Goal: Task Accomplishment & Management: Complete application form

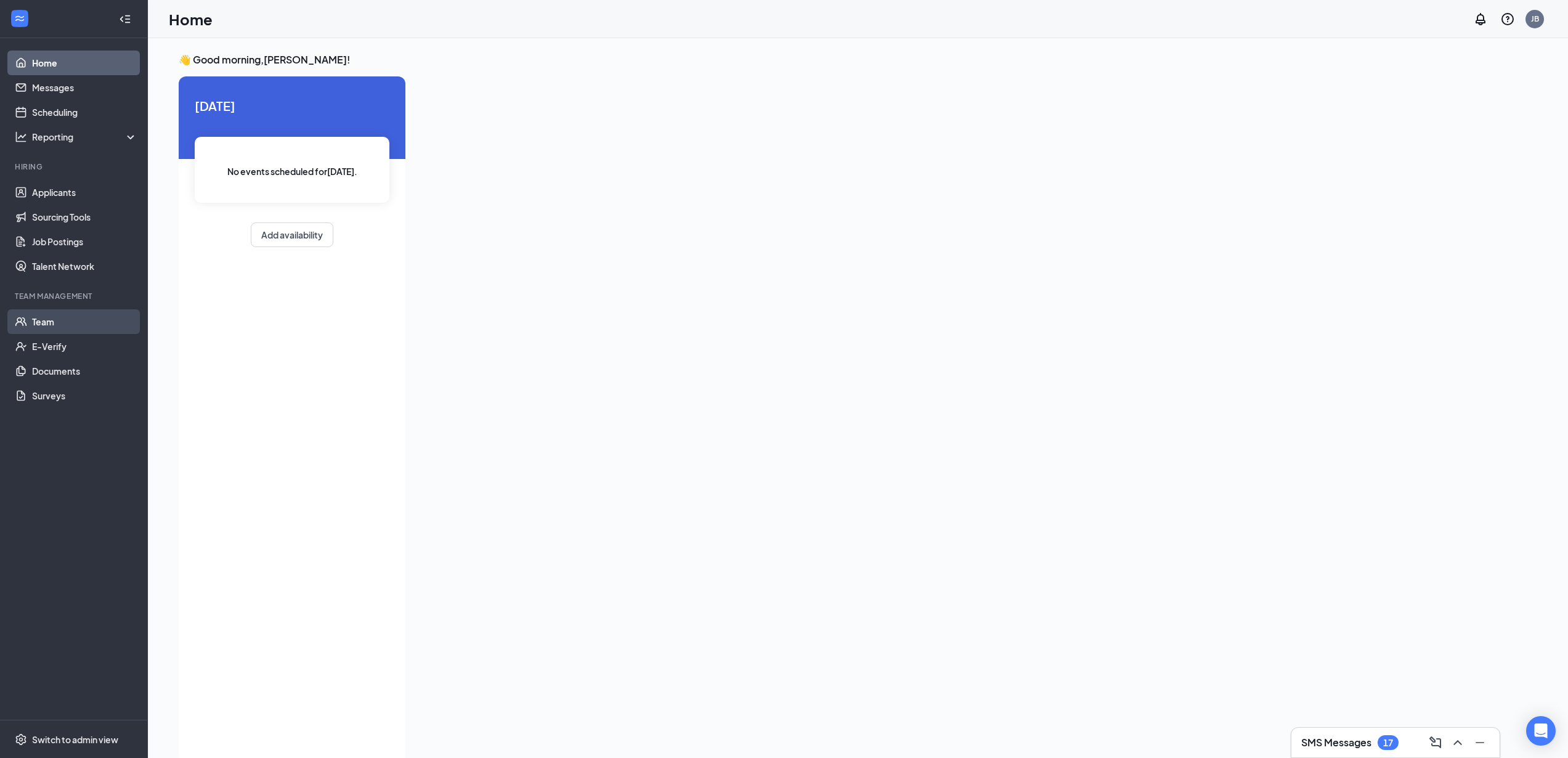
click at [36, 320] on link "Team" at bounding box center [85, 322] width 106 height 25
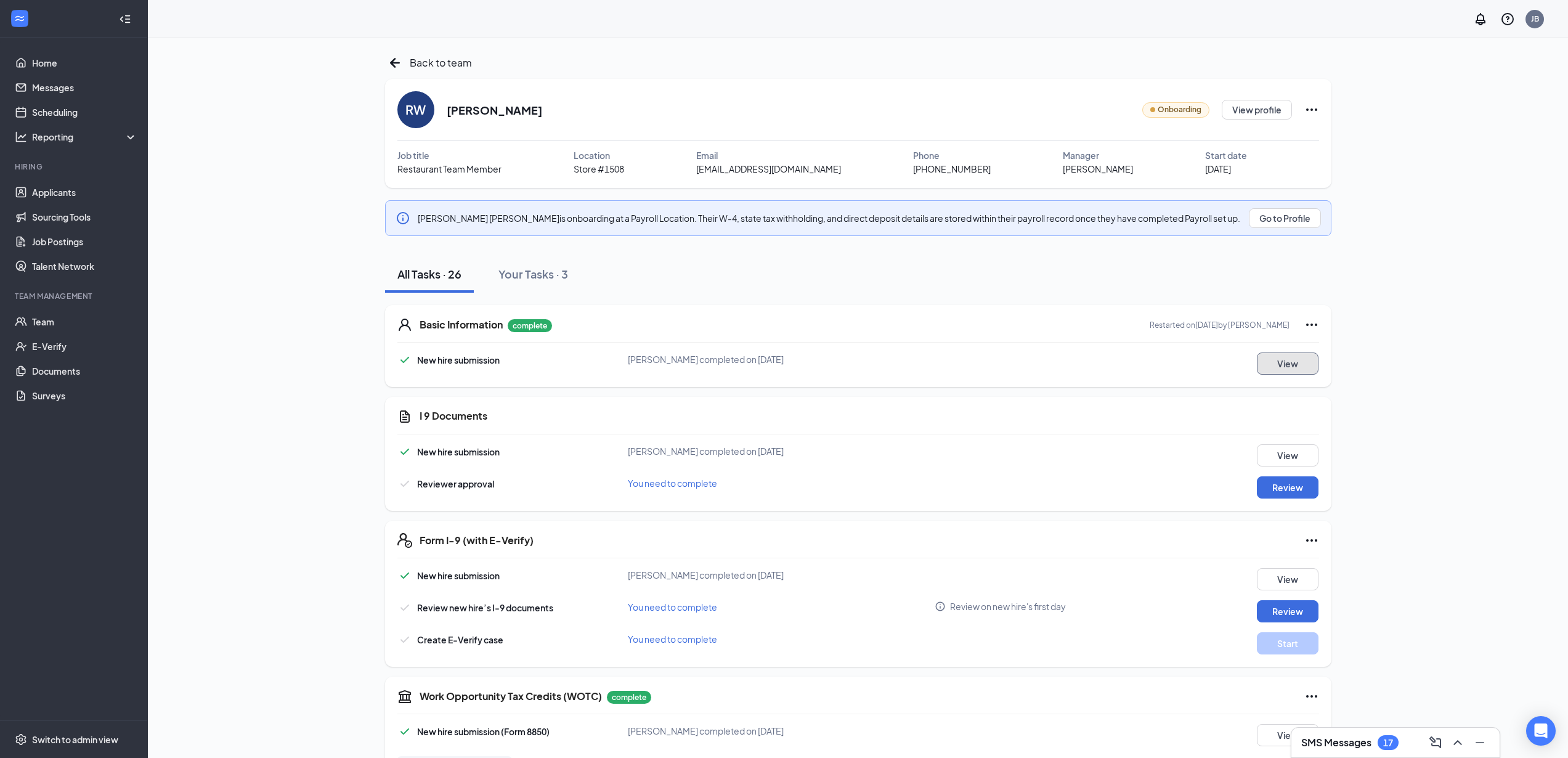
click at [1291, 365] on button "View" at bounding box center [1287, 363] width 62 height 22
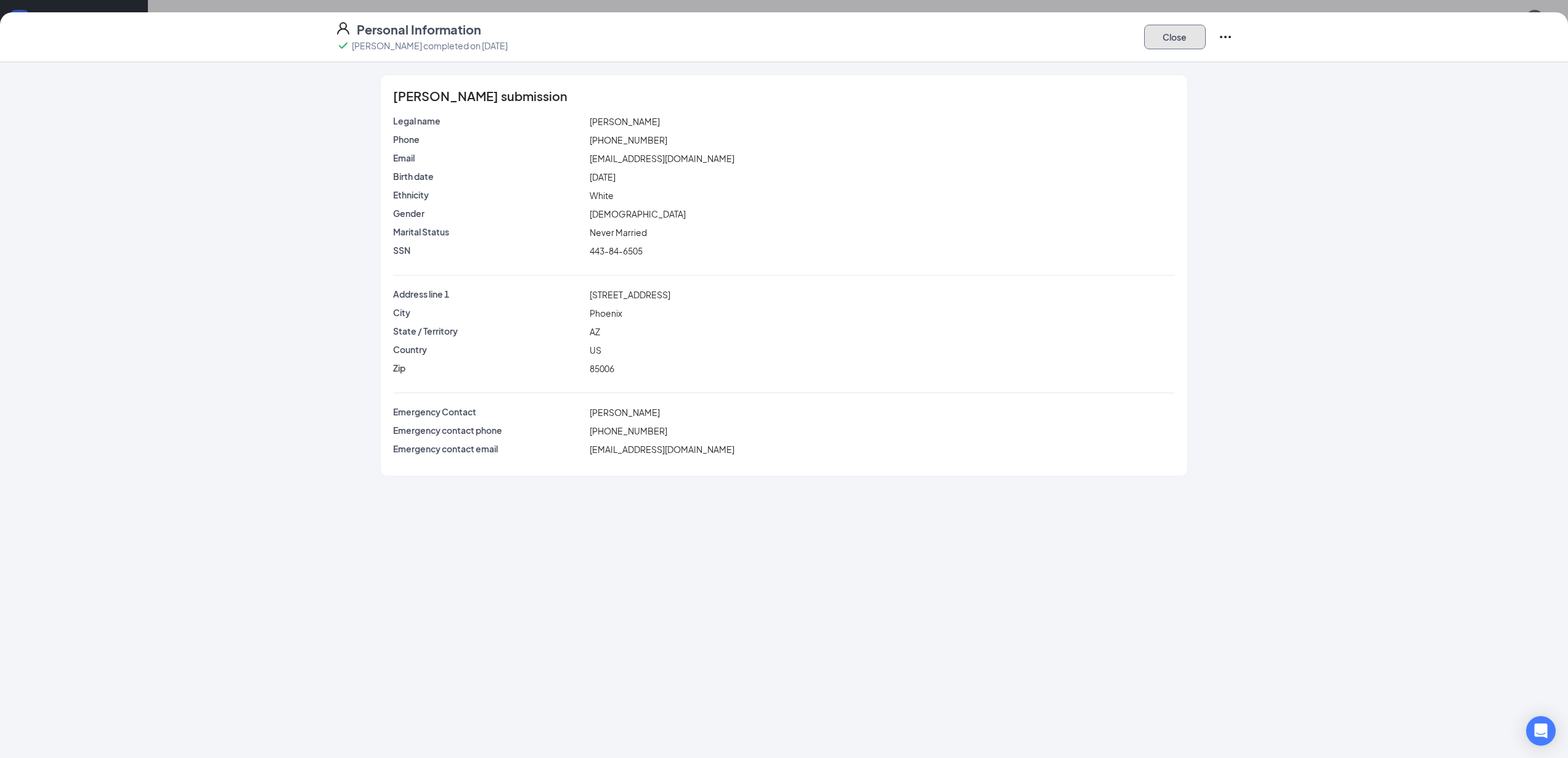
click at [1172, 33] on button "Close" at bounding box center [1174, 37] width 62 height 25
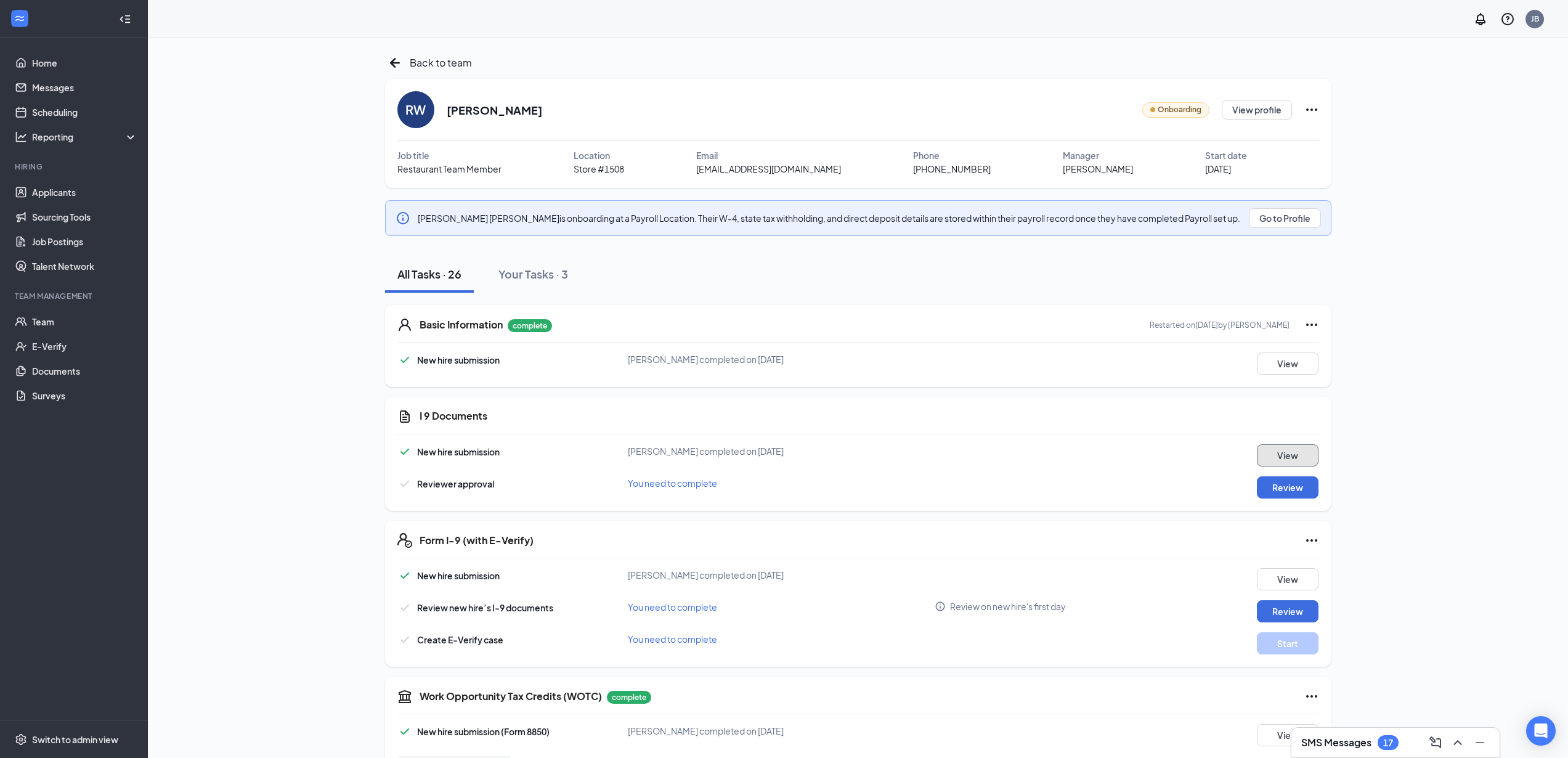
click at [1287, 456] on button "View" at bounding box center [1287, 455] width 62 height 22
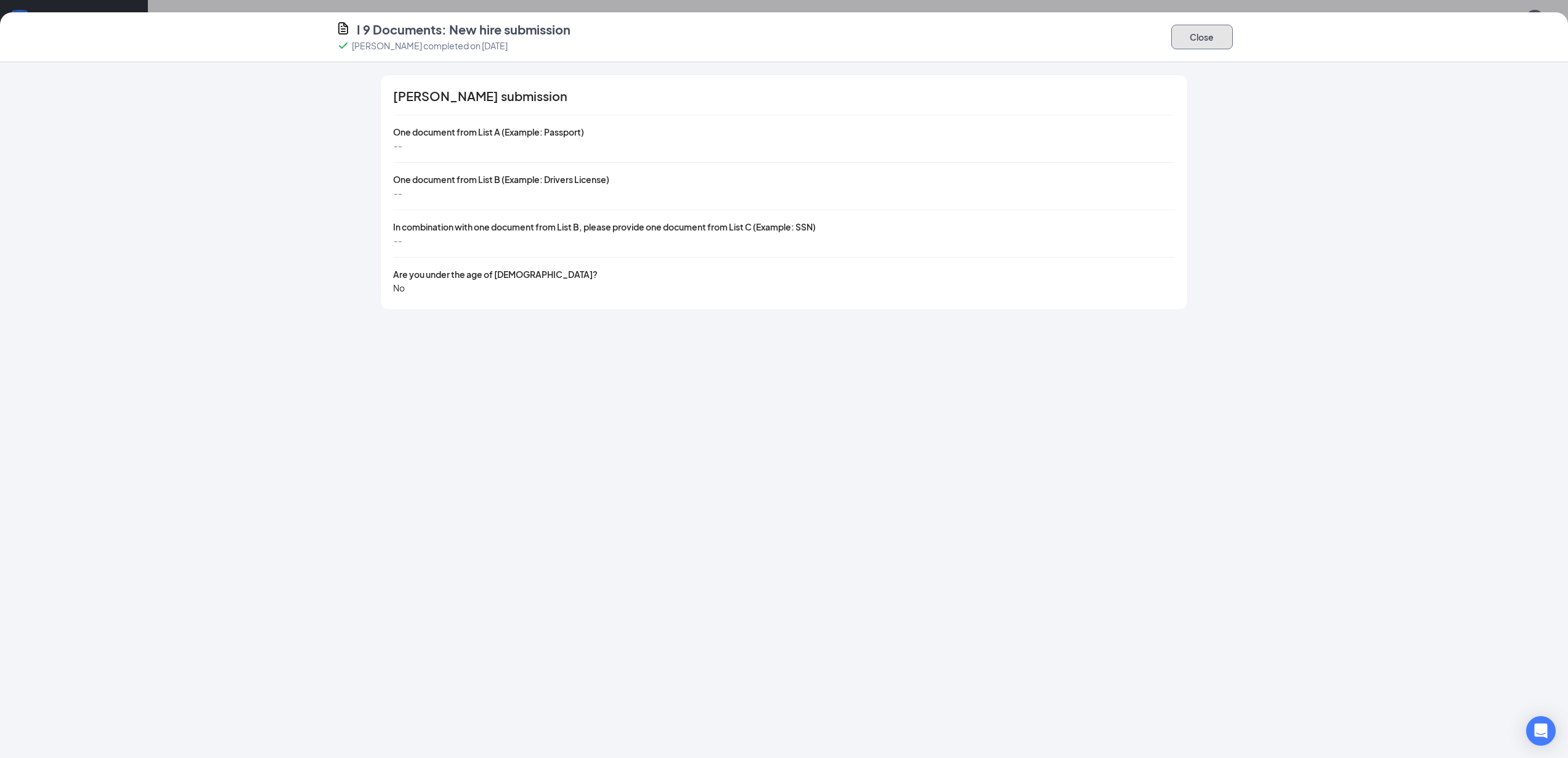
click at [1190, 36] on button "Close" at bounding box center [1202, 37] width 62 height 25
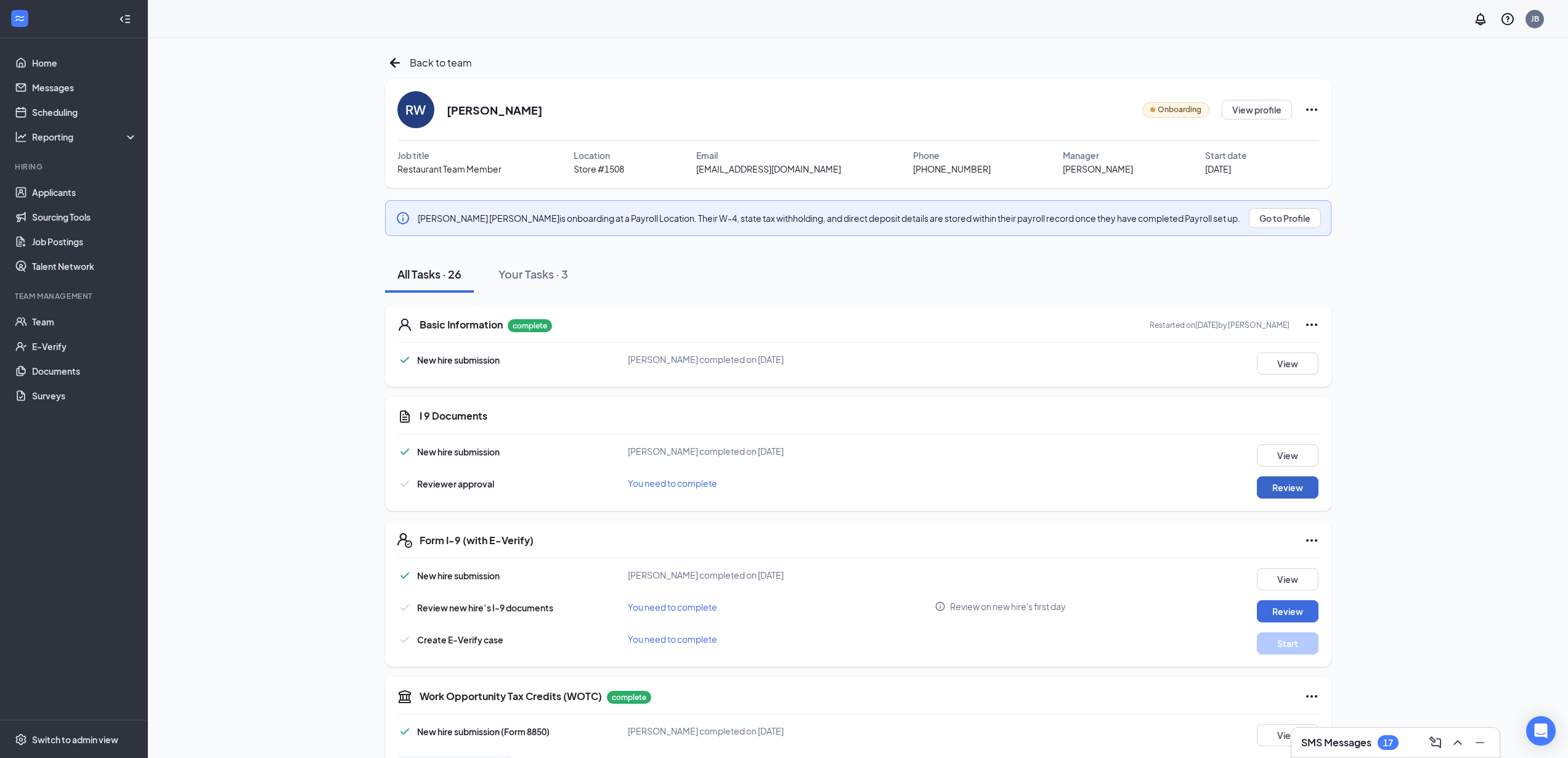
click at [1285, 487] on button "Review" at bounding box center [1287, 487] width 62 height 22
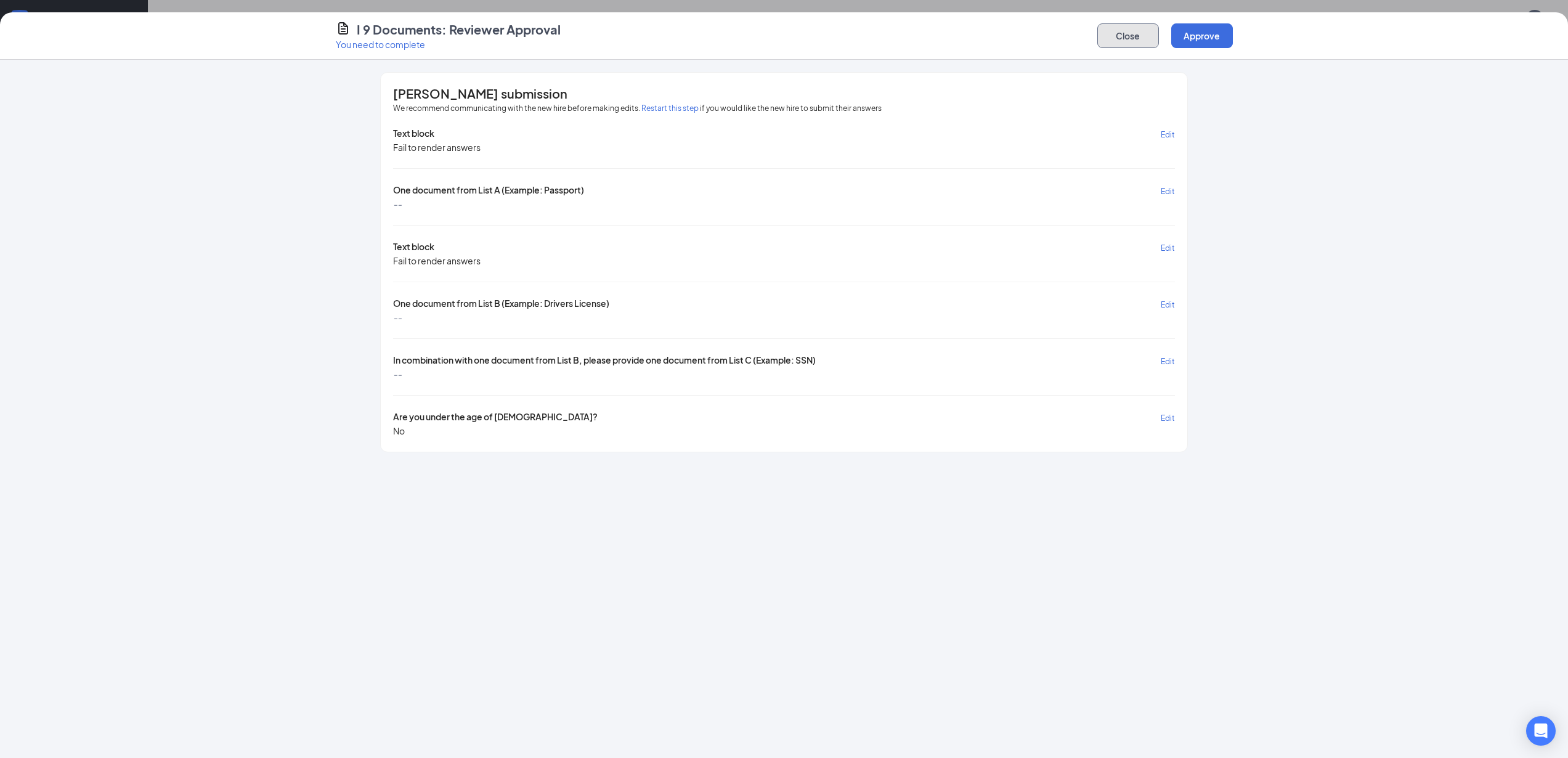
click at [1117, 36] on button "Close" at bounding box center [1128, 36] width 62 height 25
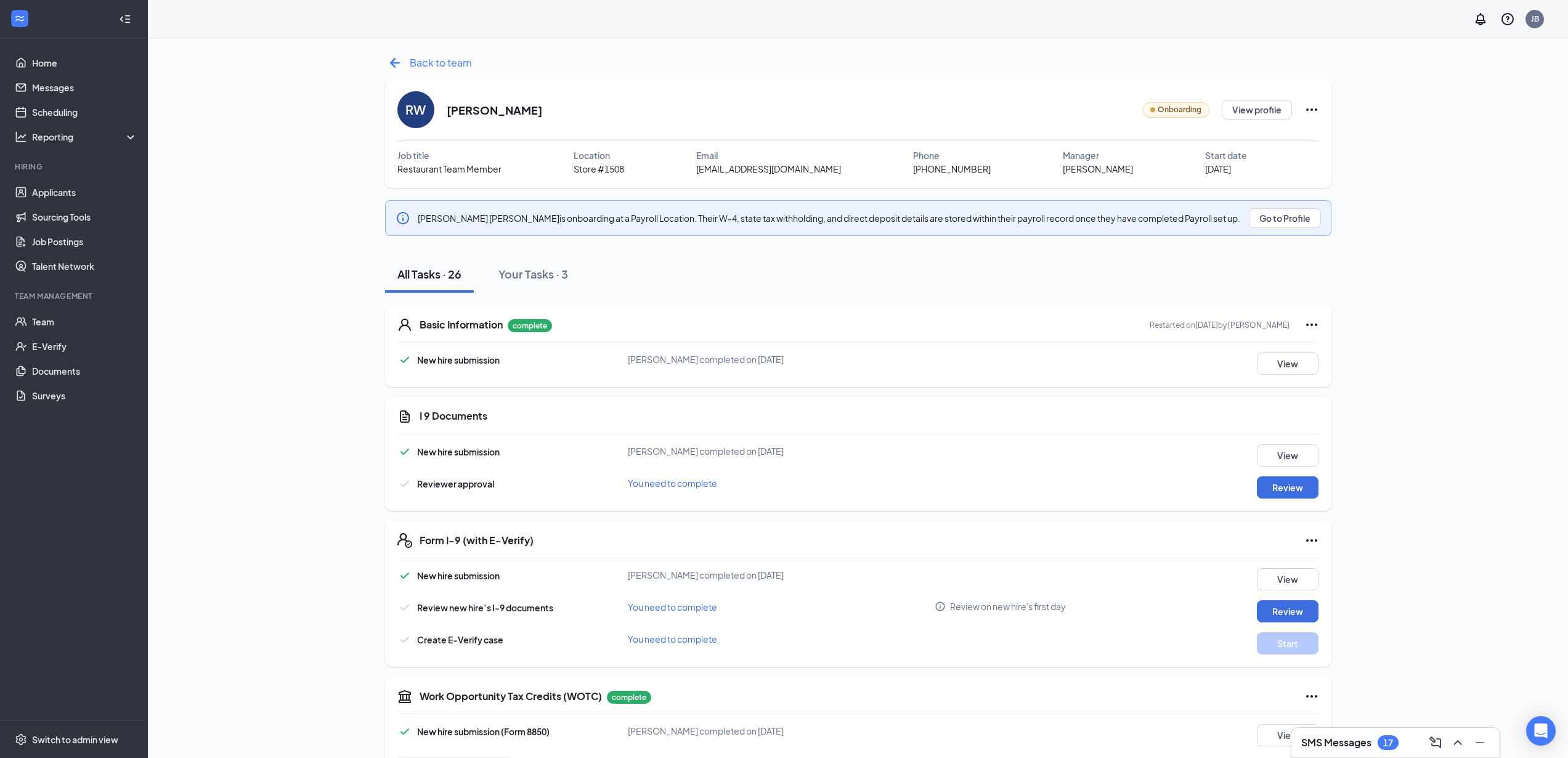
click at [396, 64] on icon "ArrowLeftNew" at bounding box center [395, 63] width 20 height 20
click at [1290, 491] on button "Review" at bounding box center [1287, 487] width 62 height 22
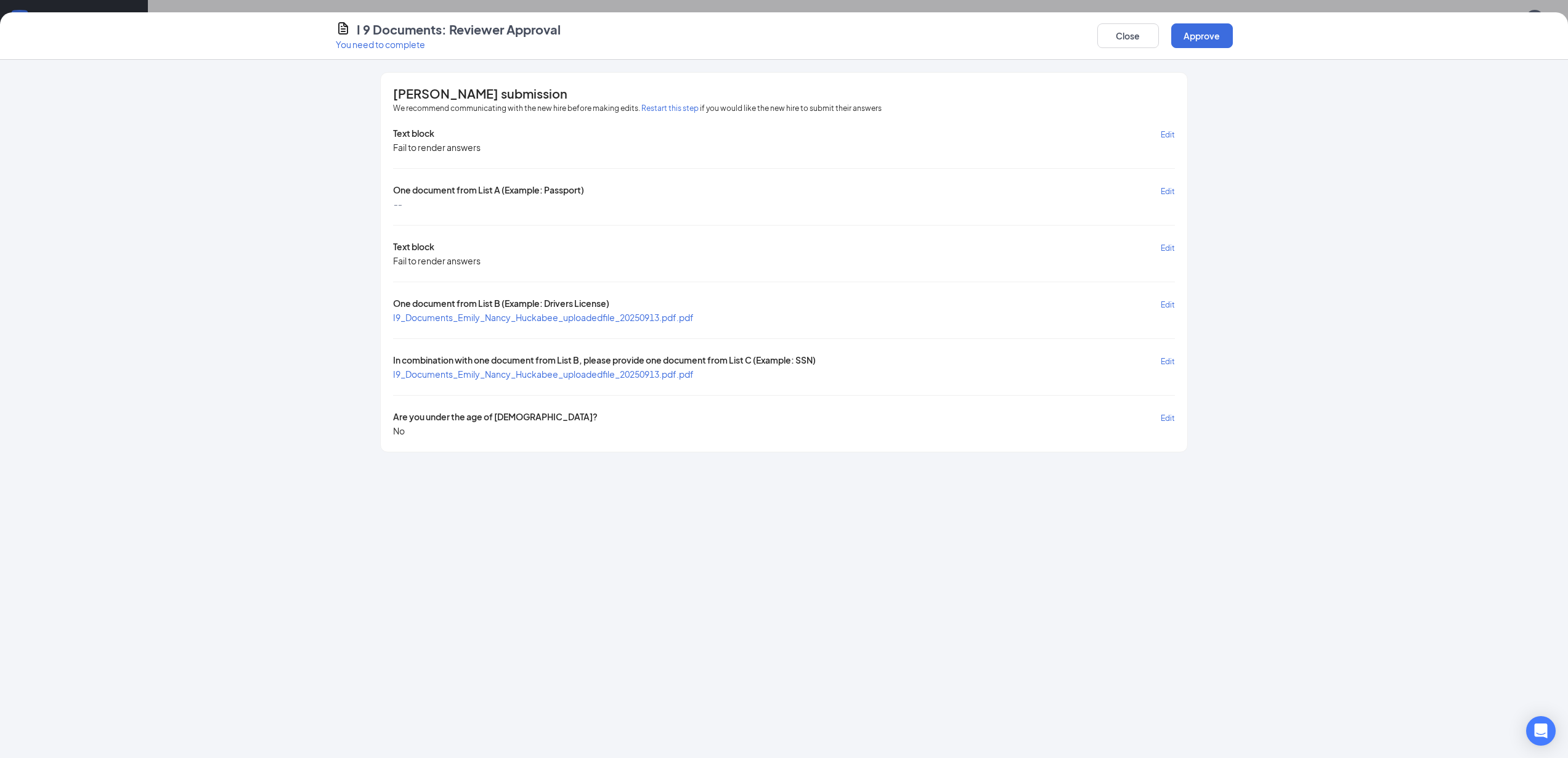
click at [517, 319] on span "I9_Documents_Emily_Nancy_Huckabee_uploadedfile_20250913.pdf.pdf" at bounding box center [543, 317] width 300 height 11
click at [482, 374] on span "I9_Documents_Emily_Nancy_Huckabee_uploadedfile_20250913.pdf.pdf" at bounding box center [543, 373] width 300 height 11
click at [1121, 39] on button "Close" at bounding box center [1128, 36] width 62 height 25
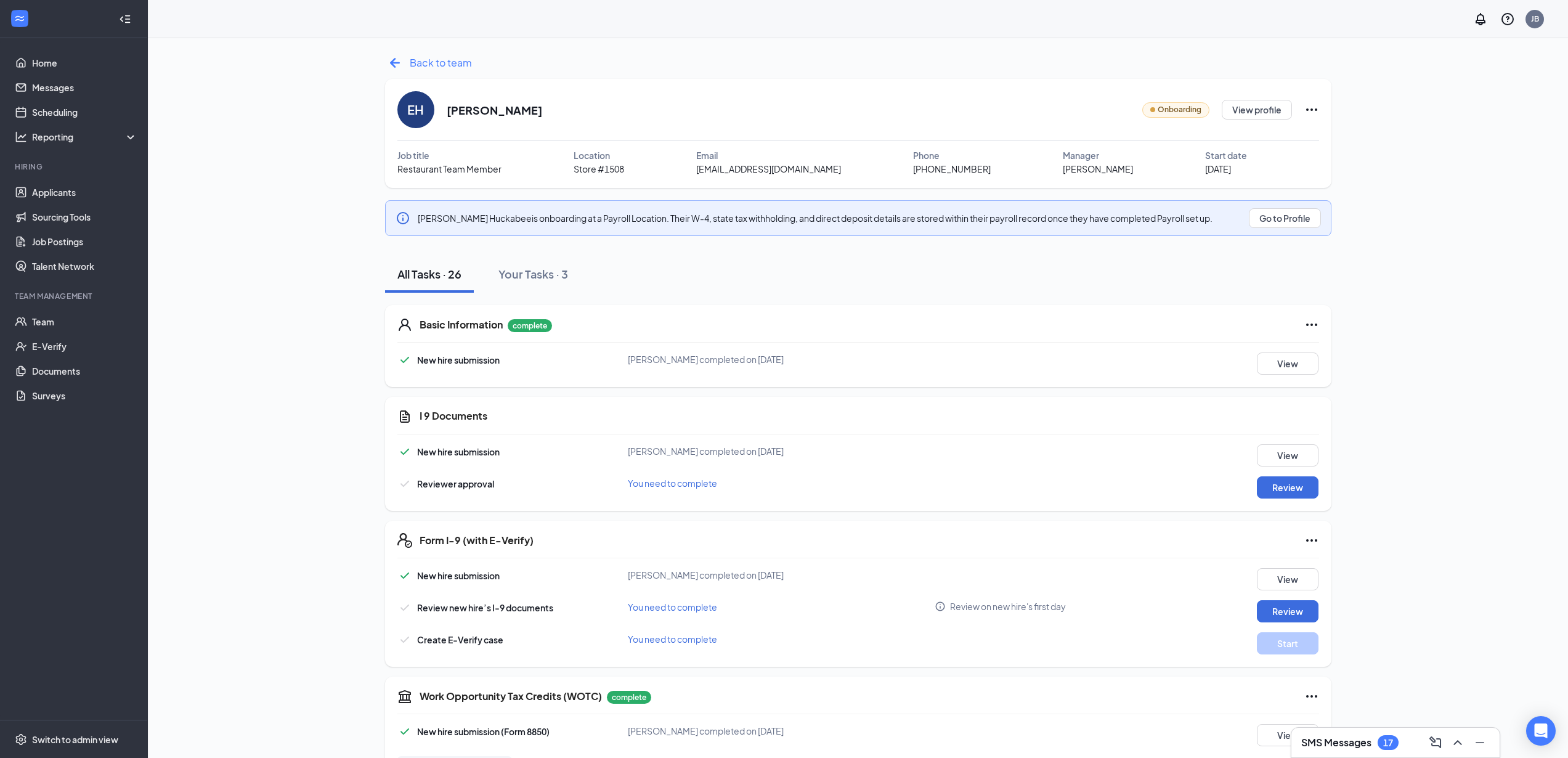
click at [390, 60] on icon "ArrowLeftNew" at bounding box center [395, 63] width 20 height 20
click at [1291, 490] on button "Review" at bounding box center [1287, 487] width 62 height 22
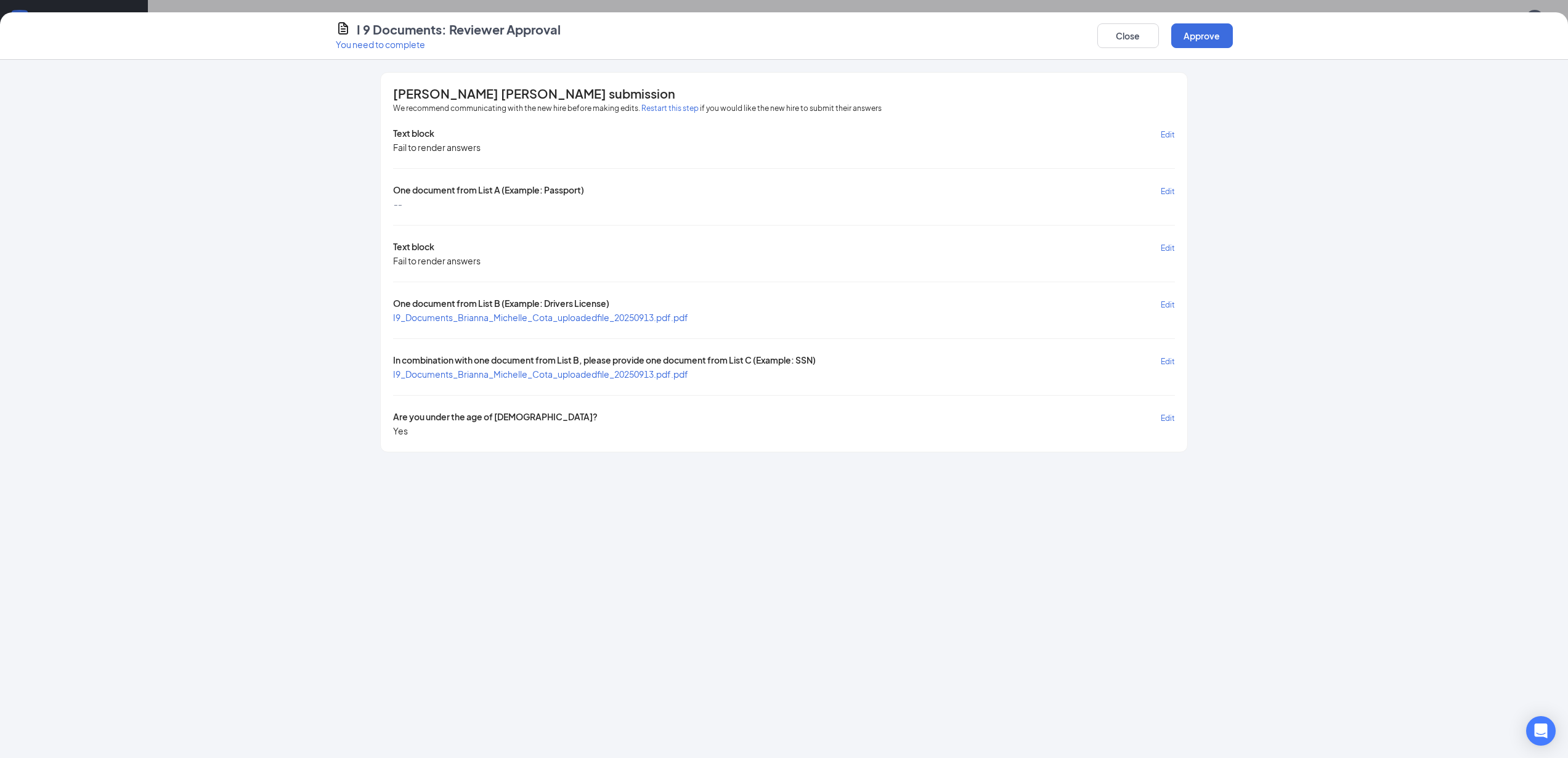
click at [475, 315] on span "I9_Documents_Brianna_Michelle_Cota_uploadedfile_20250913.pdf.pdf" at bounding box center [541, 317] width 295 height 11
click at [498, 376] on span "I9_Documents_Brianna_Michelle_Cota_uploadedfile_20250913.pdf.pdf" at bounding box center [541, 373] width 295 height 11
click at [1205, 35] on button "Approve" at bounding box center [1202, 36] width 62 height 25
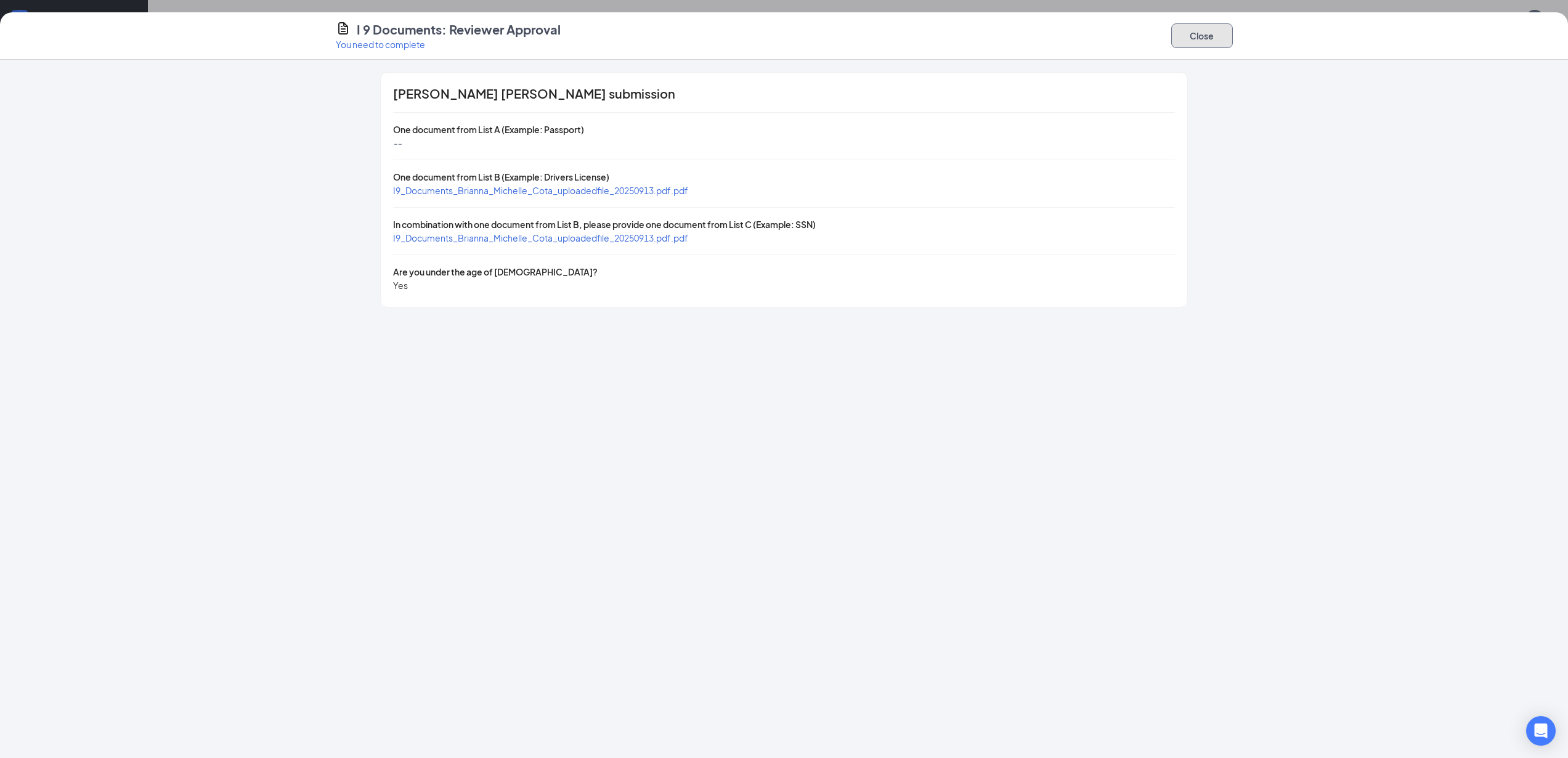
click at [1211, 35] on button "Close" at bounding box center [1202, 36] width 62 height 25
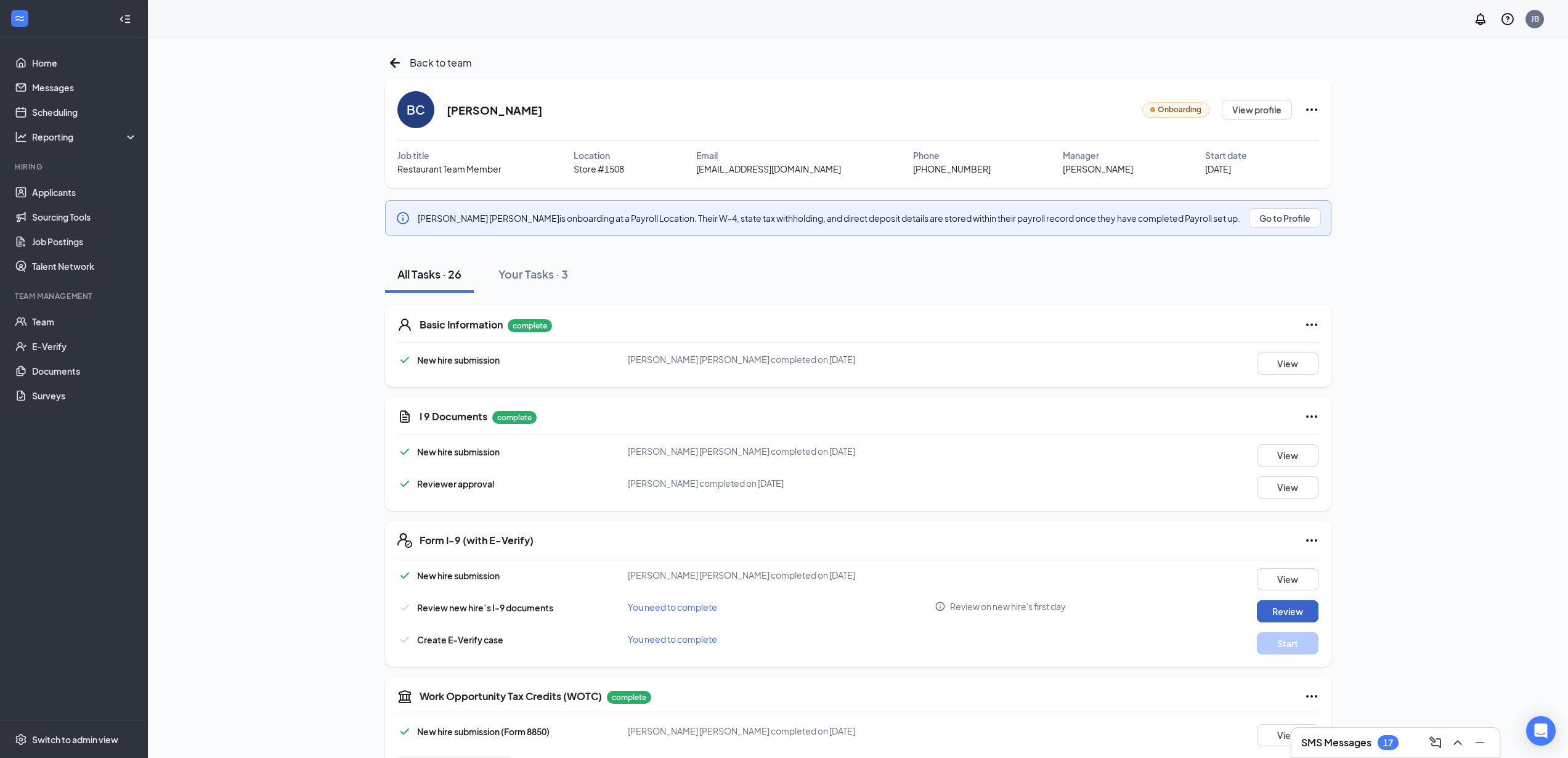
click at [1279, 611] on button "Review" at bounding box center [1287, 611] width 62 height 22
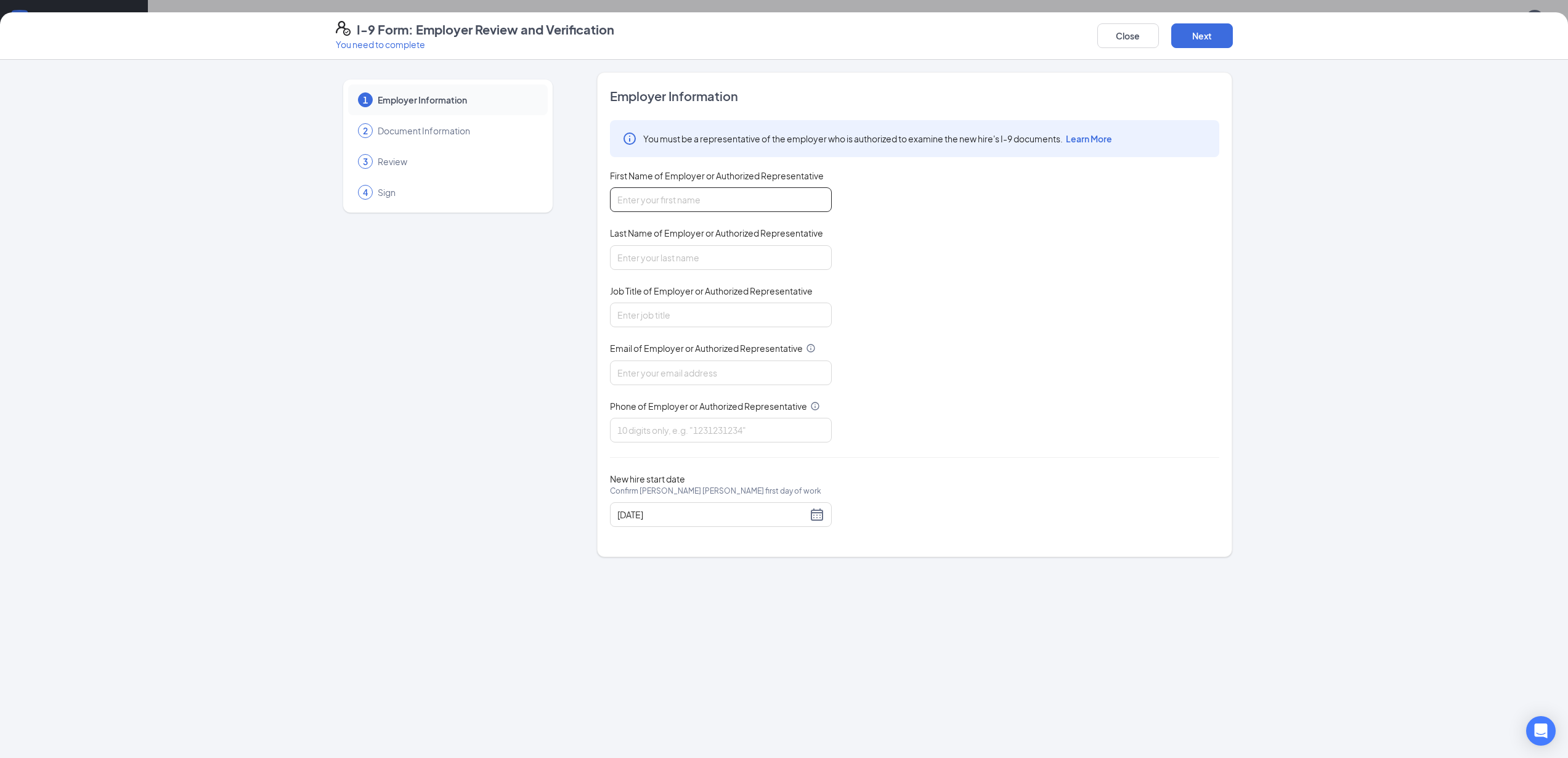
click at [674, 193] on input "First Name of Employer or Authorized Representative" at bounding box center [720, 200] width 222 height 25
type input "Jeffrey"
type input "Burghy"
type input "jburghy@bajco.net"
type input "6026955903"
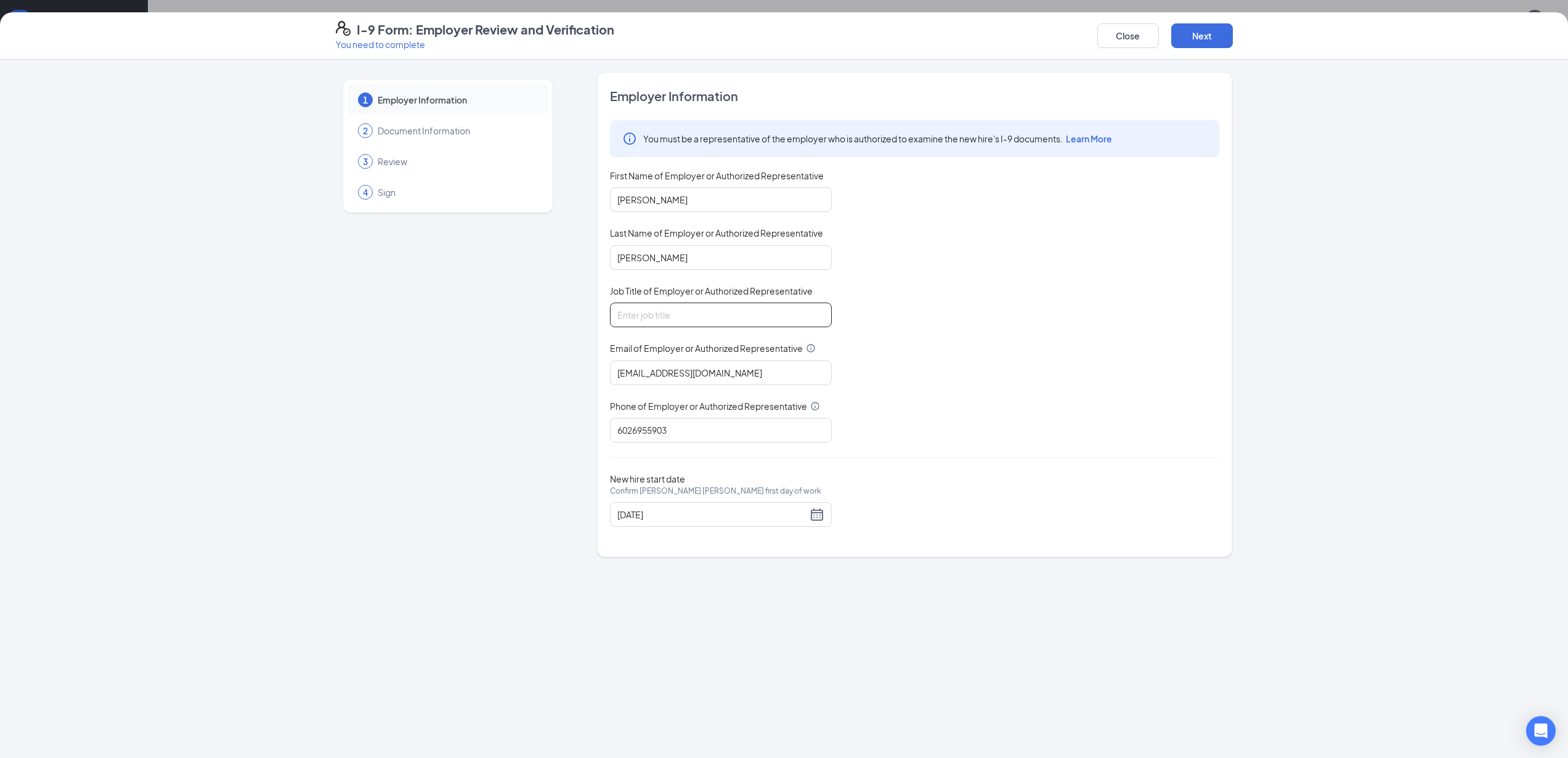
click at [668, 312] on input "Job Title of Employer or Authorized Representative" at bounding box center [720, 315] width 222 height 25
type input "Area Supervisor"
click at [1216, 37] on button "Next" at bounding box center [1202, 36] width 62 height 25
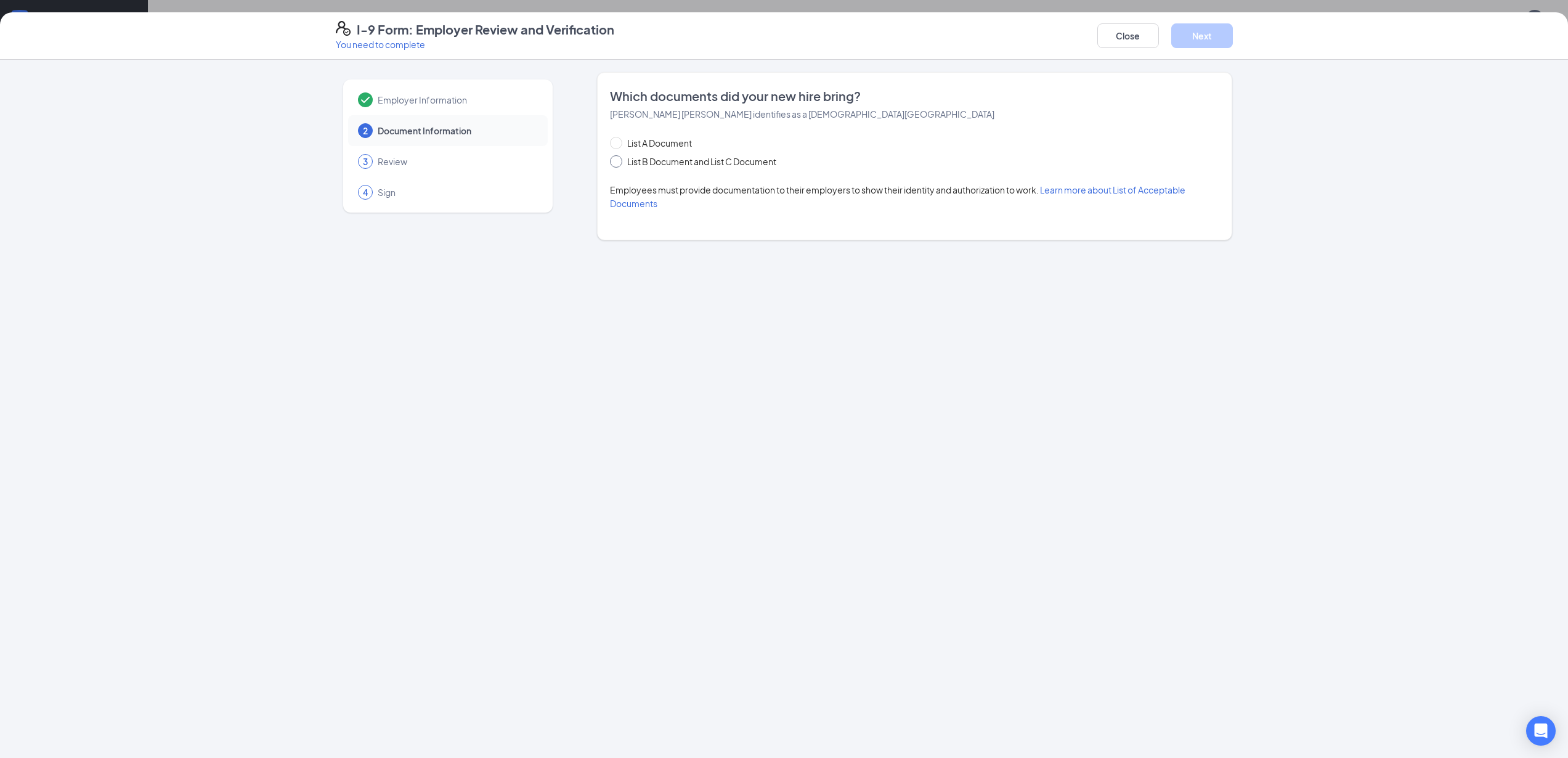
click at [618, 161] on span at bounding box center [616, 161] width 12 height 12
click at [618, 161] on input "List B Document and List C Document" at bounding box center [614, 159] width 8 height 8
radio input "true"
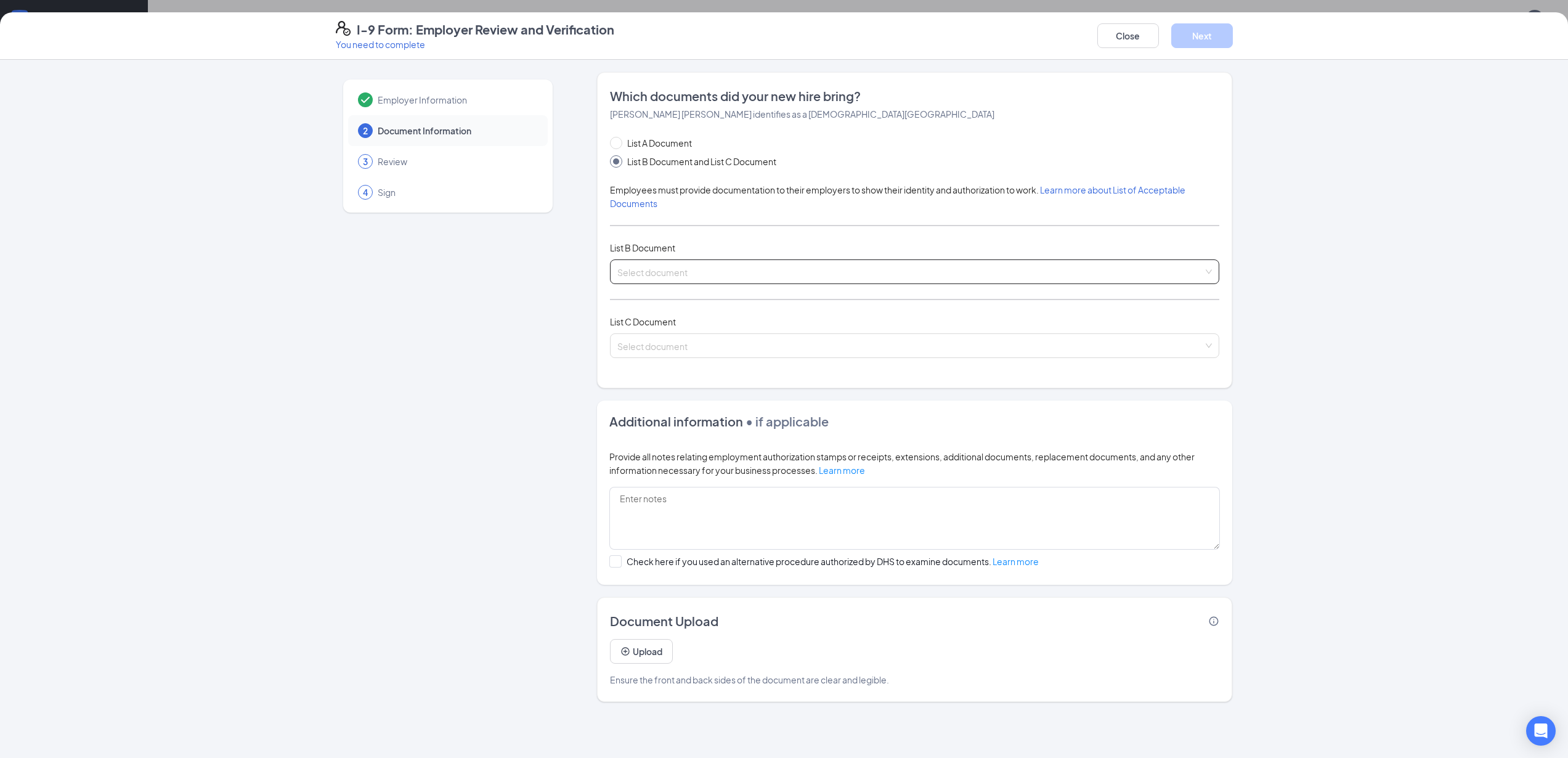
click at [762, 271] on input "search" at bounding box center [910, 269] width 586 height 18
click at [721, 343] on input "search" at bounding box center [910, 343] width 586 height 18
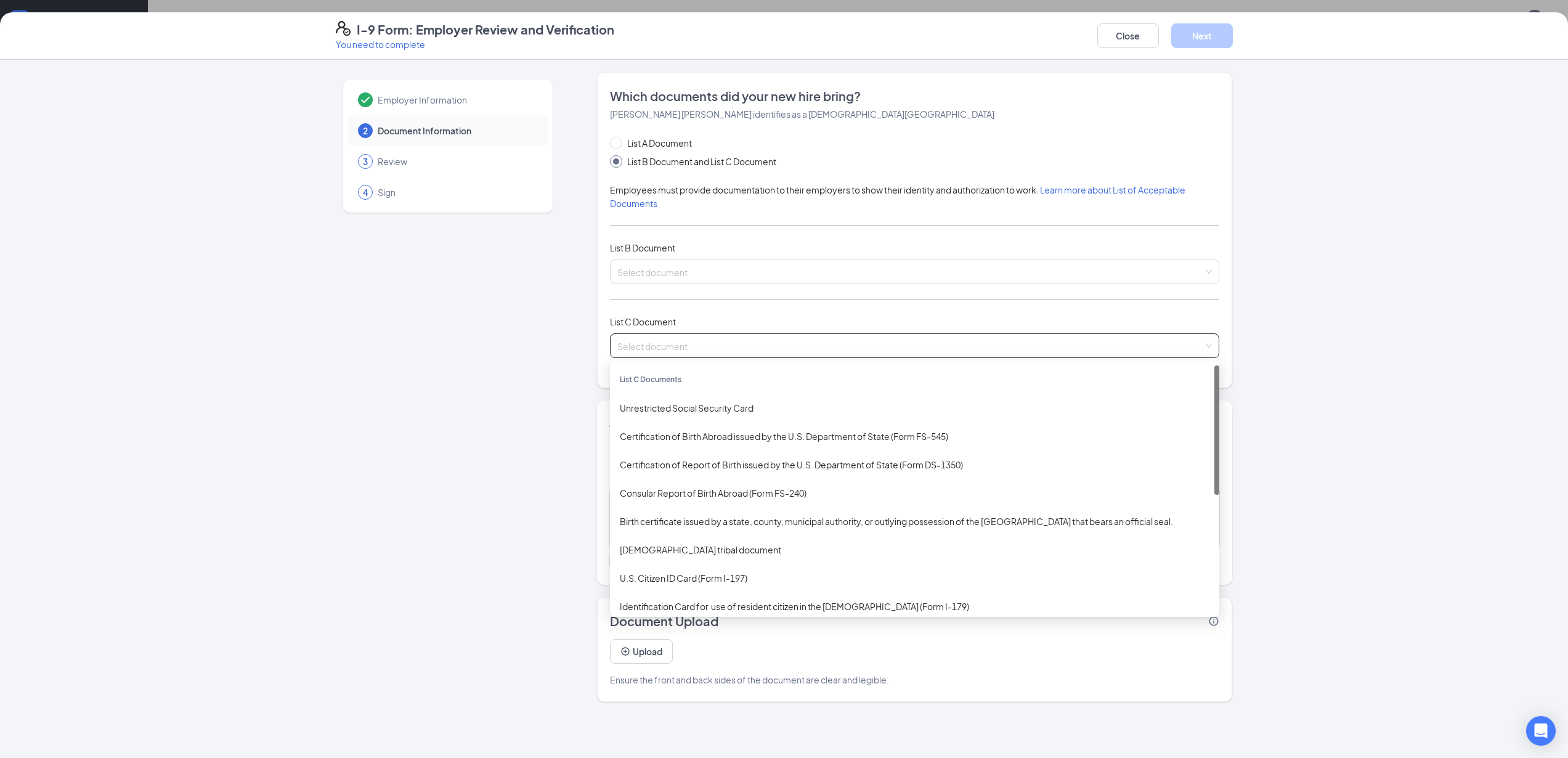
click at [479, 348] on div "Employer Information 2 Document Information 3 Review 4 Sign" at bounding box center [448, 386] width 224 height 630
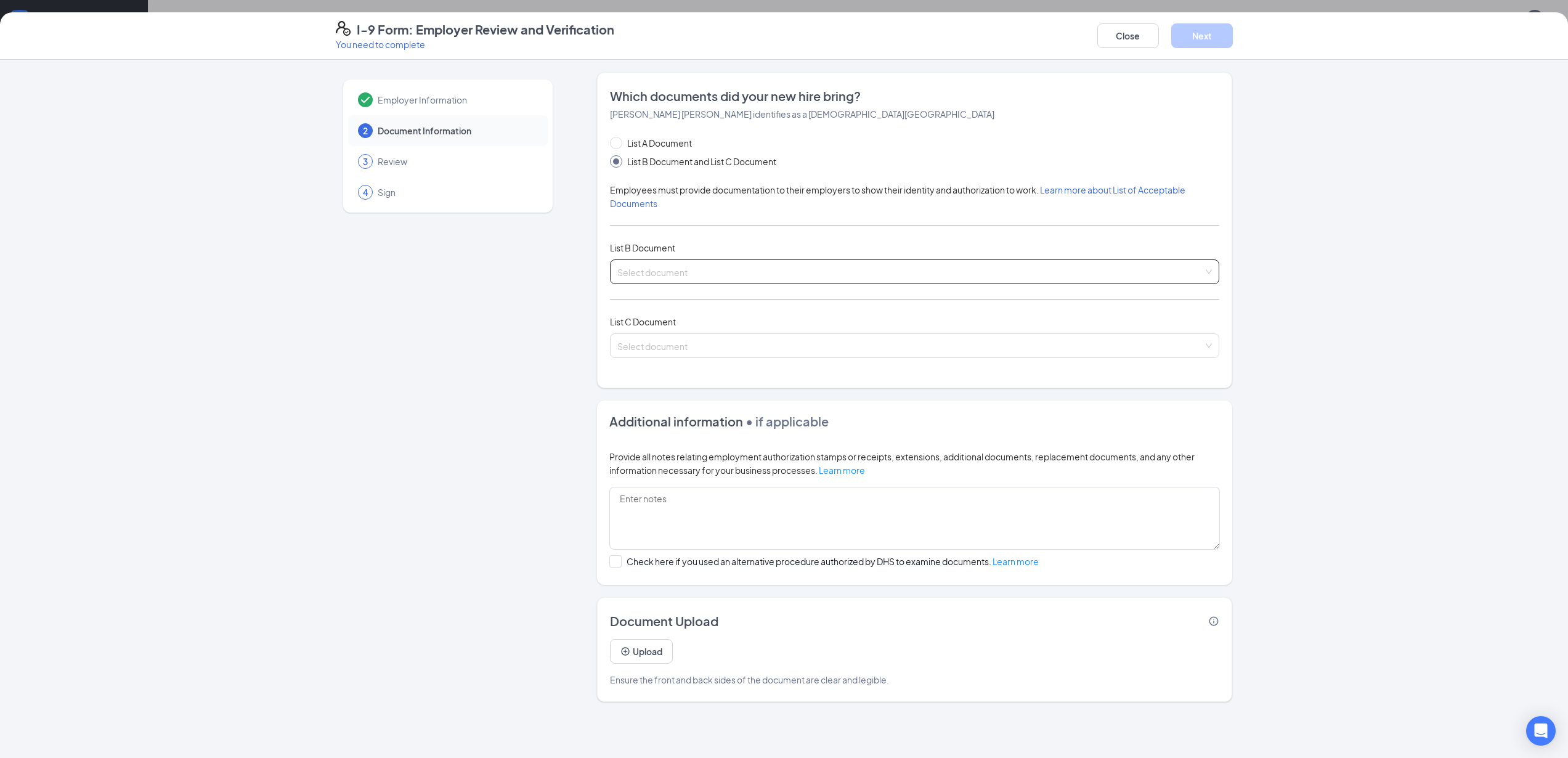
click at [687, 271] on input "search" at bounding box center [910, 269] width 586 height 18
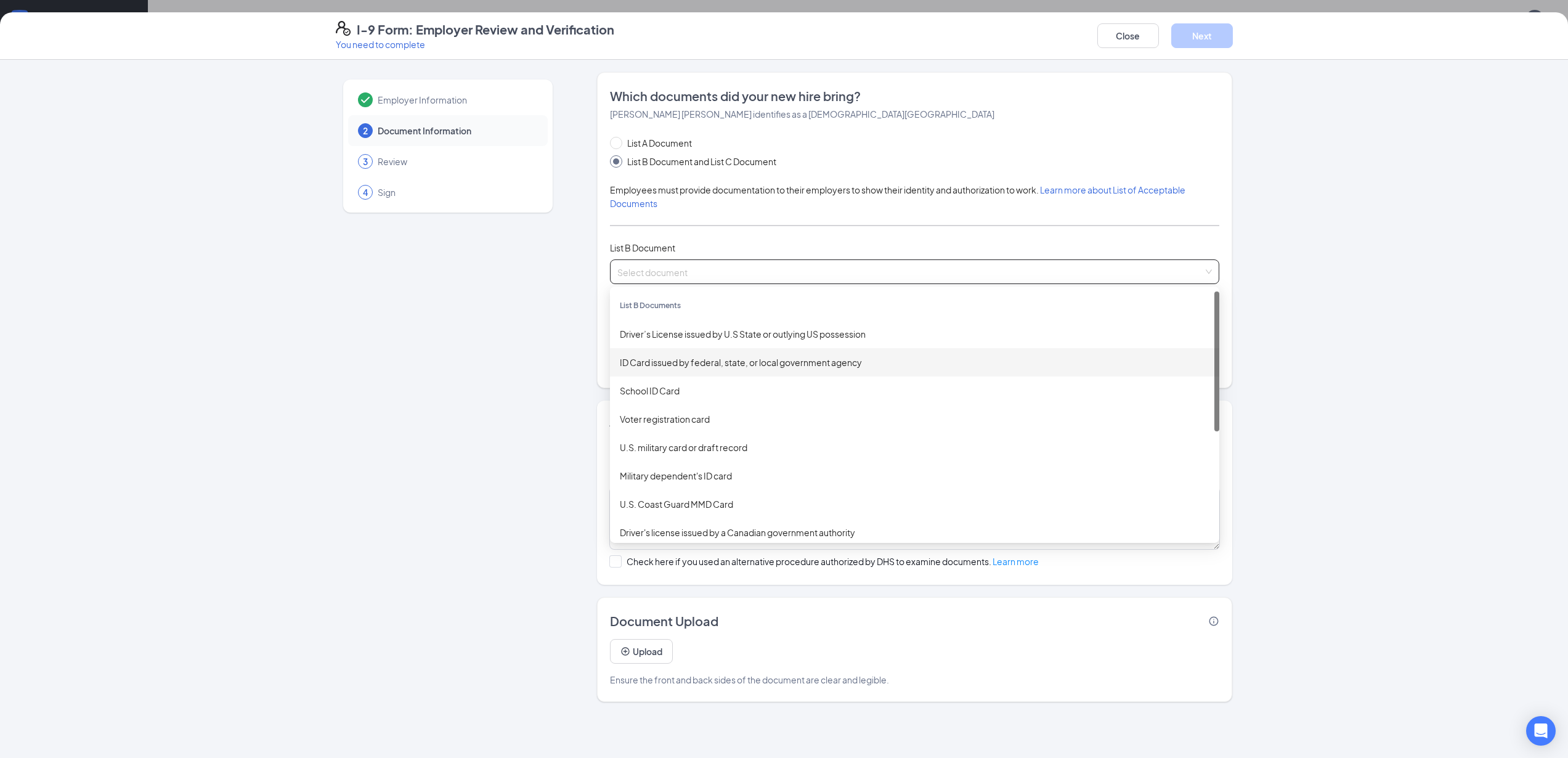
click at [658, 359] on div "ID Card issued by federal, state, or local government agency" at bounding box center [914, 362] width 589 height 13
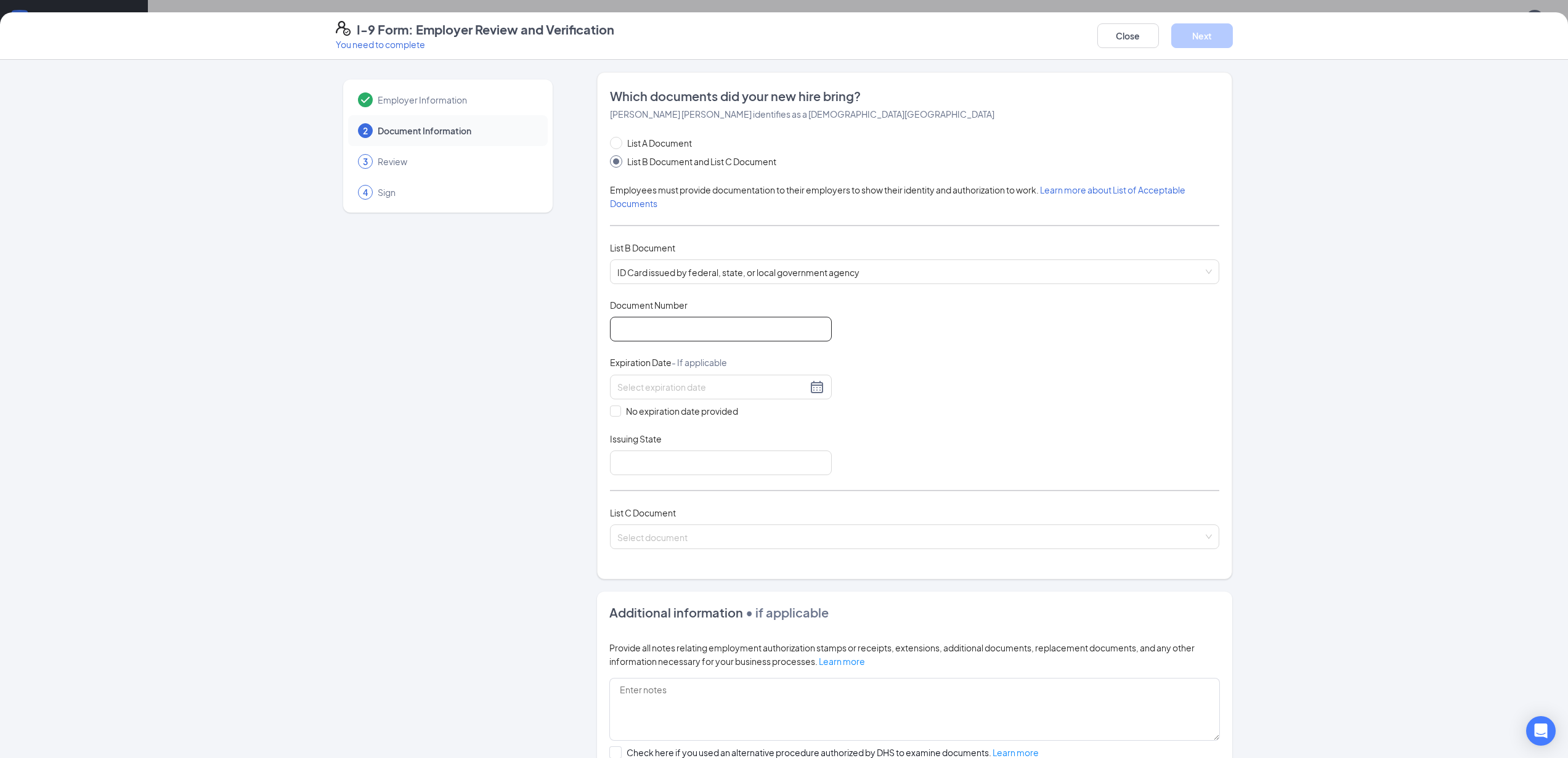
click at [654, 329] on input "Document Number" at bounding box center [720, 329] width 222 height 25
paste input "D05039265"
type input "D05039265"
click at [610, 414] on input "No expiration date provided" at bounding box center [614, 410] width 8 height 8
checkbox input "true"
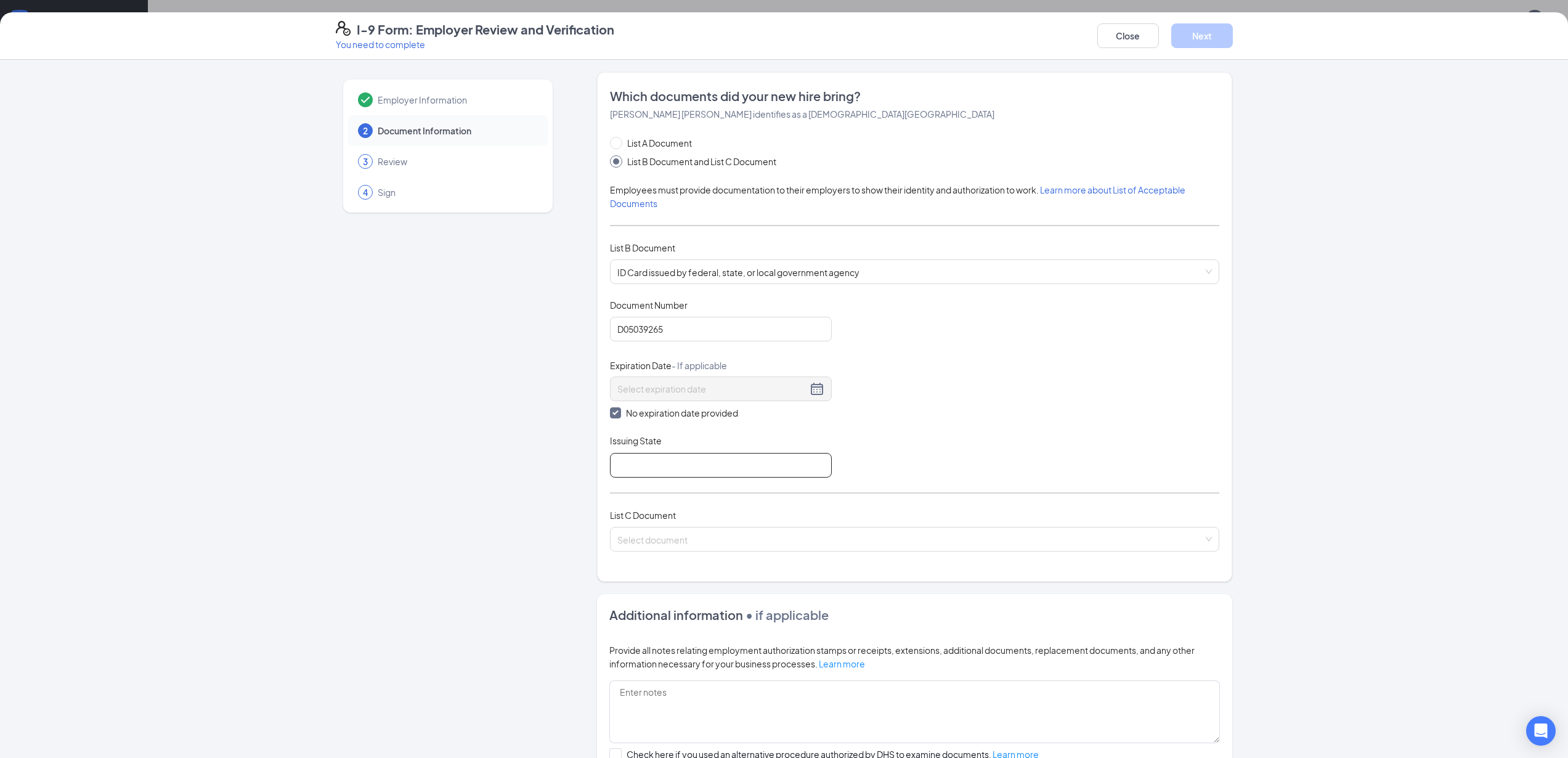
click at [674, 465] on input "Issuing State" at bounding box center [720, 466] width 222 height 25
type input "AZ"
click at [669, 538] on input "search" at bounding box center [910, 537] width 586 height 18
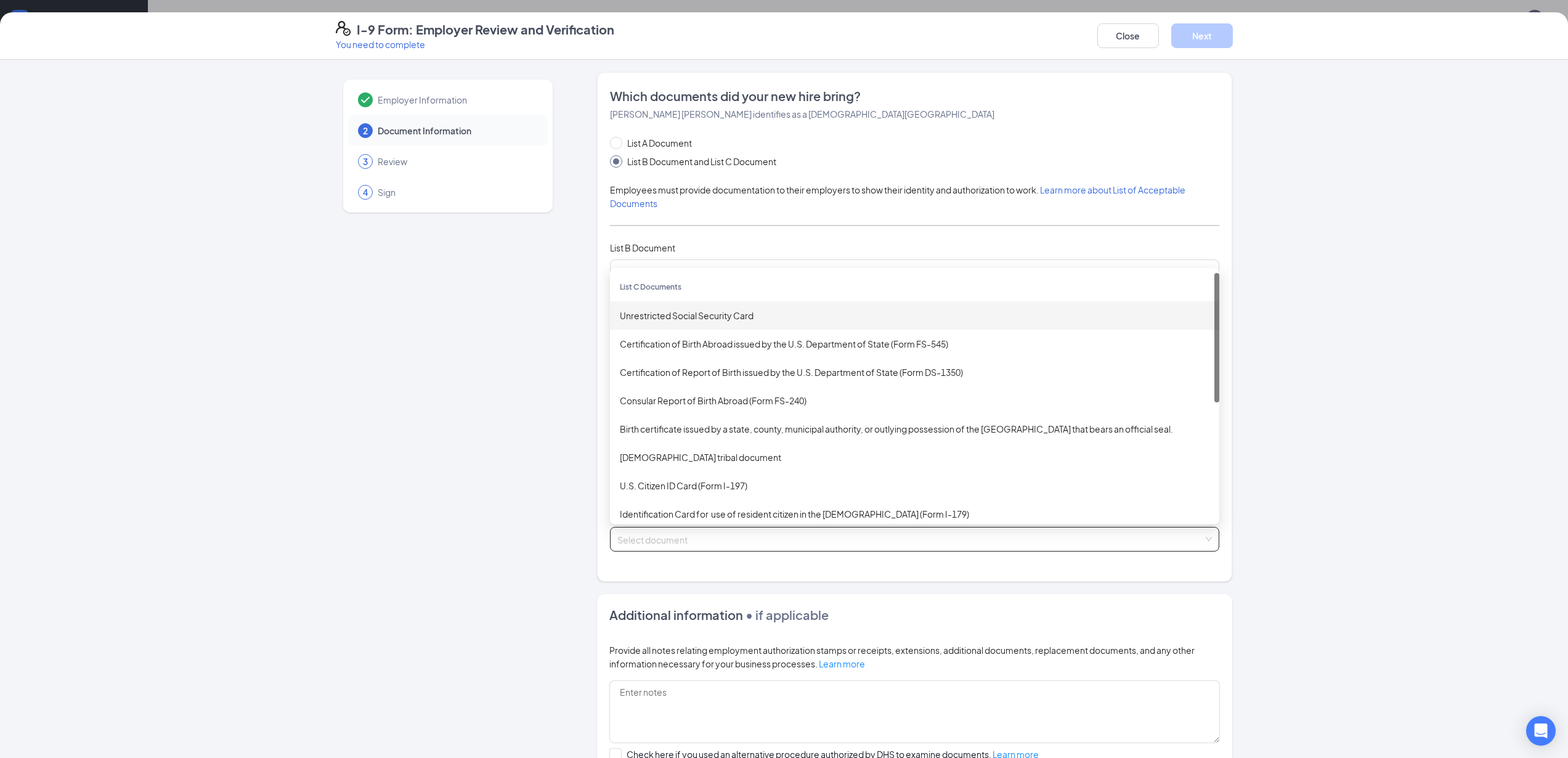
click at [649, 315] on div "Unrestricted Social Security Card" at bounding box center [914, 315] width 589 height 13
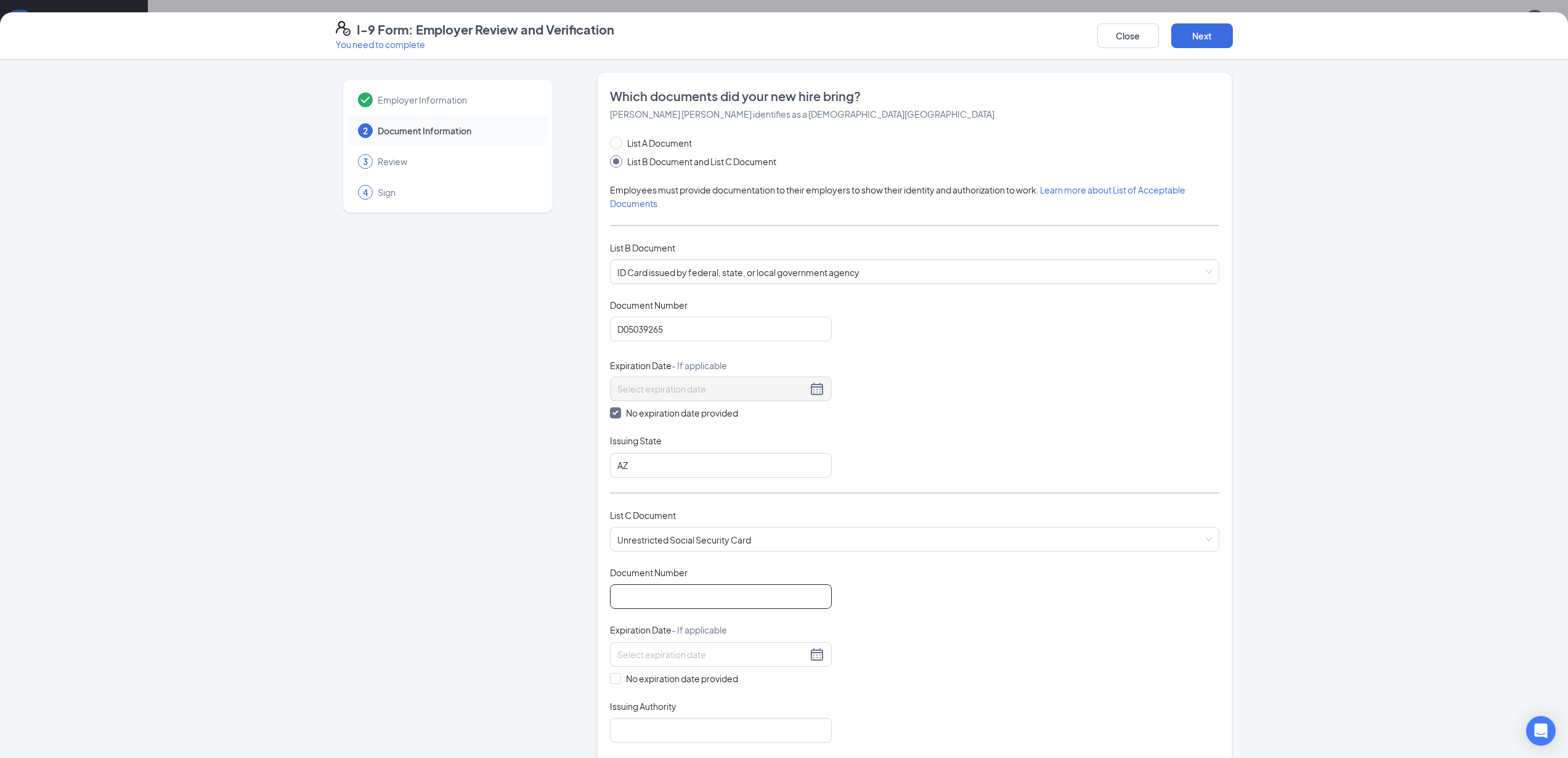
click at [672, 595] on input "Document Number" at bounding box center [720, 597] width 222 height 25
paste input "601-06-7563"
type input "601067563"
click at [610, 682] on span at bounding box center [615, 678] width 11 height 11
click at [610, 682] on input "No expiration date provided" at bounding box center [614, 677] width 8 height 8
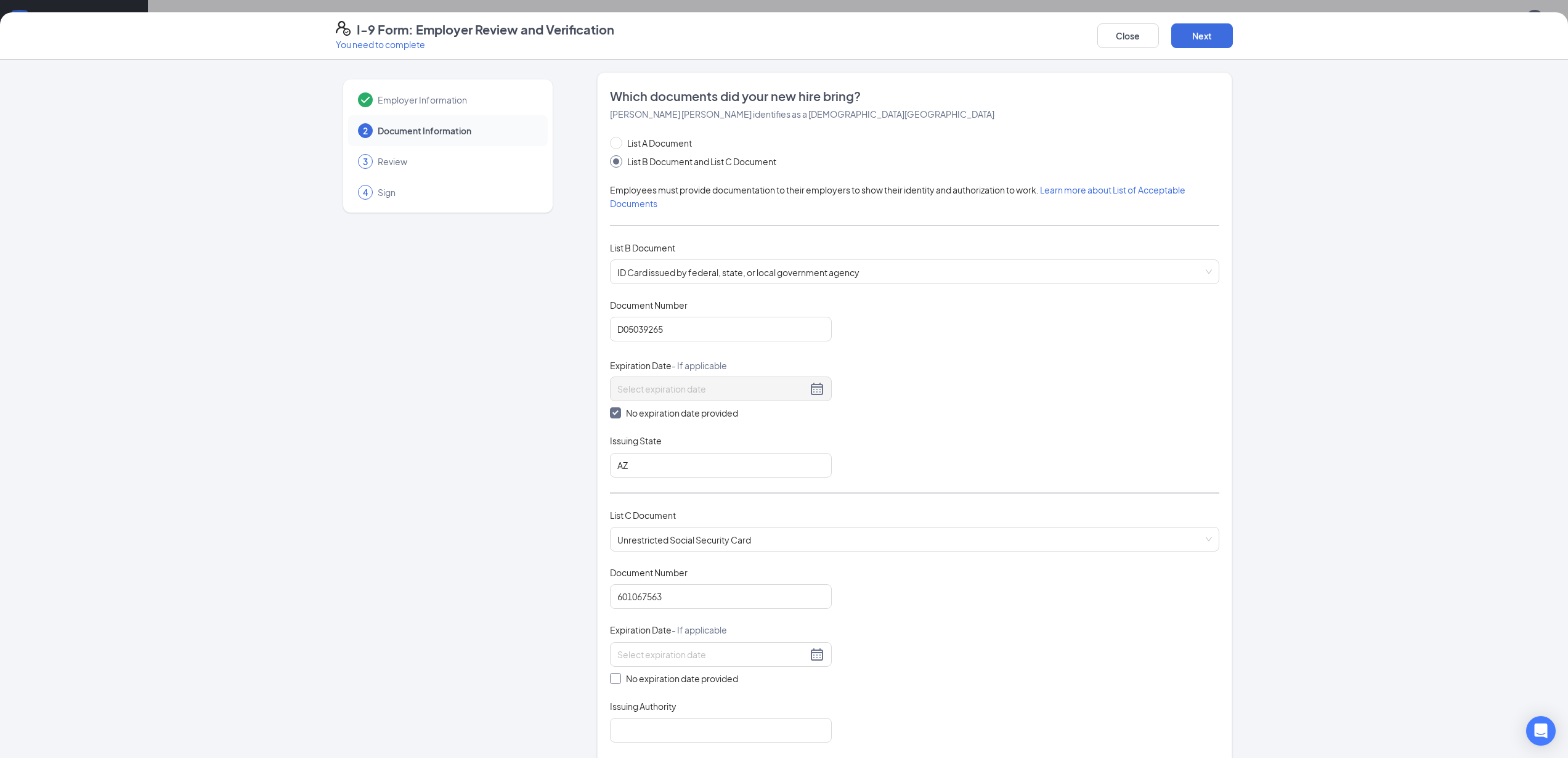
checkbox input "true"
click at [662, 738] on input "Issuing Authority" at bounding box center [720, 733] width 222 height 25
type input "Social Security Administration"
click at [465, 599] on div "Employer Information 2 Document Information 3 Review 4 Sign" at bounding box center [448, 580] width 224 height 1017
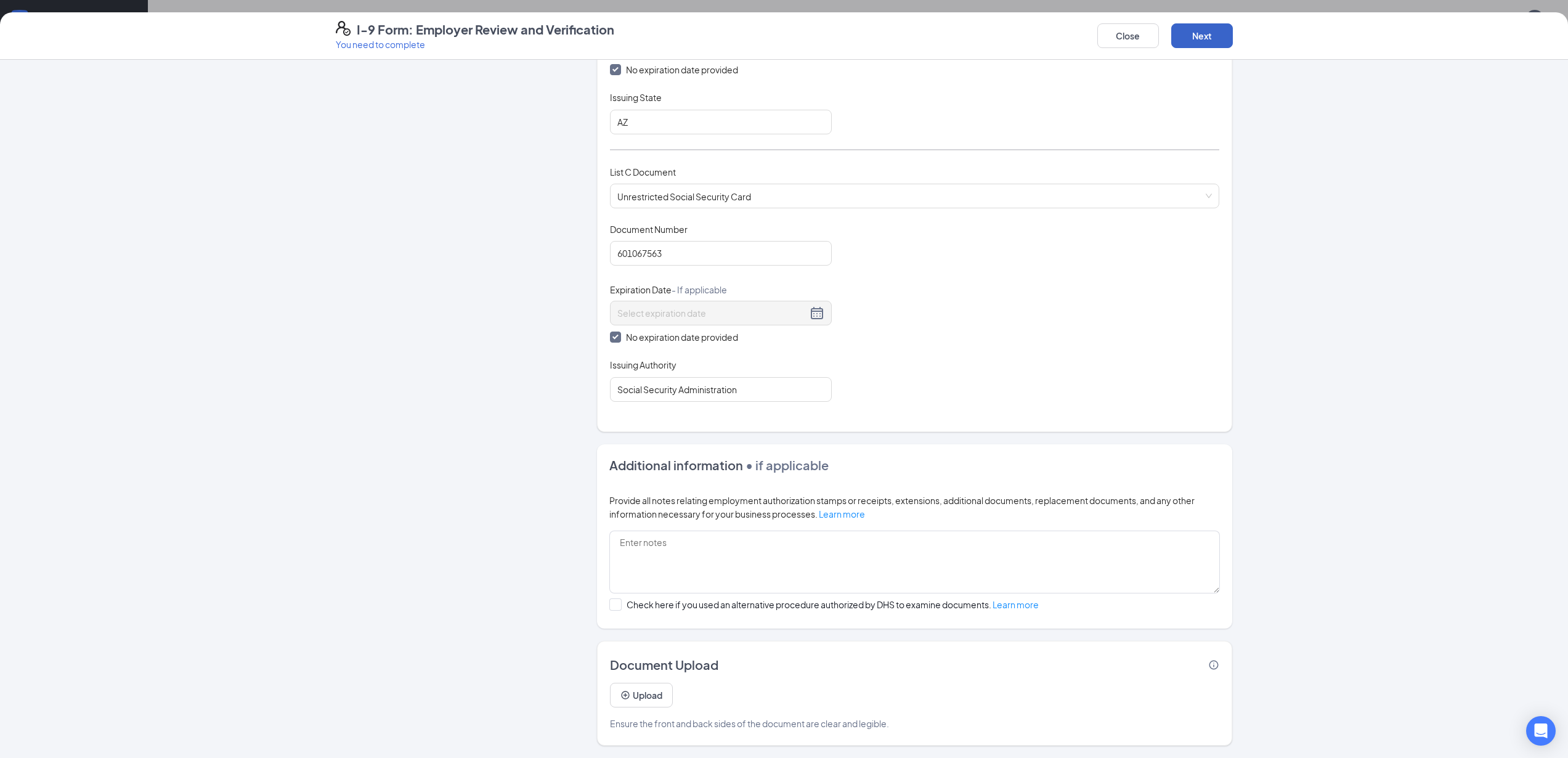
click at [1204, 38] on button "Next" at bounding box center [1202, 36] width 62 height 25
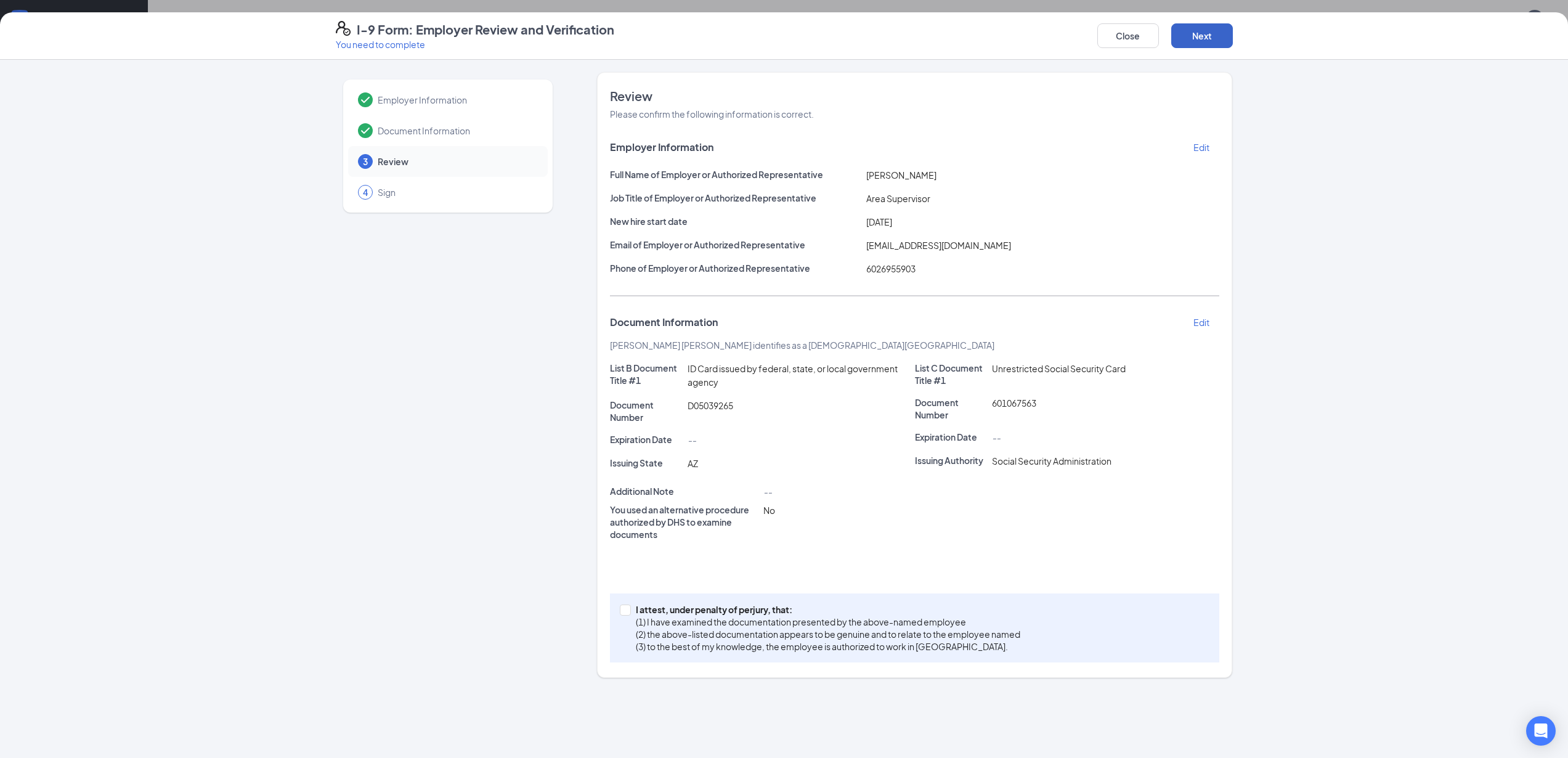
scroll to position [0, 0]
click at [626, 610] on input "I attest, under penalty of perjury, that: (1) I have examined the documentation…" at bounding box center [624, 609] width 8 height 8
checkbox input "true"
click at [1211, 38] on button "Next" at bounding box center [1202, 36] width 62 height 25
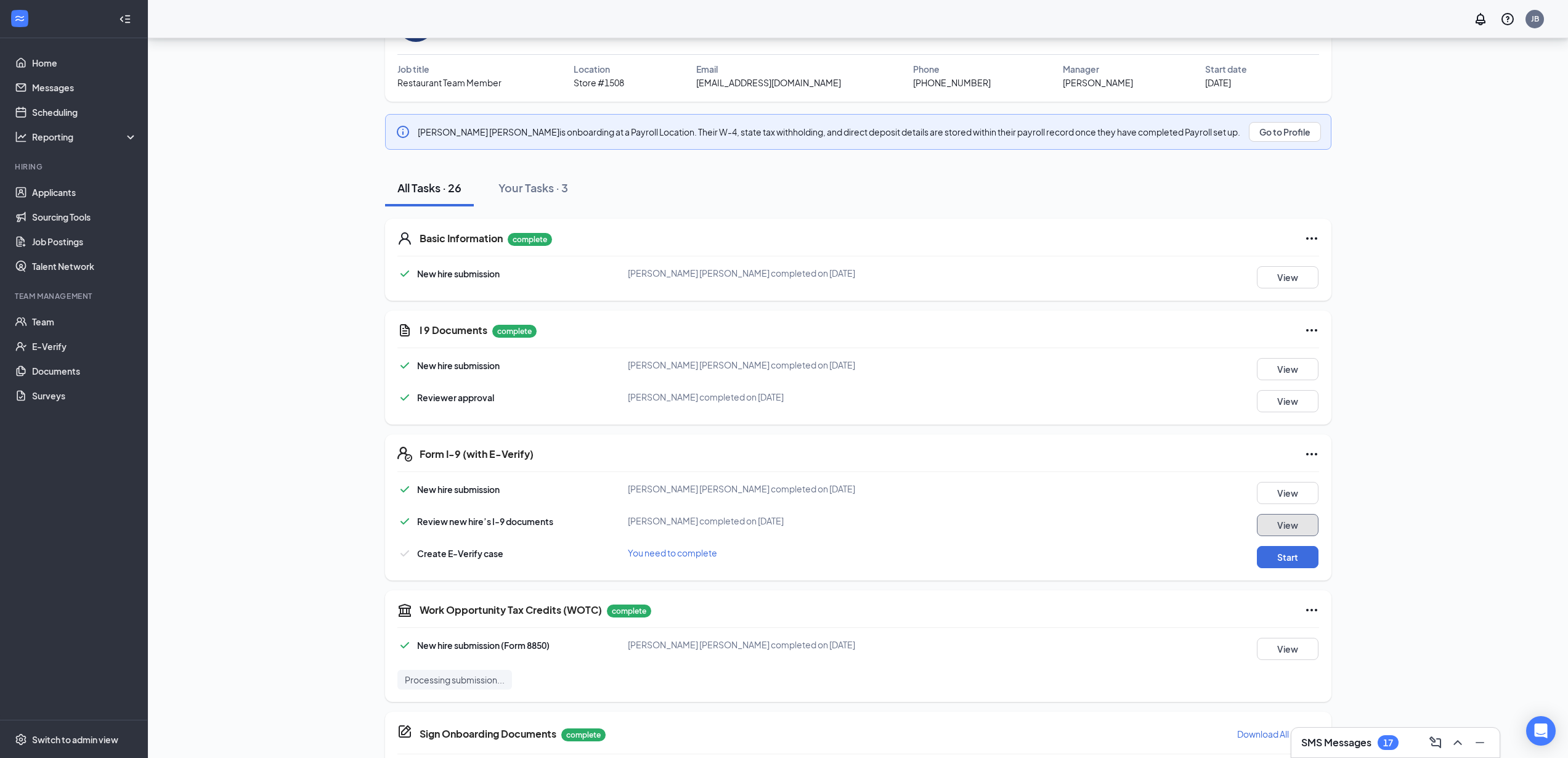
scroll to position [92, 0]
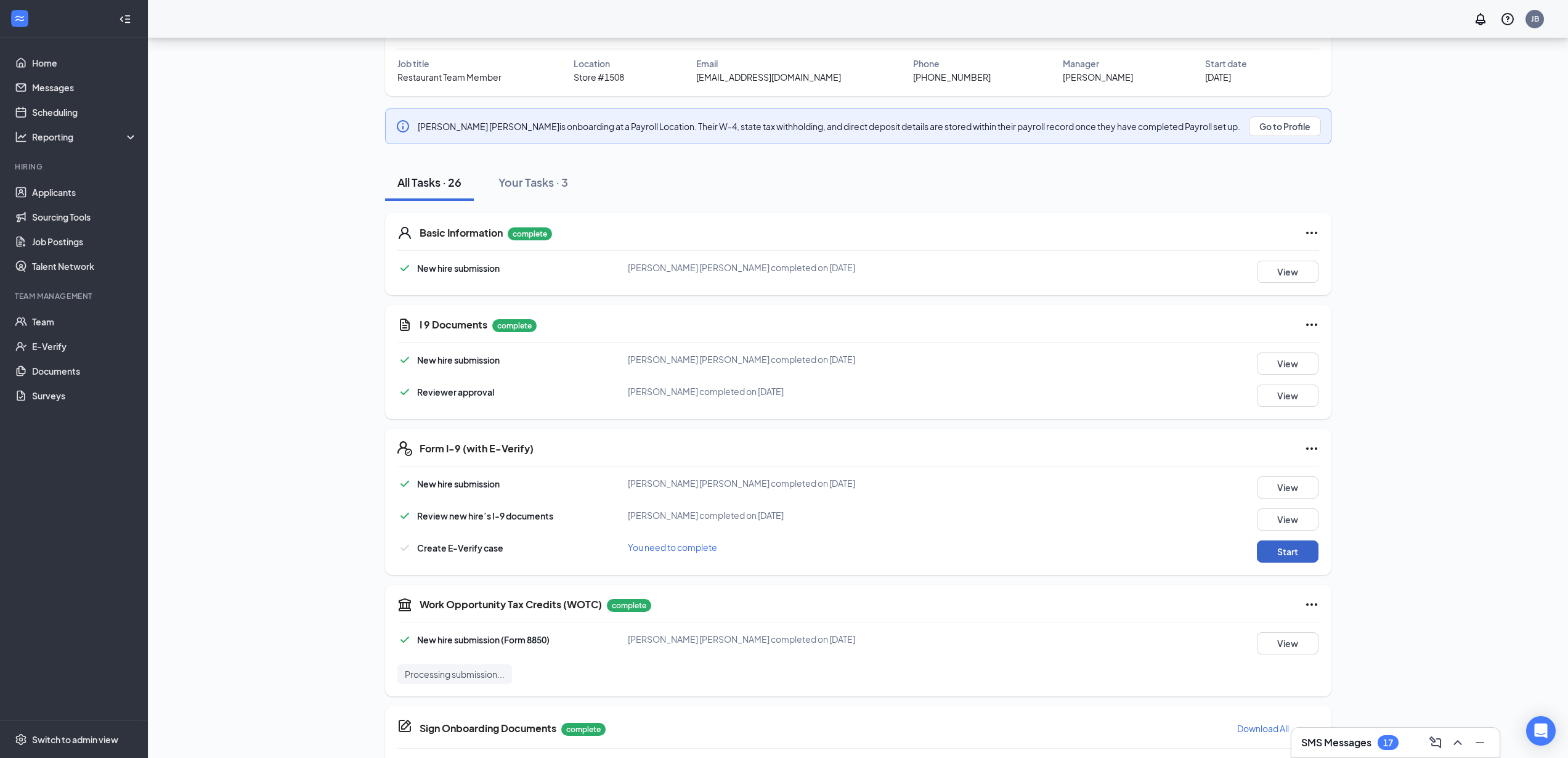
click at [1287, 553] on button "Start" at bounding box center [1287, 552] width 62 height 22
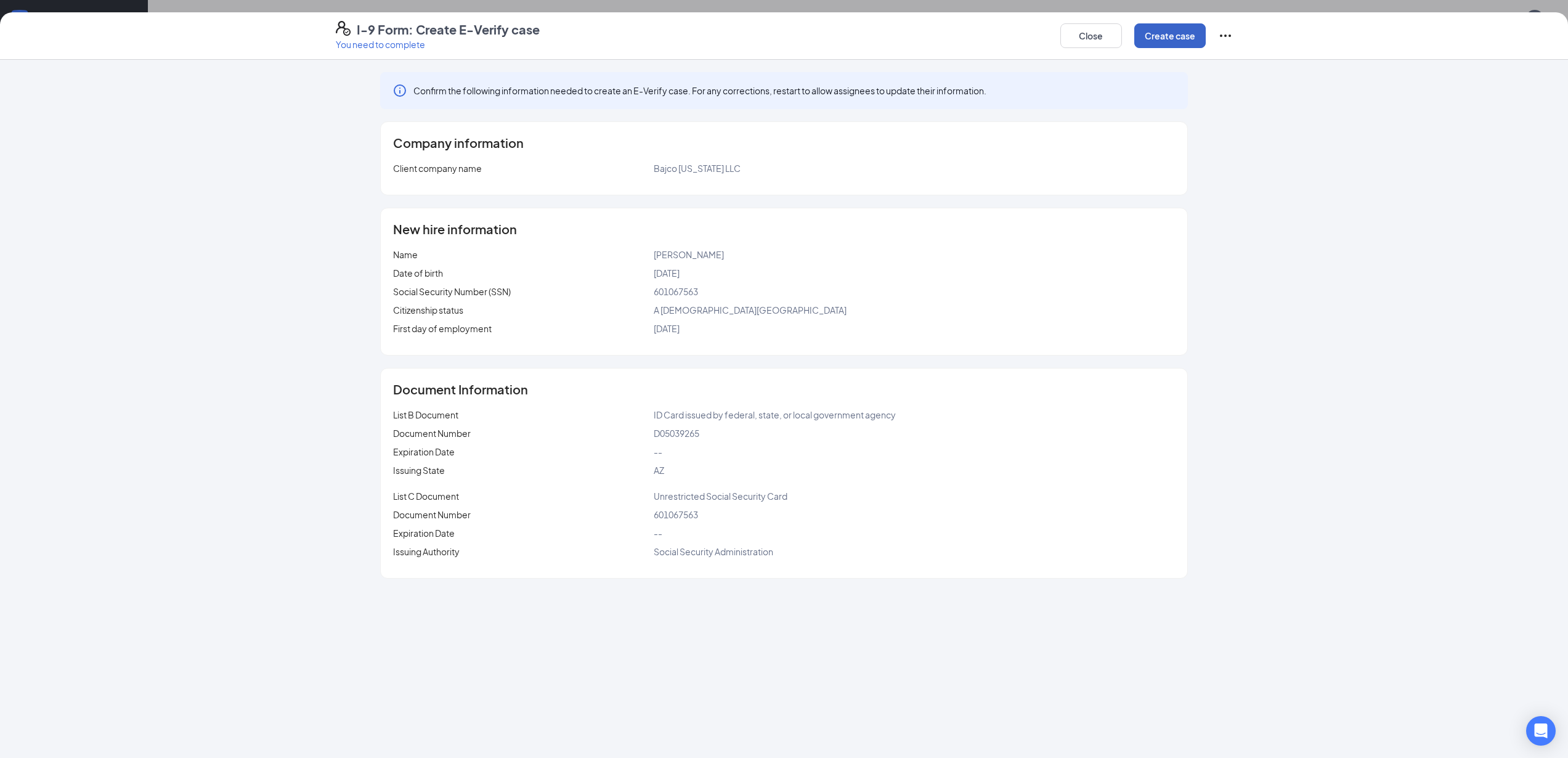
click at [1176, 38] on button "Create case" at bounding box center [1169, 36] width 72 height 25
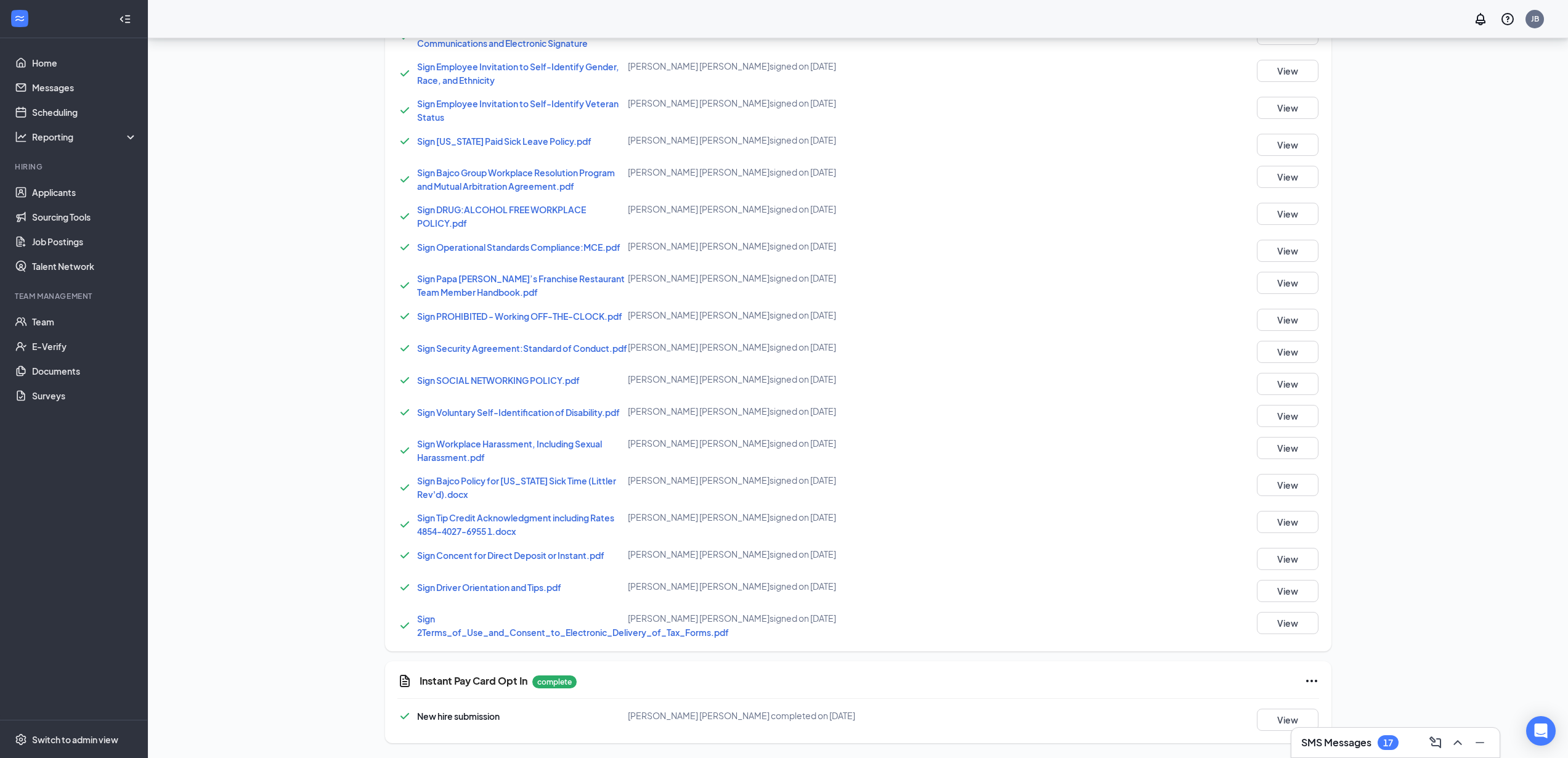
scroll to position [0, 0]
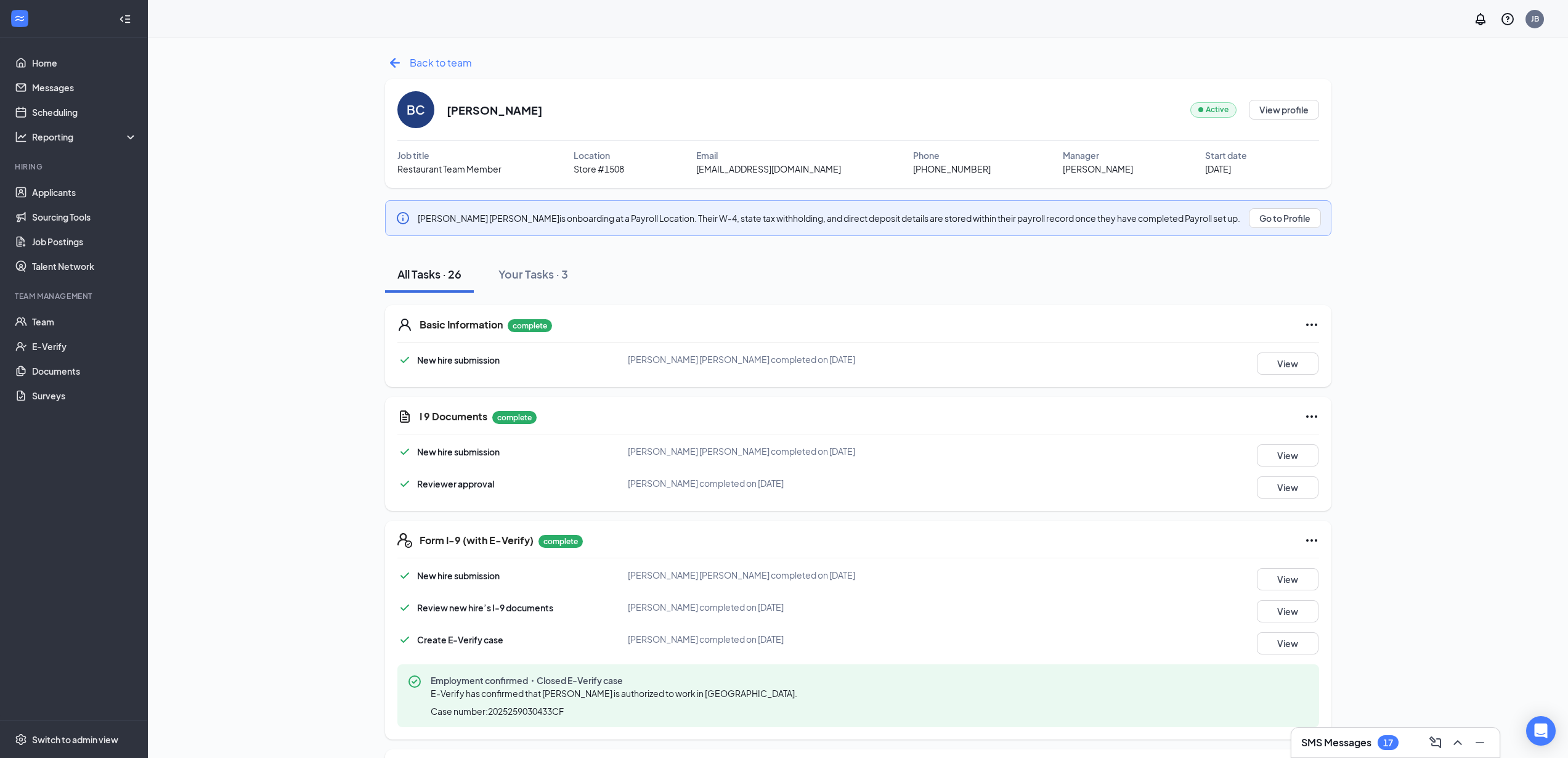
click at [398, 64] on icon "ArrowLeftNew" at bounding box center [395, 63] width 20 height 20
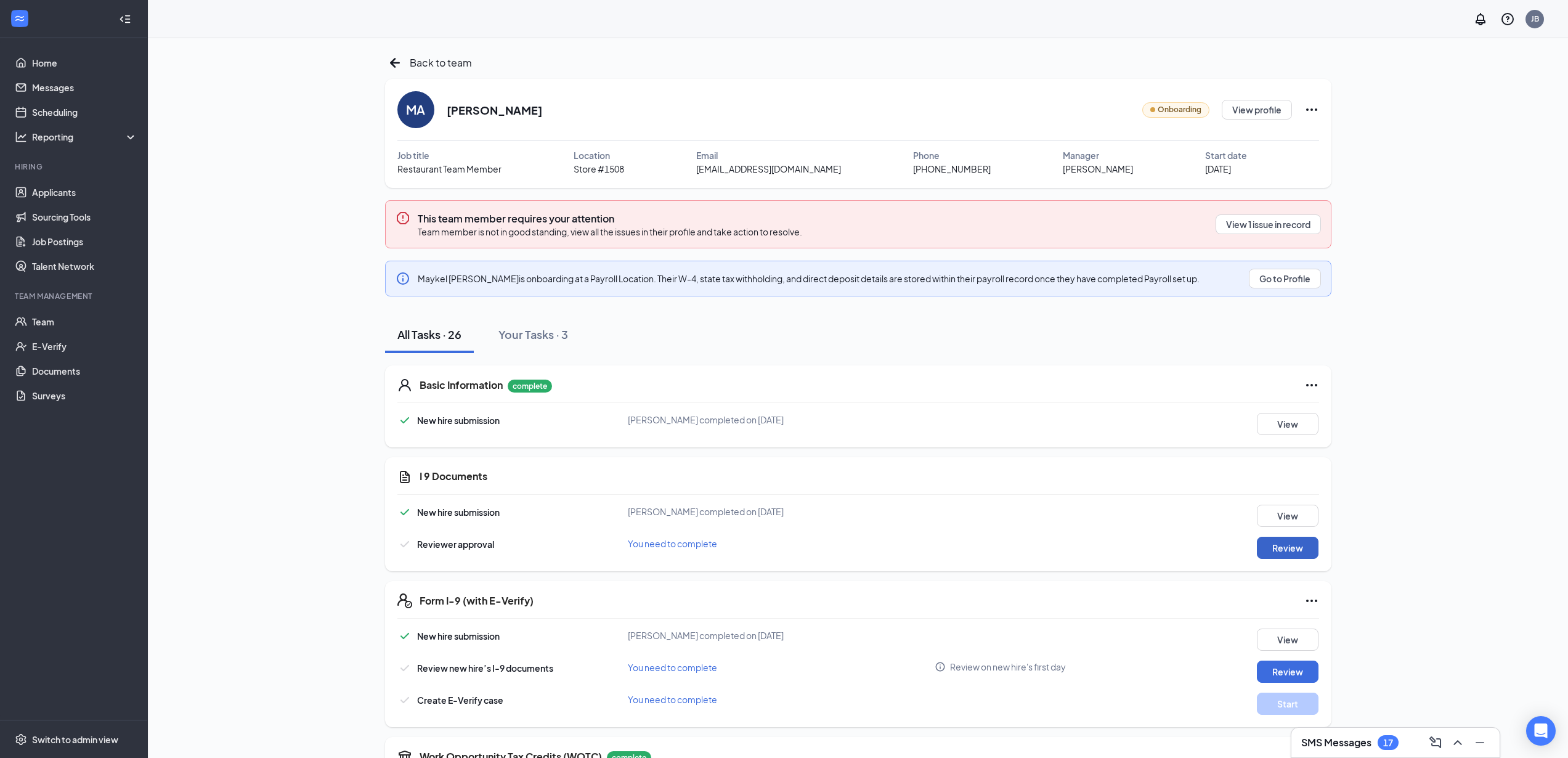
click at [1310, 551] on button "Review" at bounding box center [1287, 547] width 62 height 22
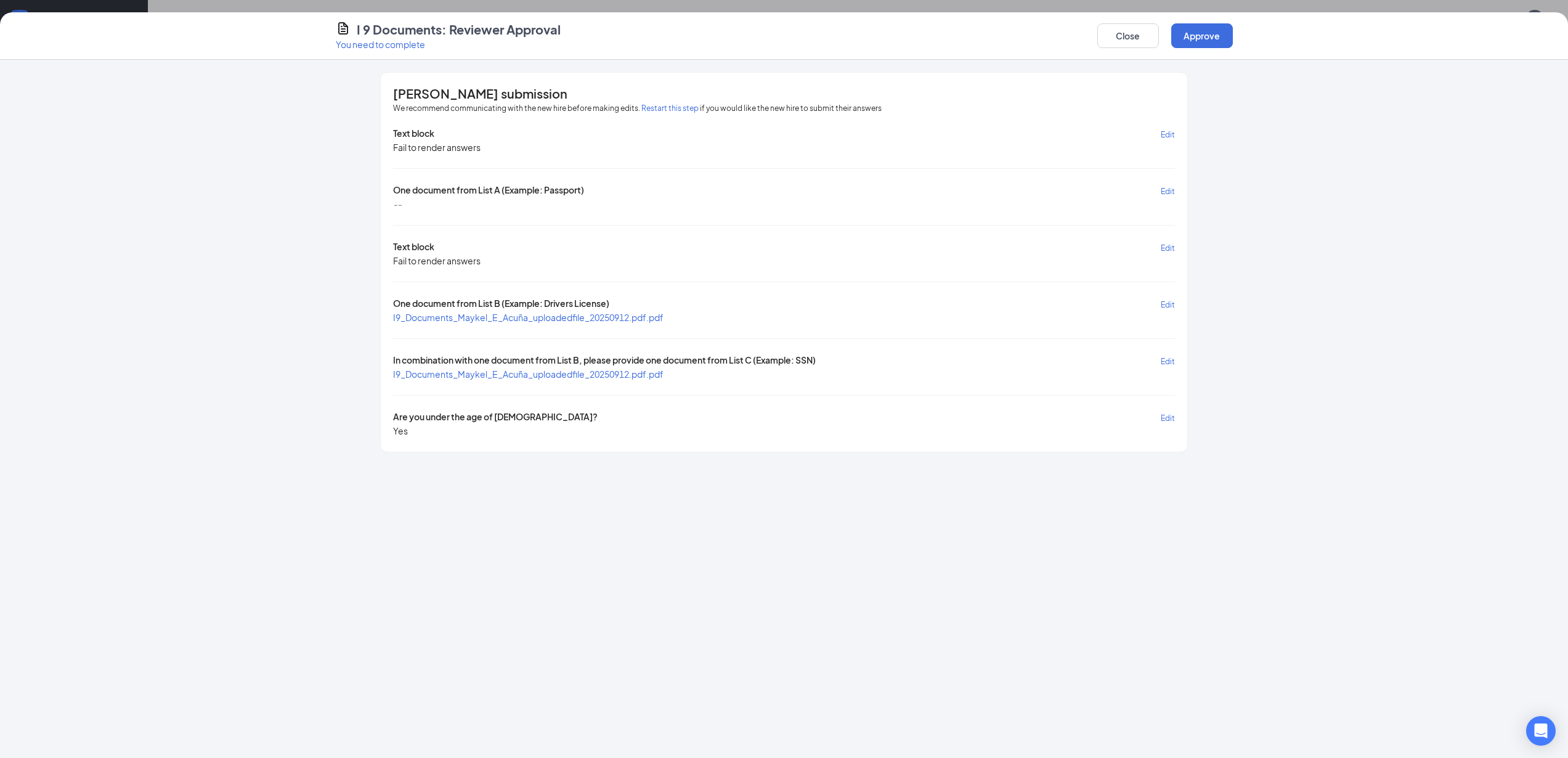
click at [508, 315] on span "I9_Documents_Maykel_E_Acuña_uploadedfile_20250912.pdf.pdf" at bounding box center [528, 317] width 271 height 11
click at [497, 375] on span "I9_Documents_Maykel_E_Acuña_uploadedfile_20250912.pdf.pdf" at bounding box center [528, 373] width 271 height 11
click at [1202, 34] on button "Approve" at bounding box center [1202, 36] width 62 height 25
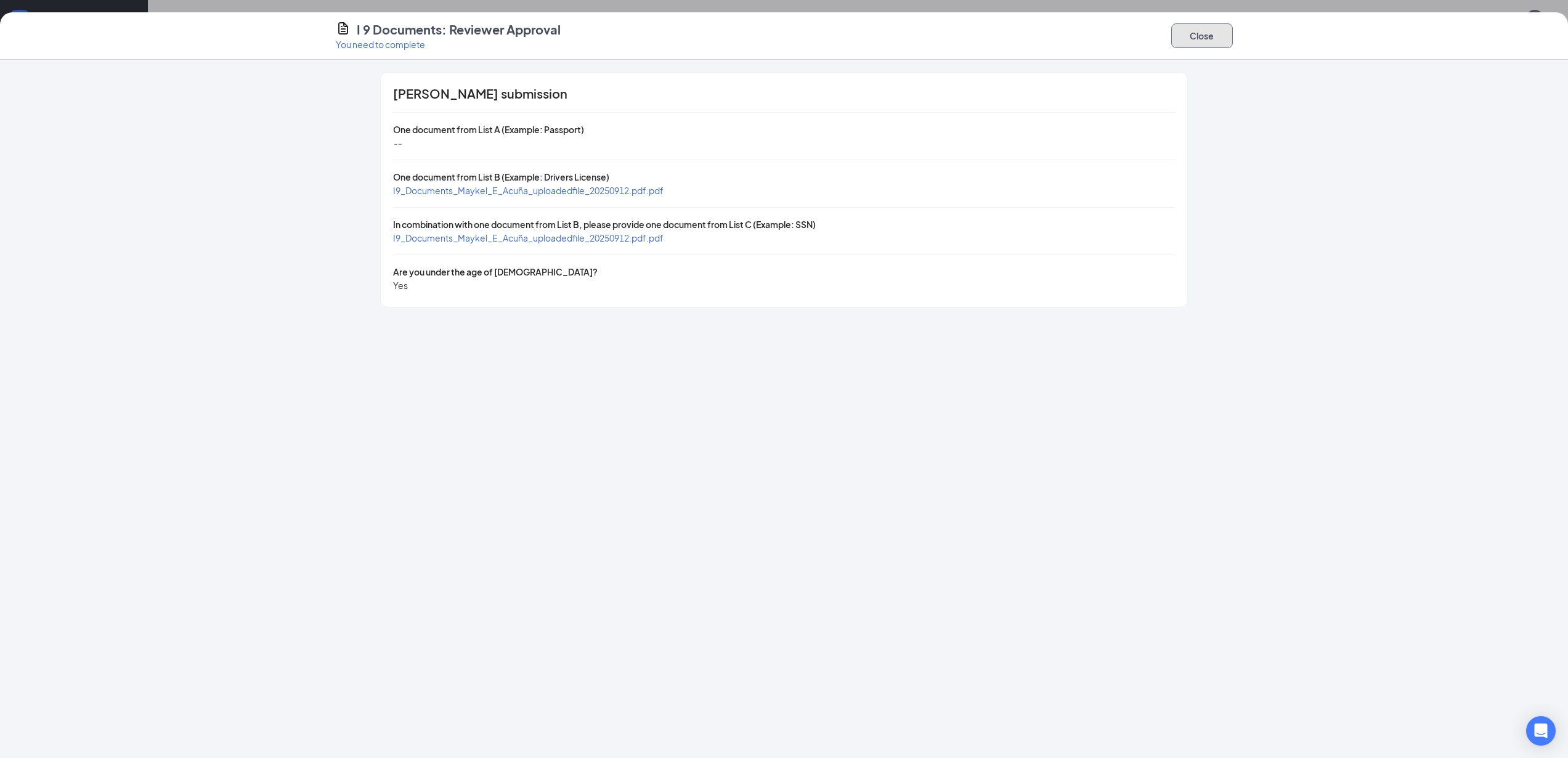
click at [1200, 34] on button "Close" at bounding box center [1202, 36] width 62 height 25
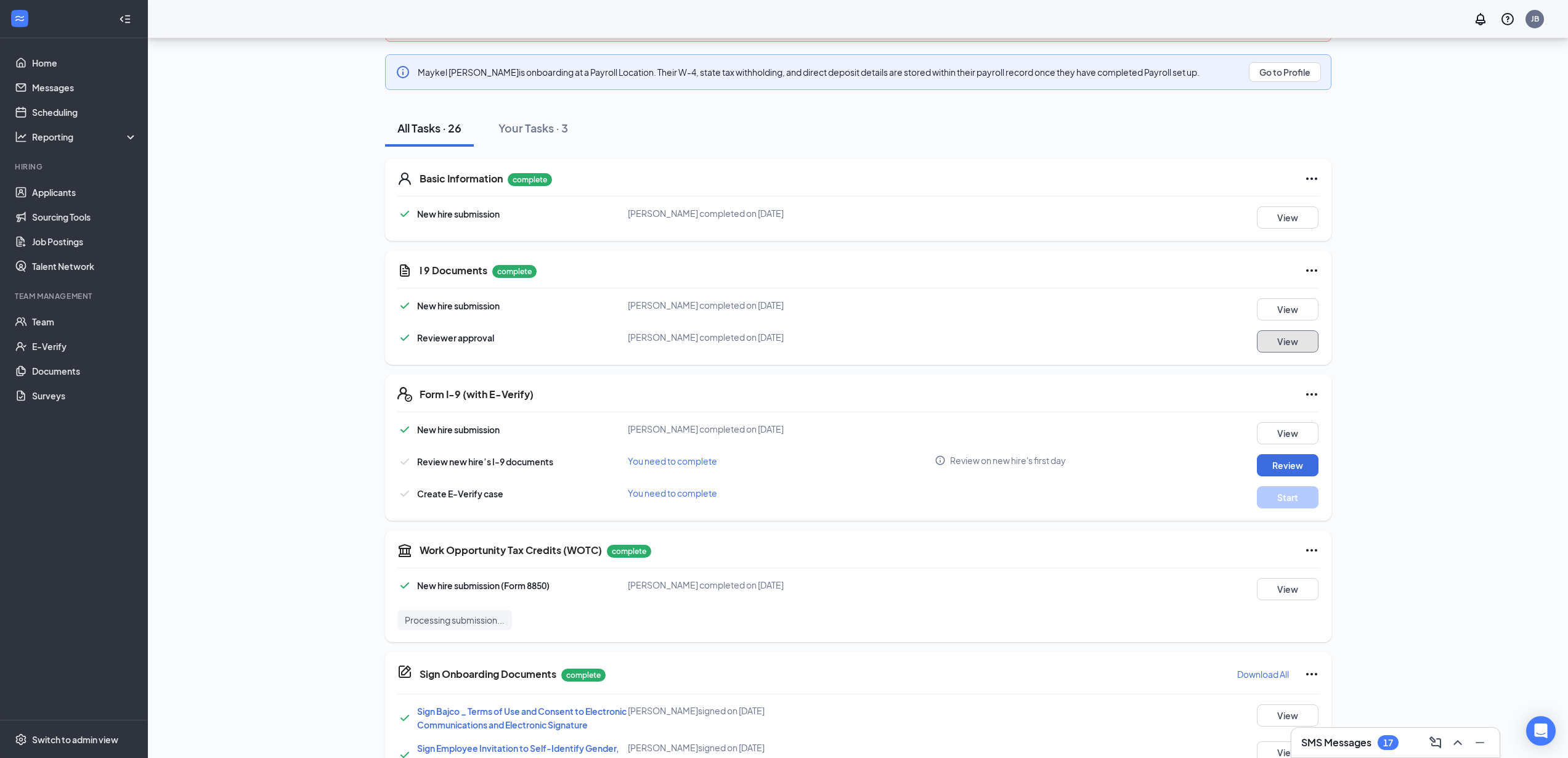
scroll to position [216, 0]
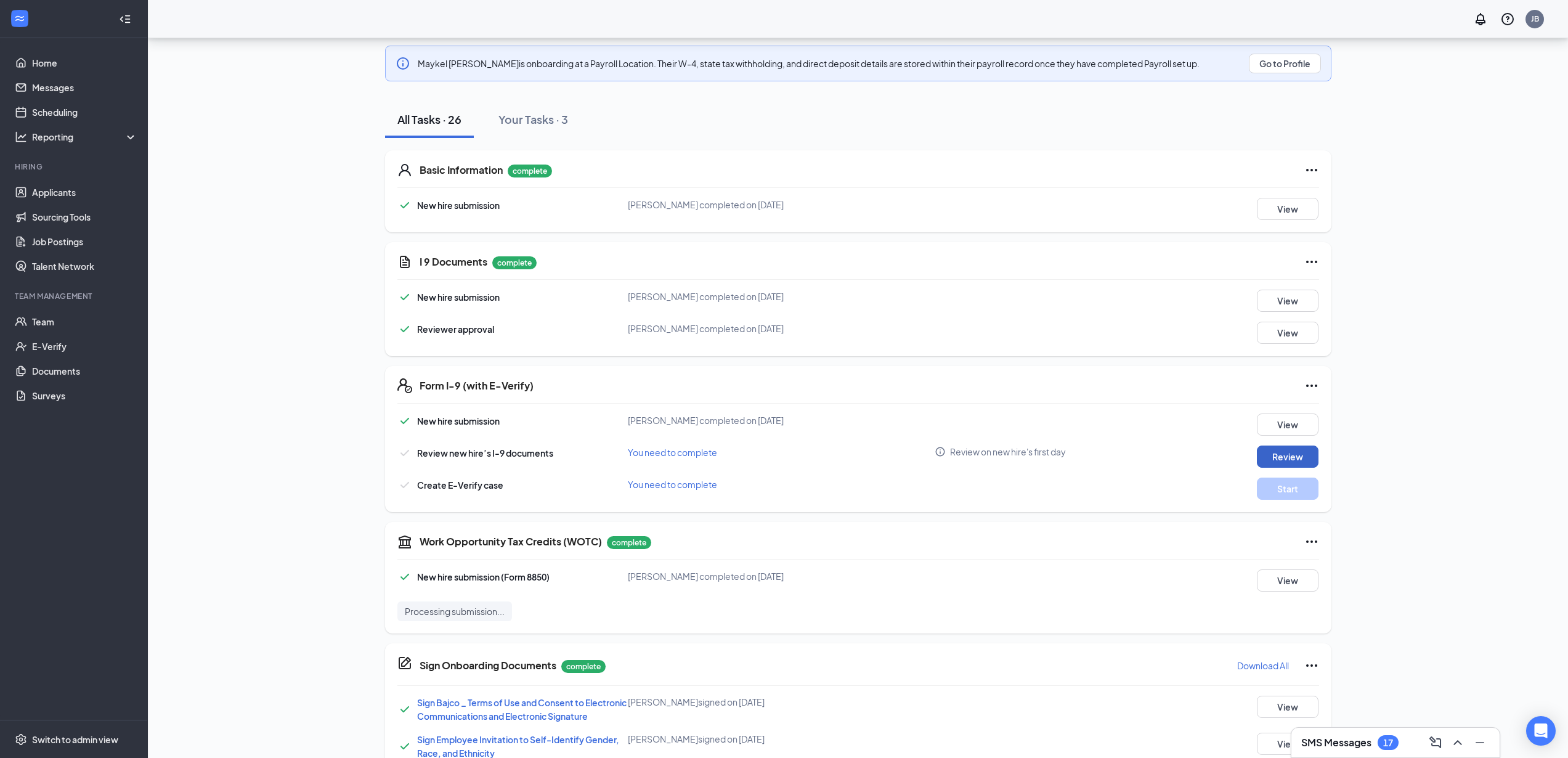
click at [1285, 455] on button "Review" at bounding box center [1287, 457] width 62 height 22
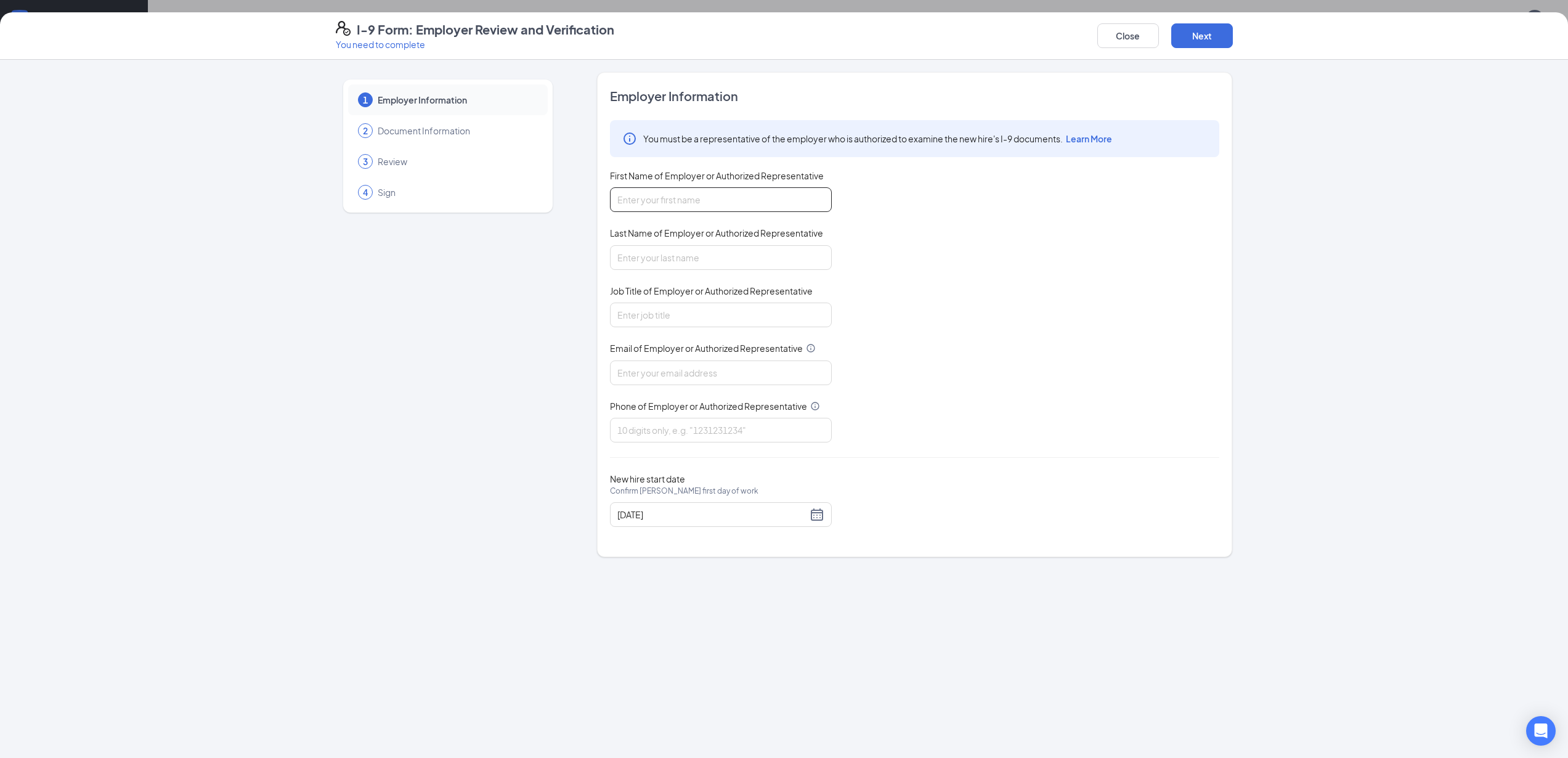
click at [742, 197] on input "First Name of Employer or Authorized Representative" at bounding box center [720, 200] width 222 height 25
type input "[PERSON_NAME]"
type input "[EMAIL_ADDRESS][DOMAIN_NAME]"
type input "6026955903"
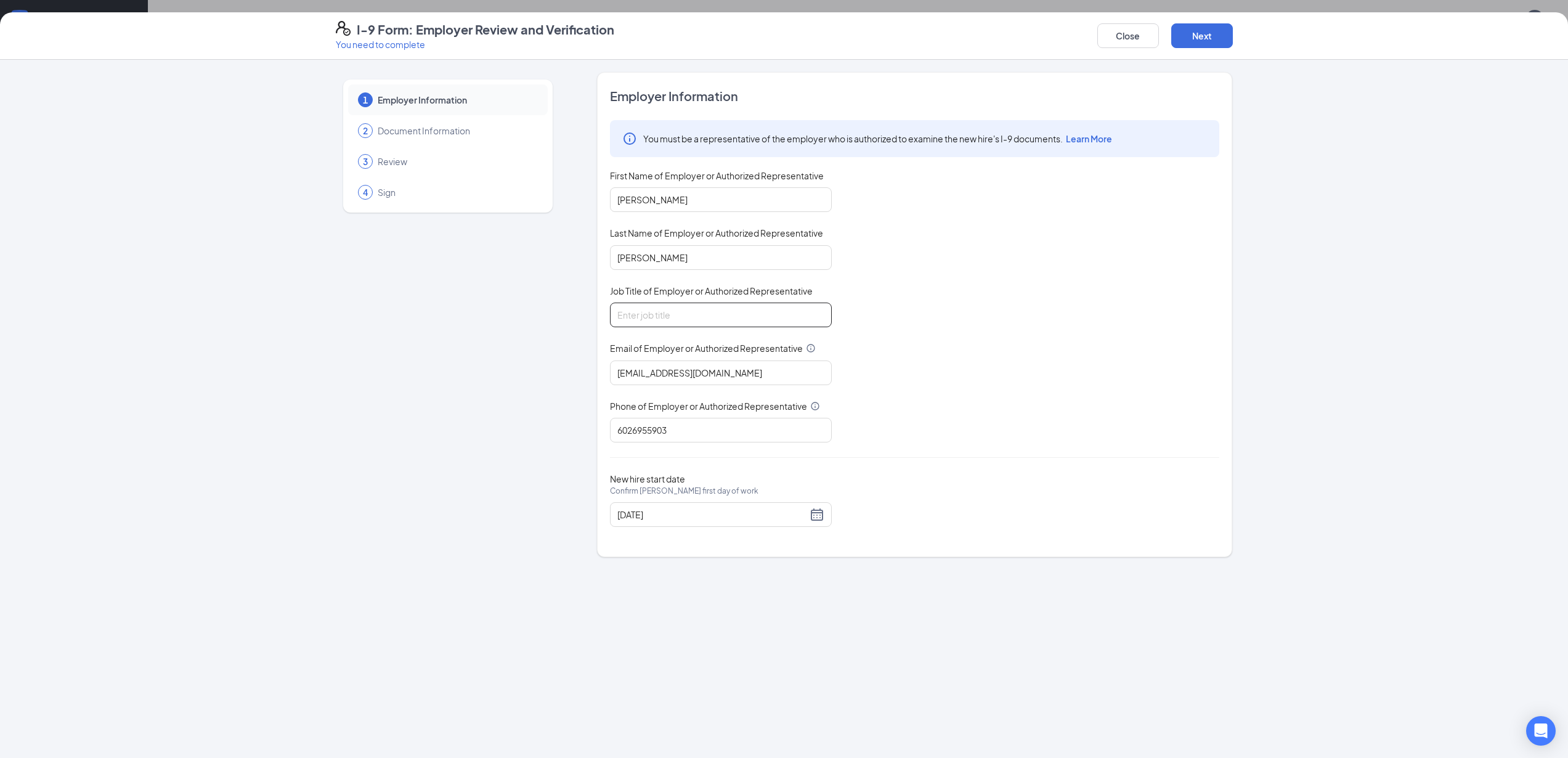
click at [687, 320] on input "Job Title of Employer or Authorized Representative" at bounding box center [720, 315] width 222 height 25
type input "Area Supervisor"
click at [1208, 38] on button "Next" at bounding box center [1202, 36] width 62 height 25
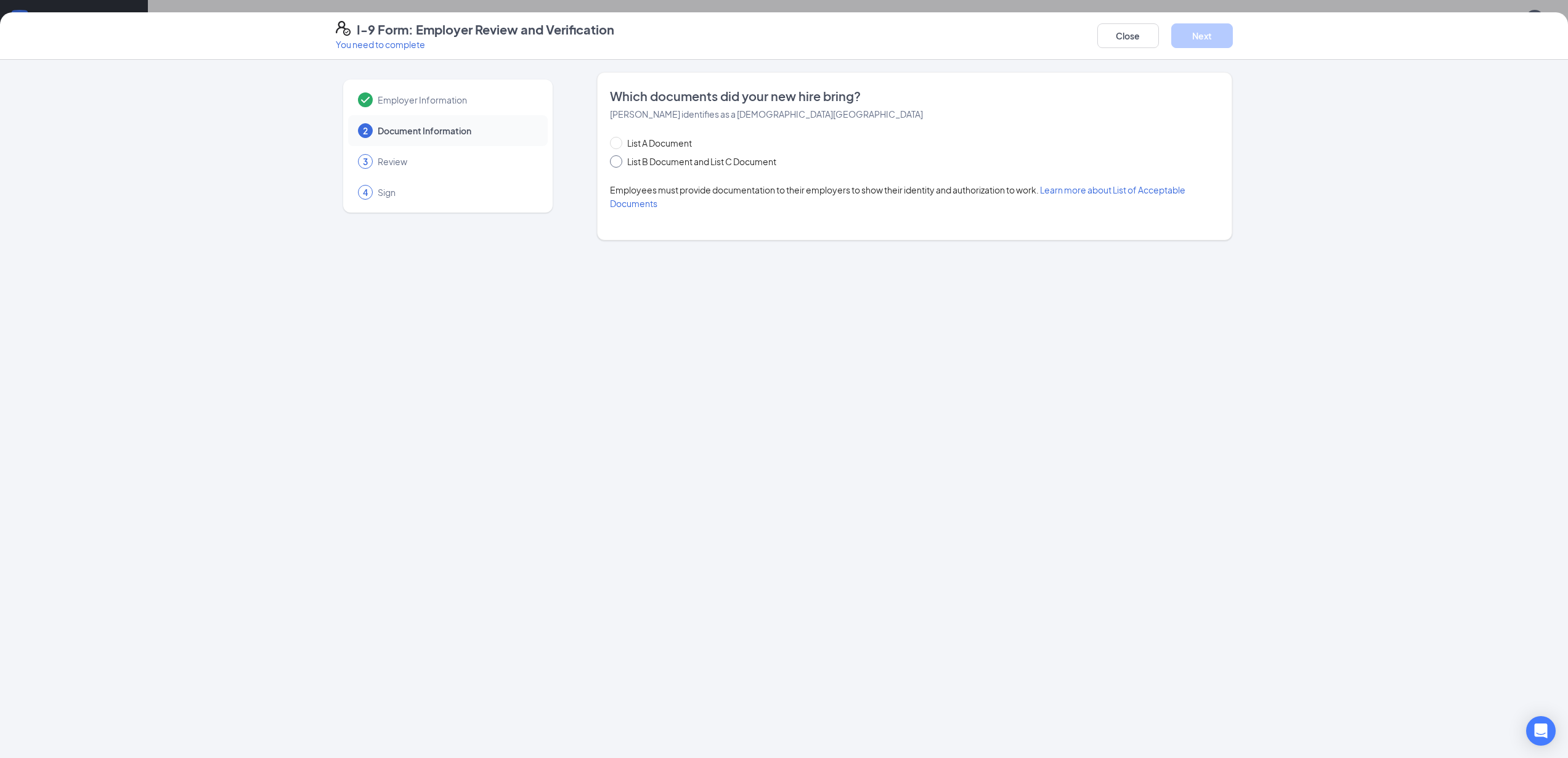
click at [616, 161] on input "List B Document and List C Document" at bounding box center [614, 159] width 8 height 8
radio input "true"
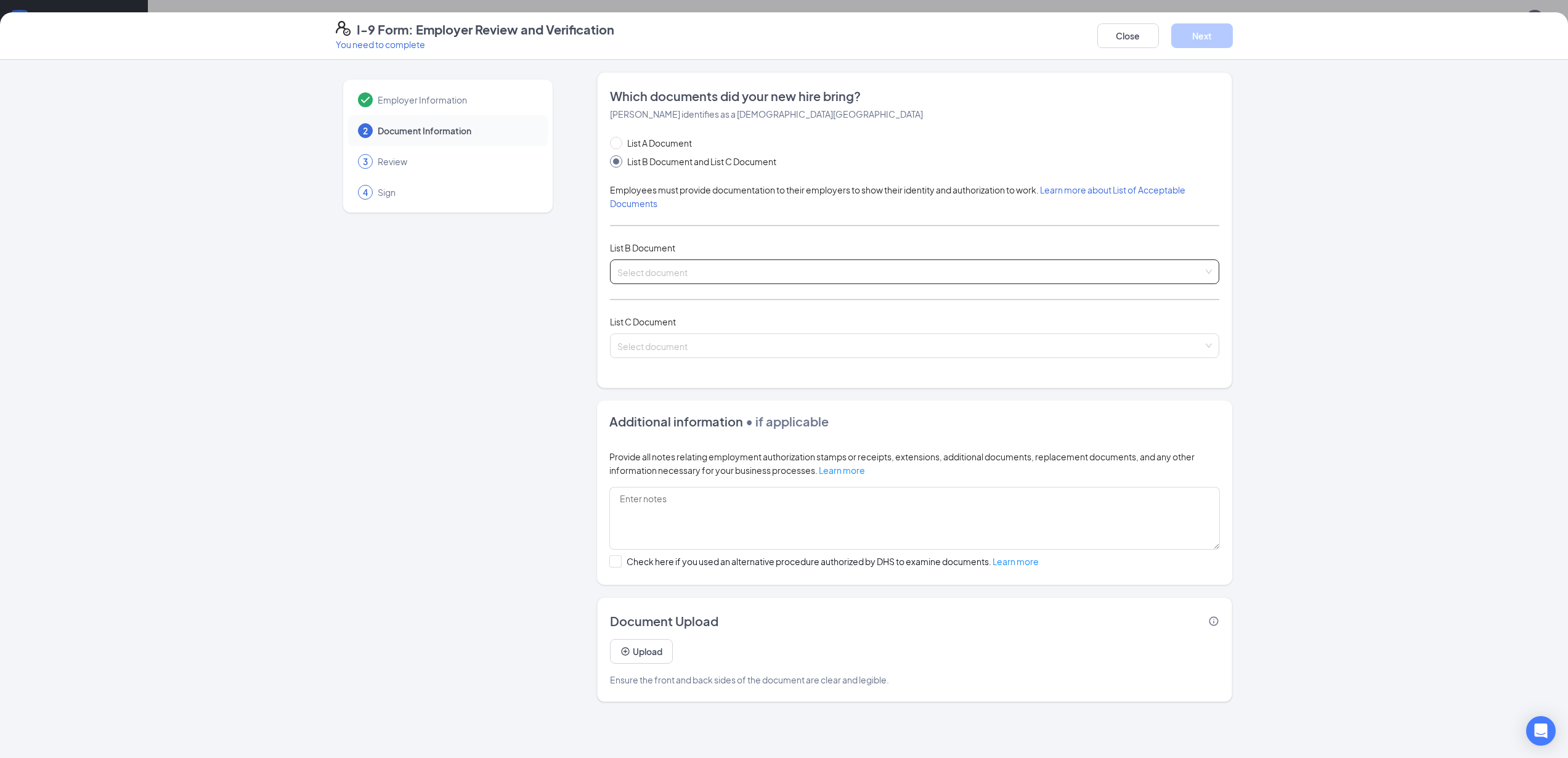
click at [741, 266] on input "search" at bounding box center [910, 269] width 586 height 18
click at [938, 269] on input "search" at bounding box center [910, 269] width 586 height 18
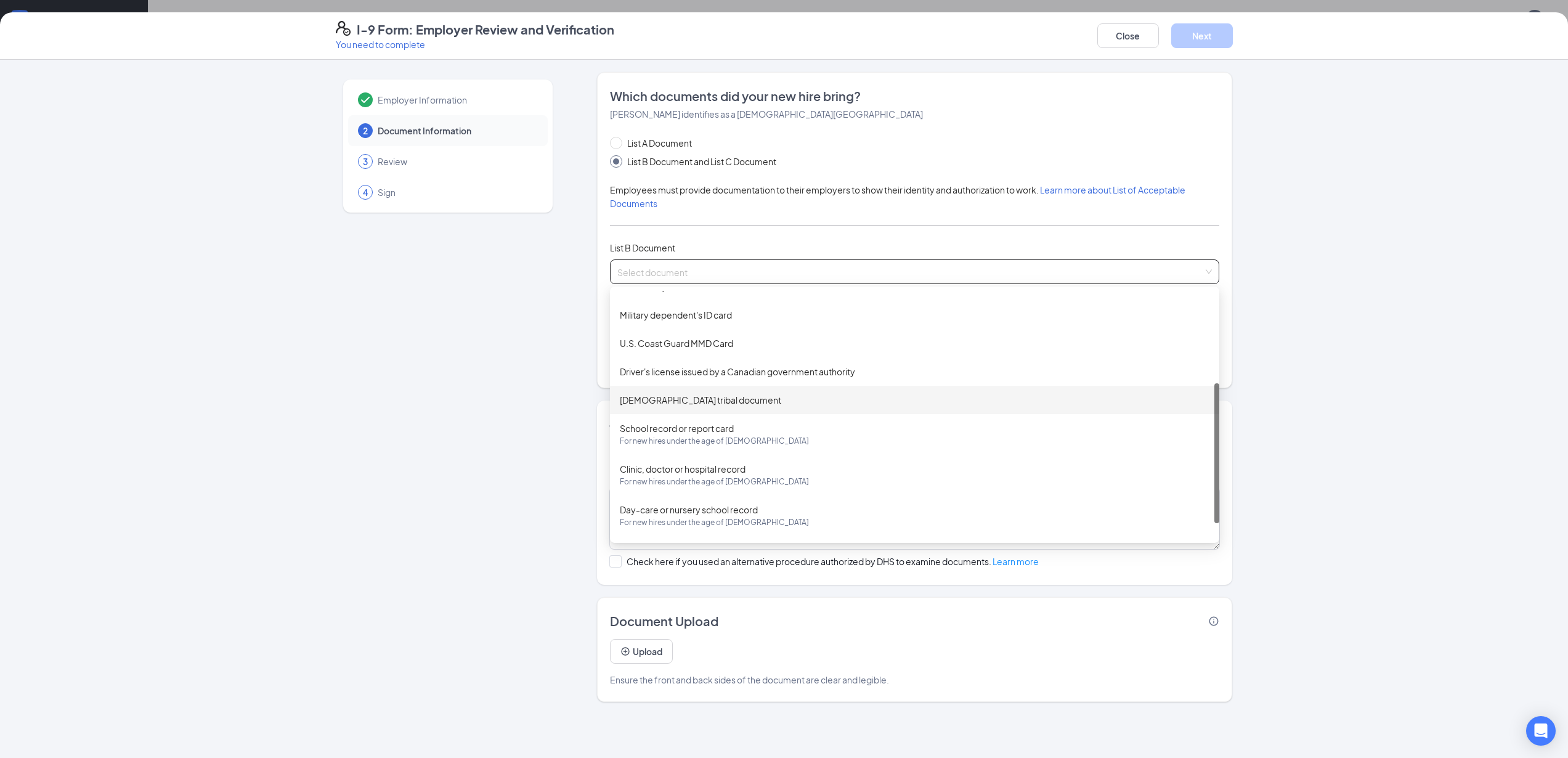
scroll to position [0, 0]
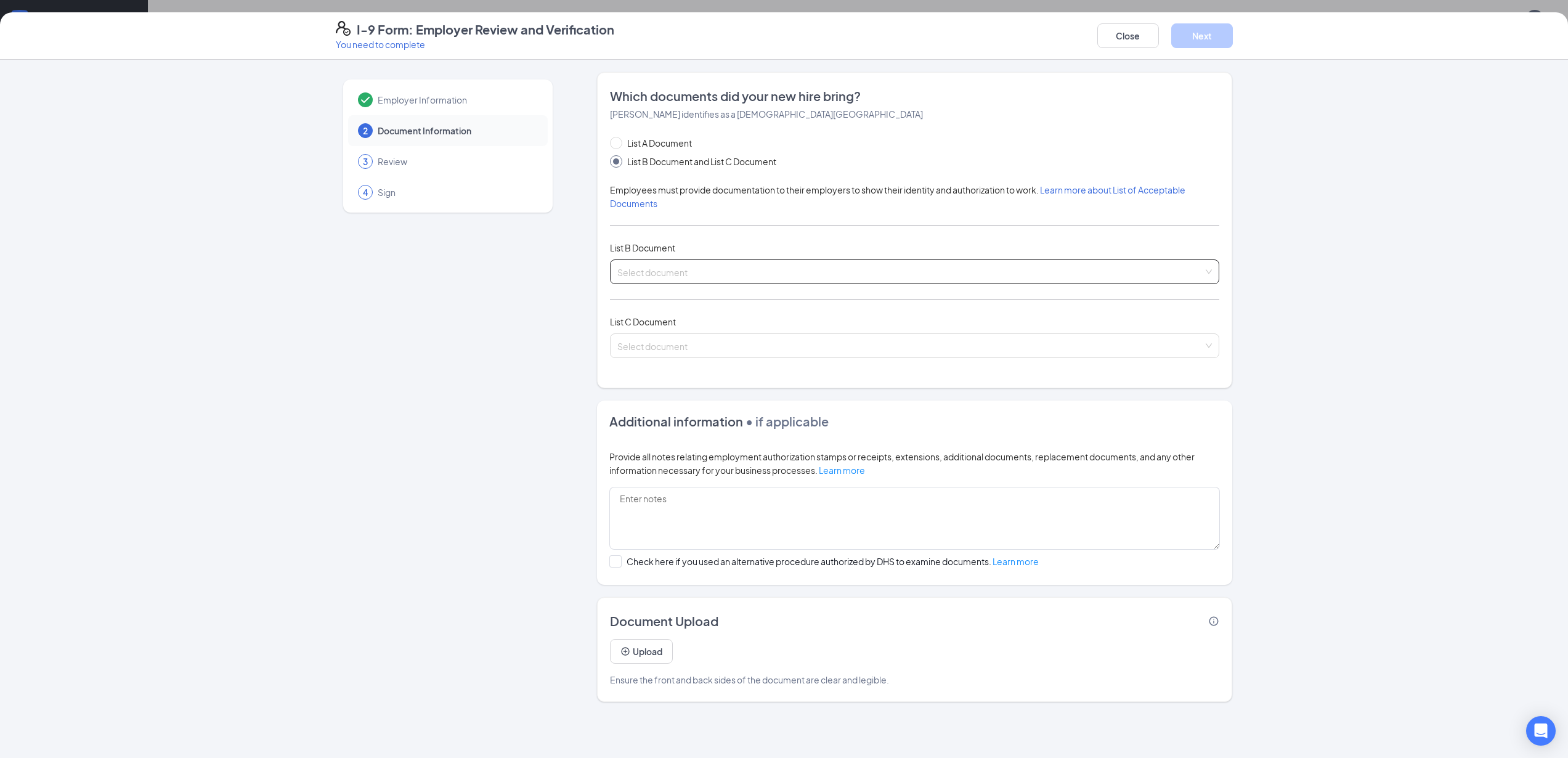
click at [690, 272] on input "search" at bounding box center [910, 269] width 586 height 18
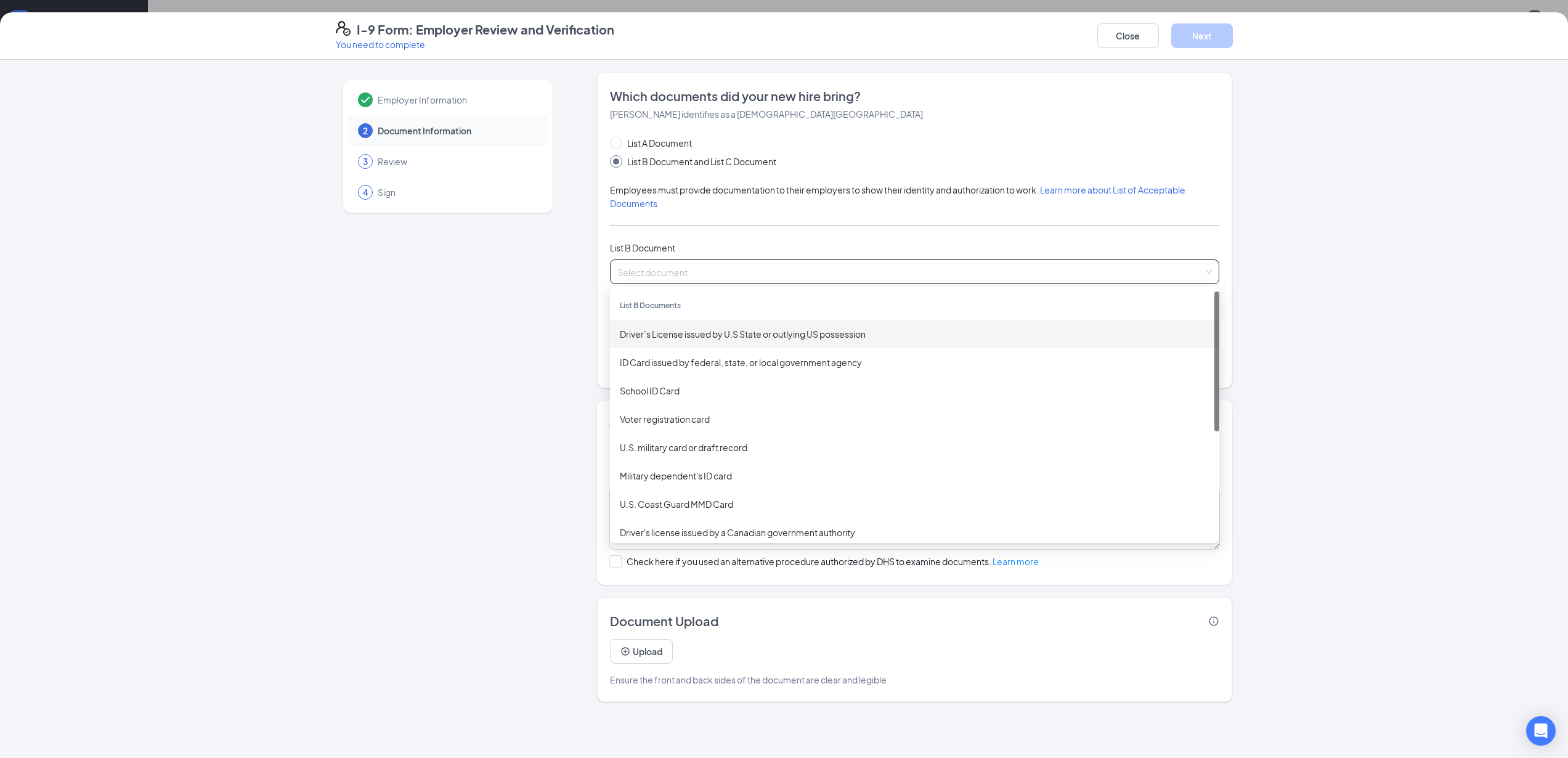
click at [679, 334] on div "Driver’s License issued by U.S State or outlying US possession" at bounding box center [914, 334] width 589 height 13
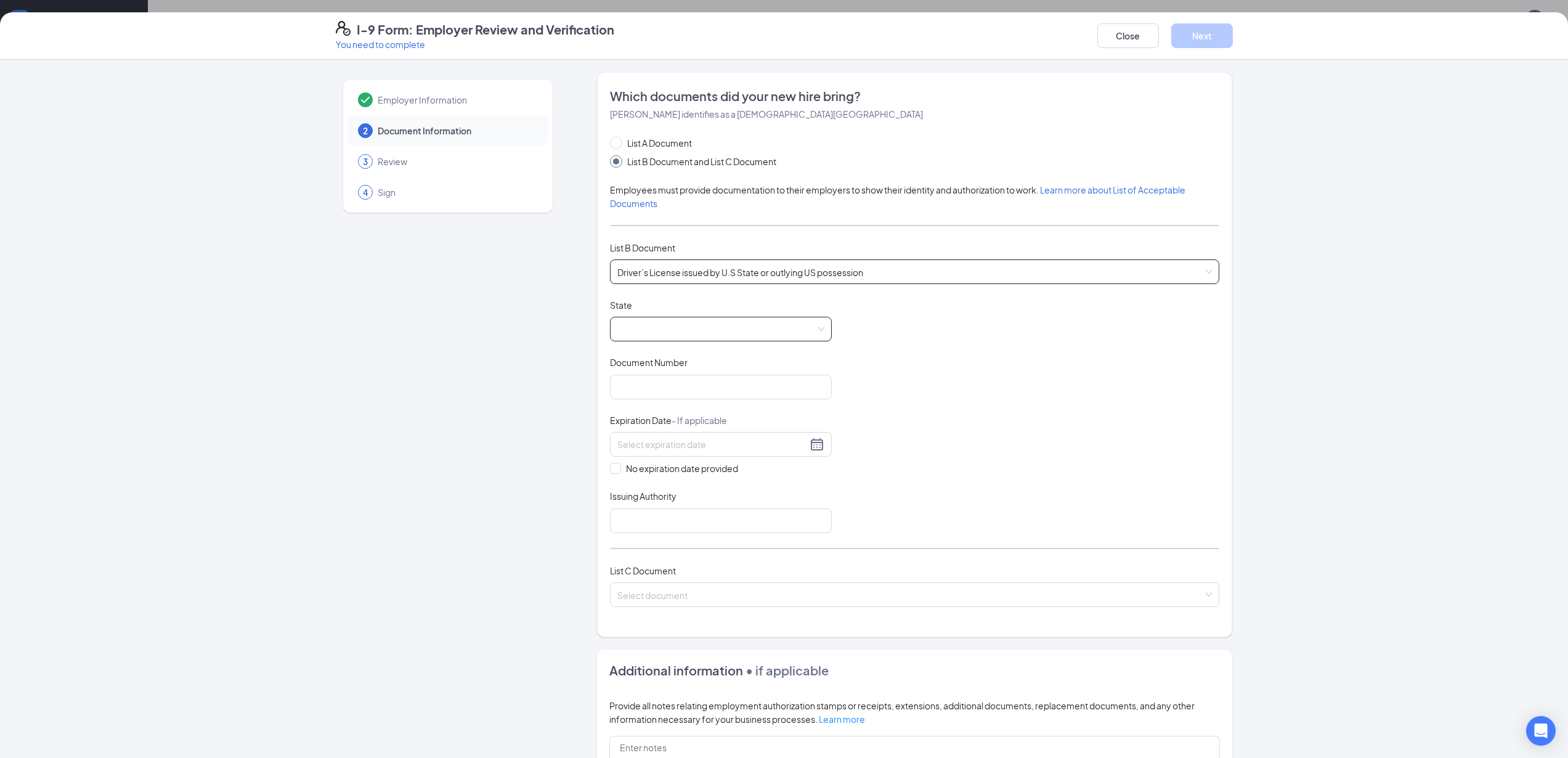
click at [648, 329] on span at bounding box center [720, 329] width 207 height 23
click at [625, 448] on div "Arizona" at bounding box center [720, 448] width 202 height 13
click at [645, 394] on input "Document Number" at bounding box center [720, 387] width 222 height 25
paste input "R78179473"
type input "R78179473"
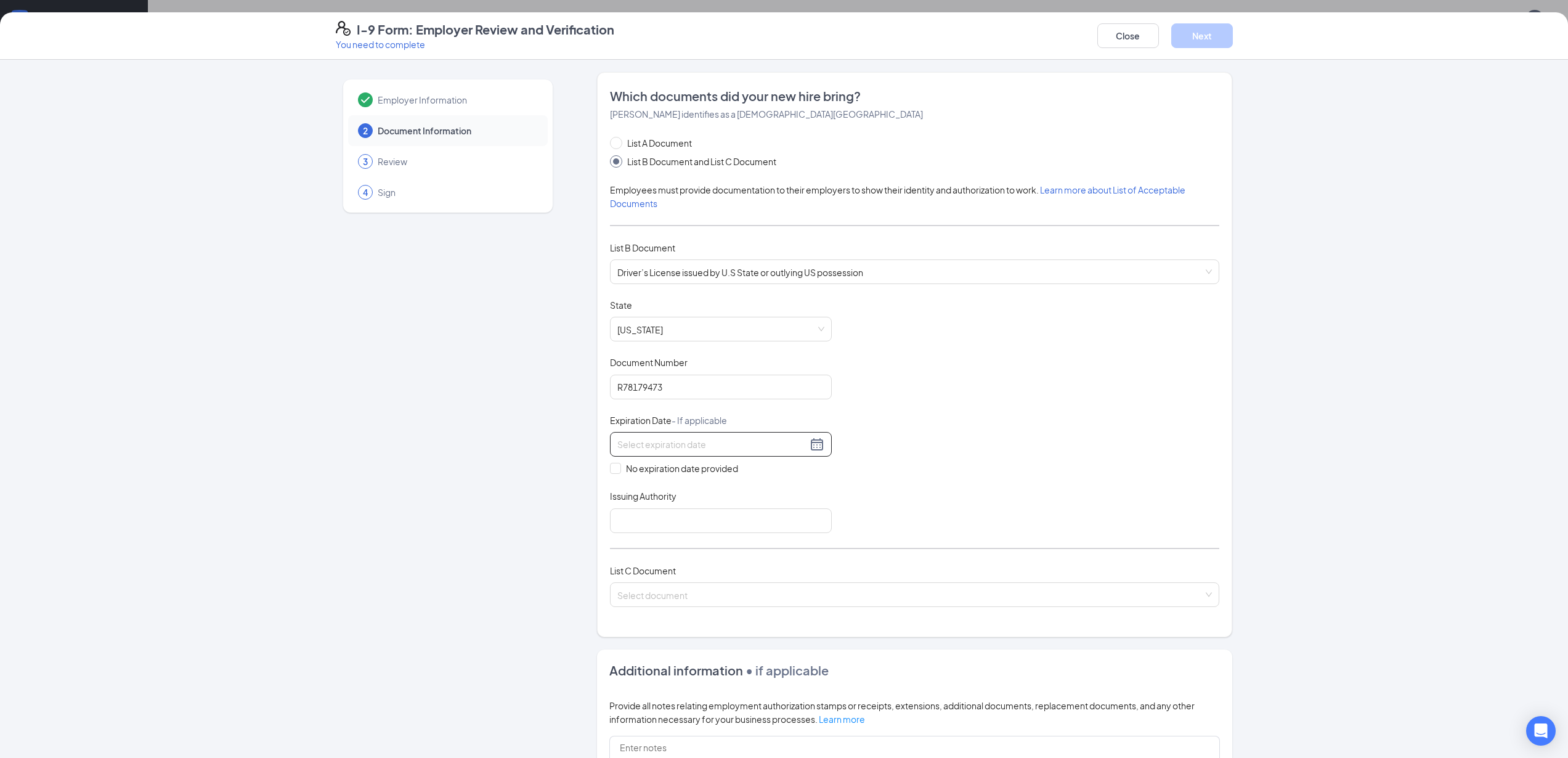
click at [689, 446] on input at bounding box center [712, 444] width 190 height 13
click at [758, 553] on div "16" at bounding box center [757, 554] width 15 height 15
type input "05/16/2026"
click at [643, 519] on input "Issuing Authority" at bounding box center [720, 521] width 222 height 25
type input "AZ"
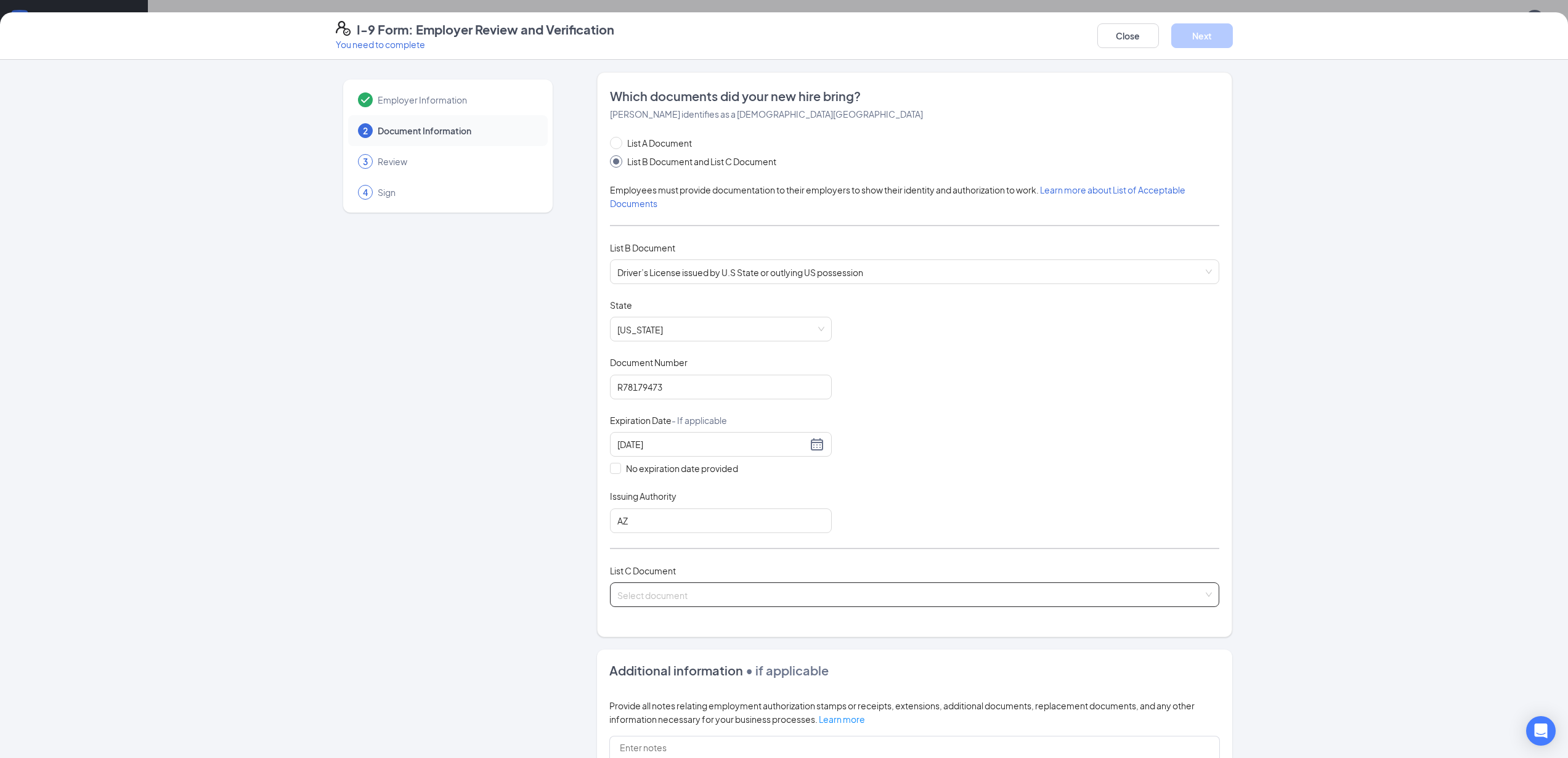
click at [669, 592] on input "search" at bounding box center [910, 592] width 586 height 18
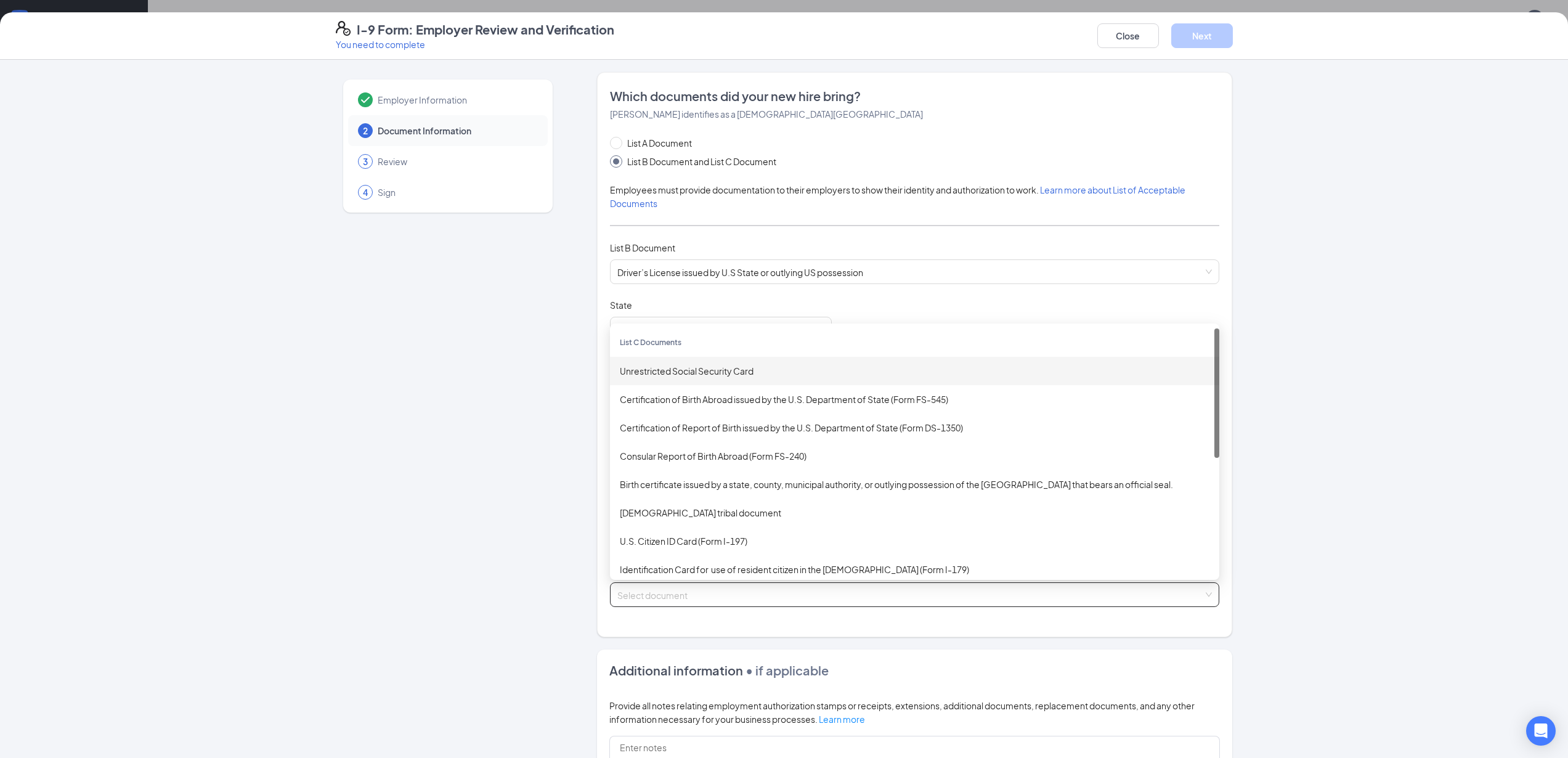
click at [650, 372] on div "Unrestricted Social Security Card" at bounding box center [914, 371] width 589 height 13
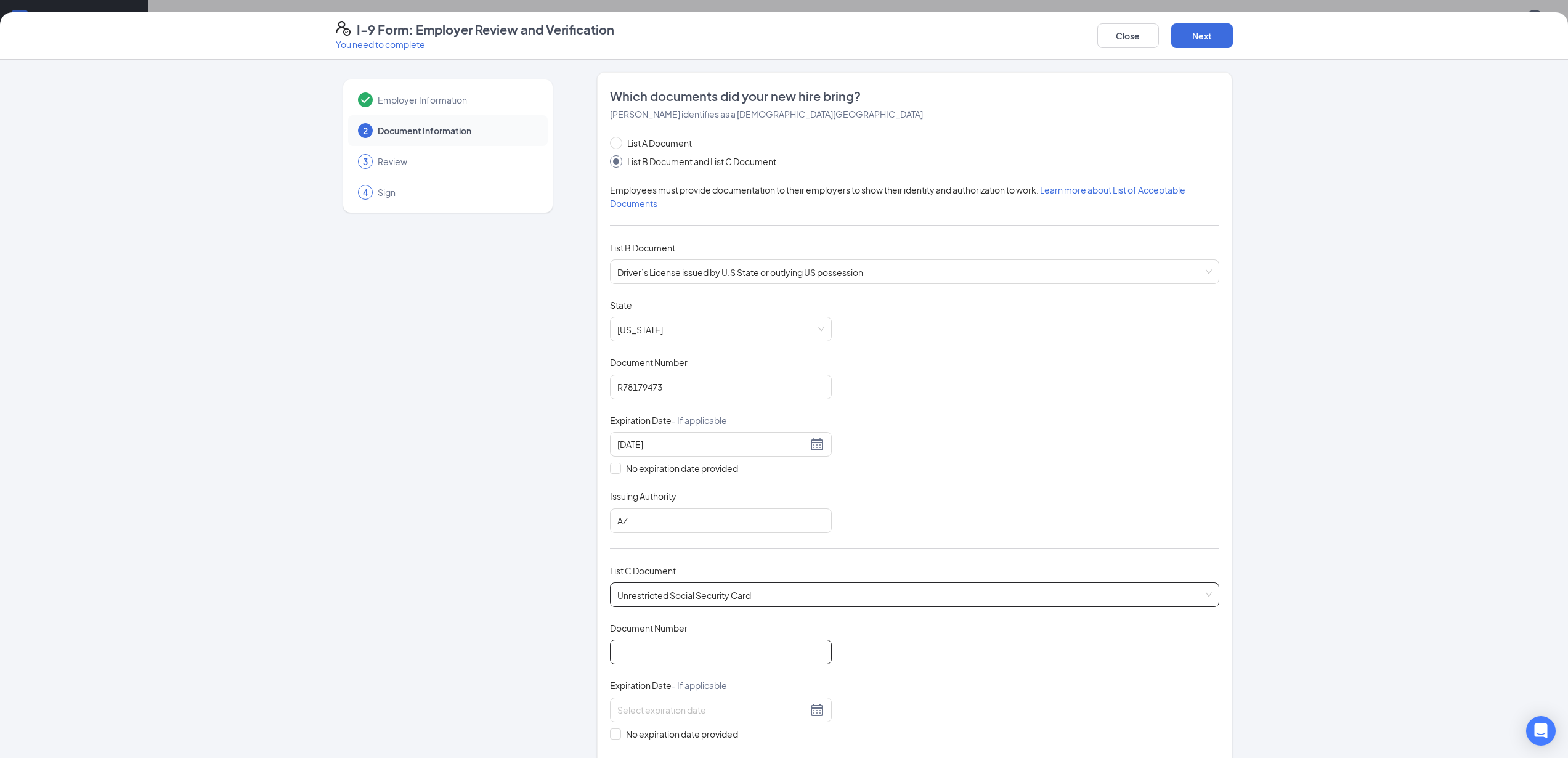
click at [674, 656] on input "Document Number" at bounding box center [720, 652] width 222 height 25
paste input "135-21-4050"
type input "135214050"
click at [502, 595] on div "Employer Information 2 Document Information 3 Review 4 Sign" at bounding box center [448, 607] width 224 height 1070
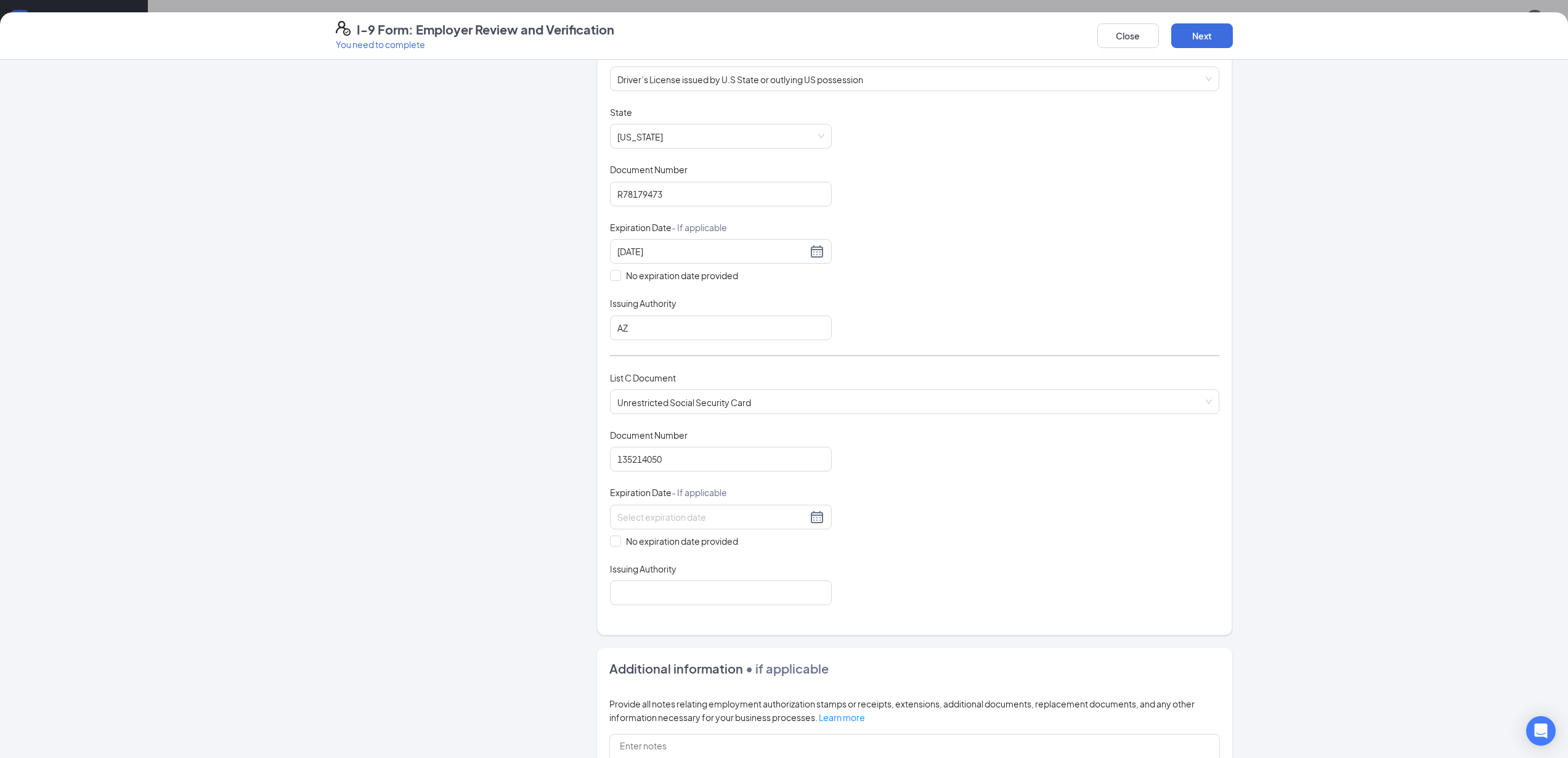
scroll to position [206, 0]
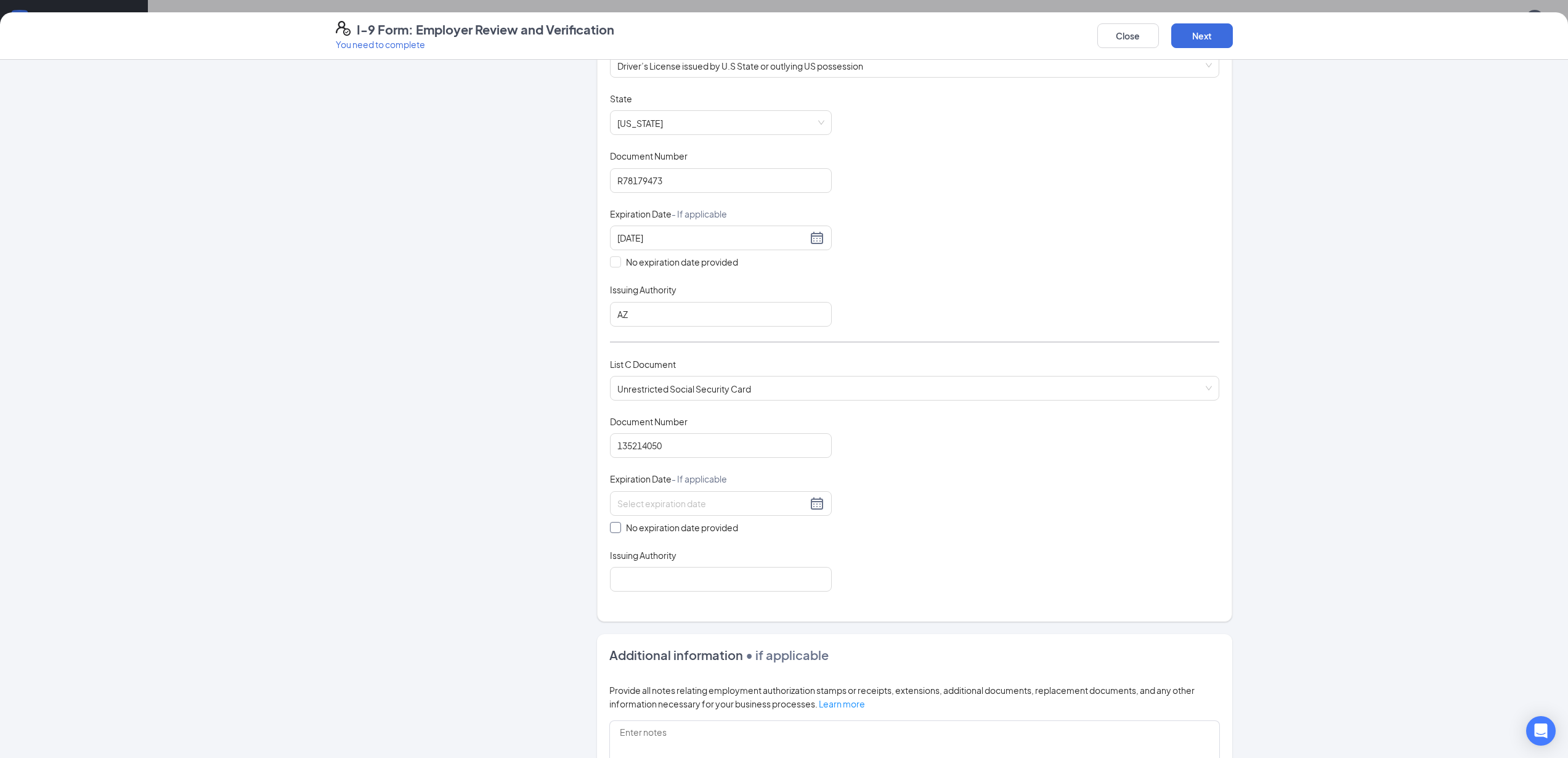
click at [612, 528] on input "No expiration date provided" at bounding box center [614, 526] width 8 height 8
checkbox input "true"
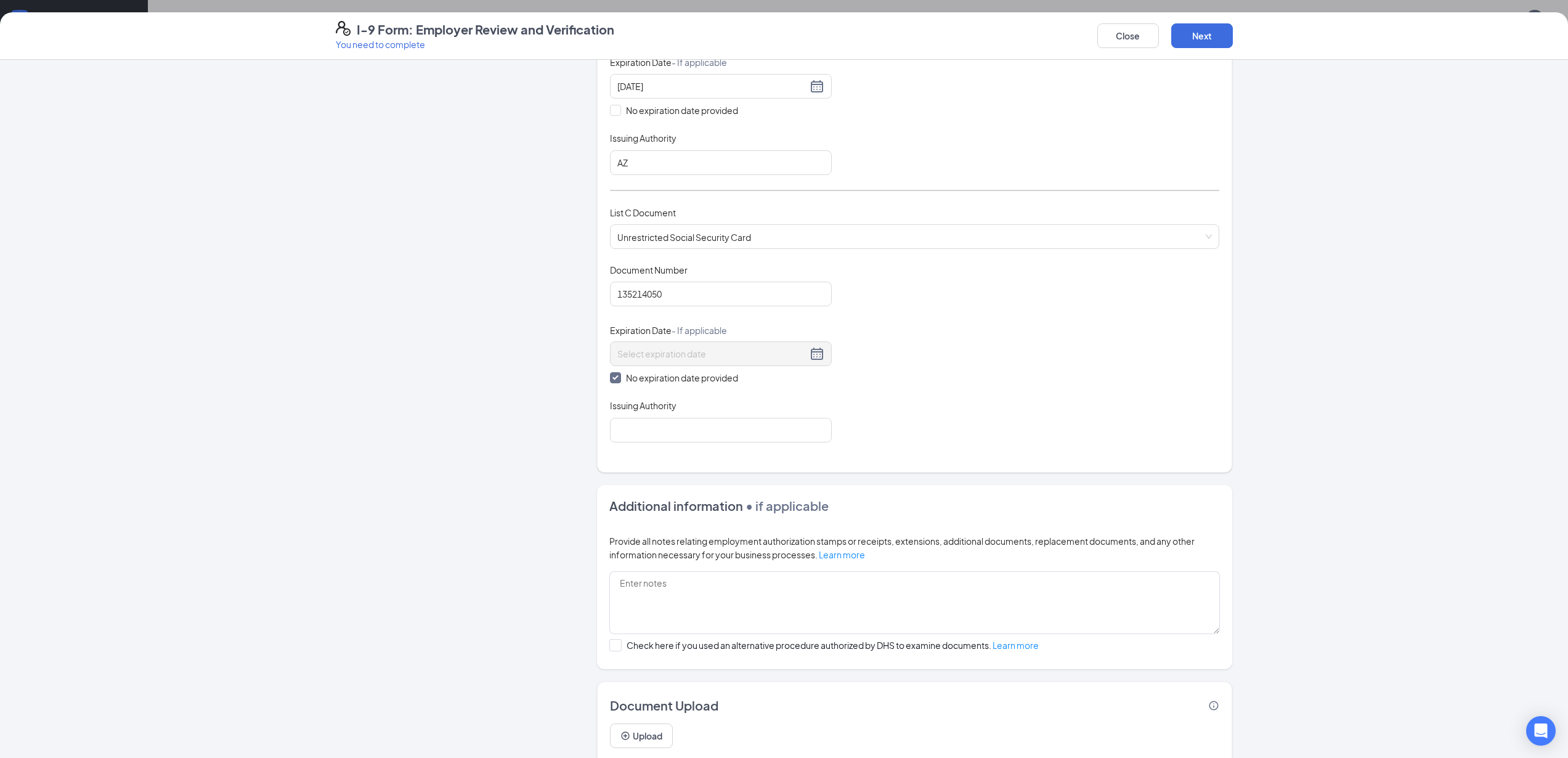
scroll to position [368, 0]
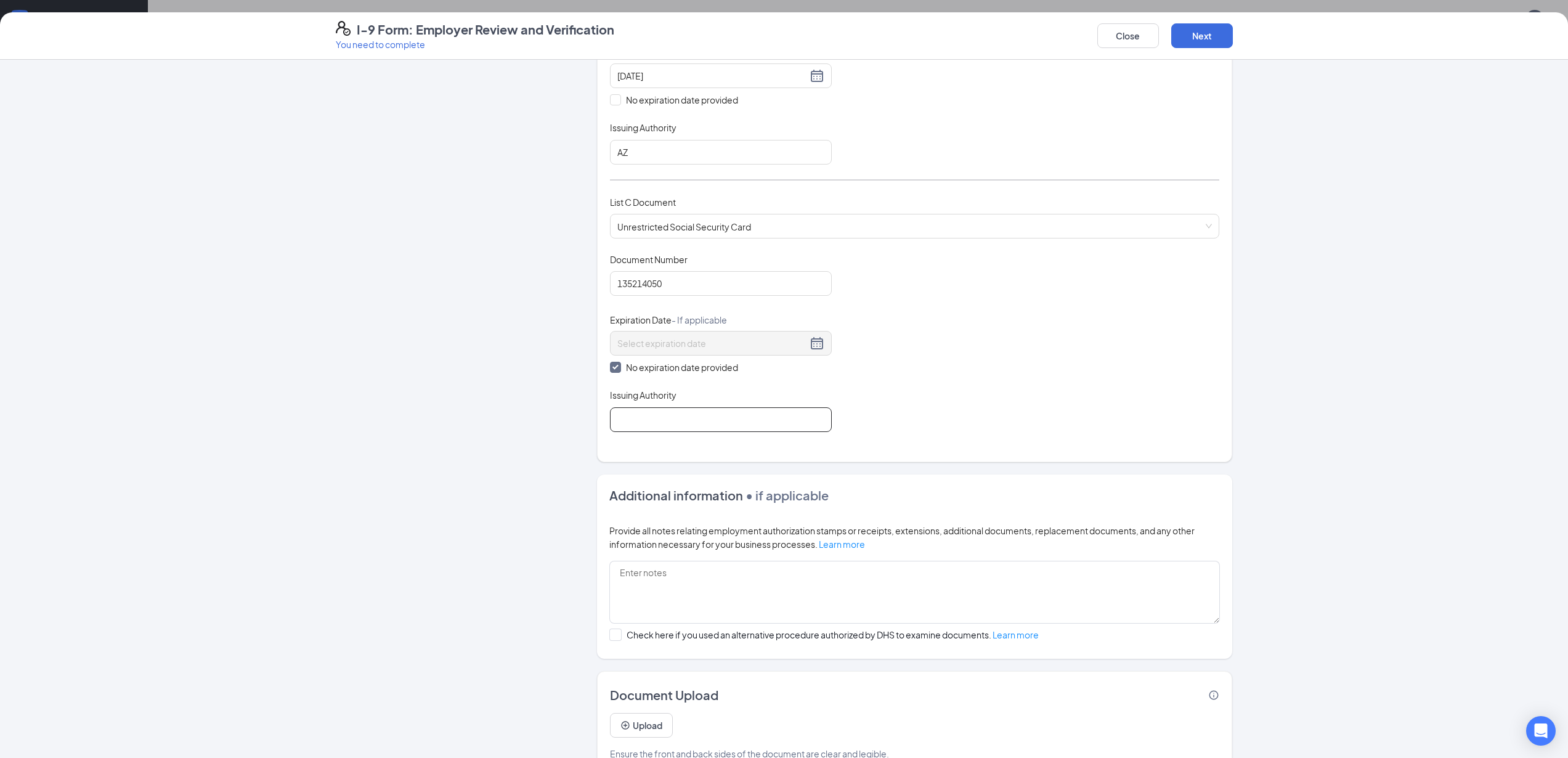
click at [685, 418] on input "Issuing Authority" at bounding box center [720, 419] width 222 height 25
type input "Social Security Administration"
click at [1208, 37] on button "Next" at bounding box center [1202, 36] width 62 height 25
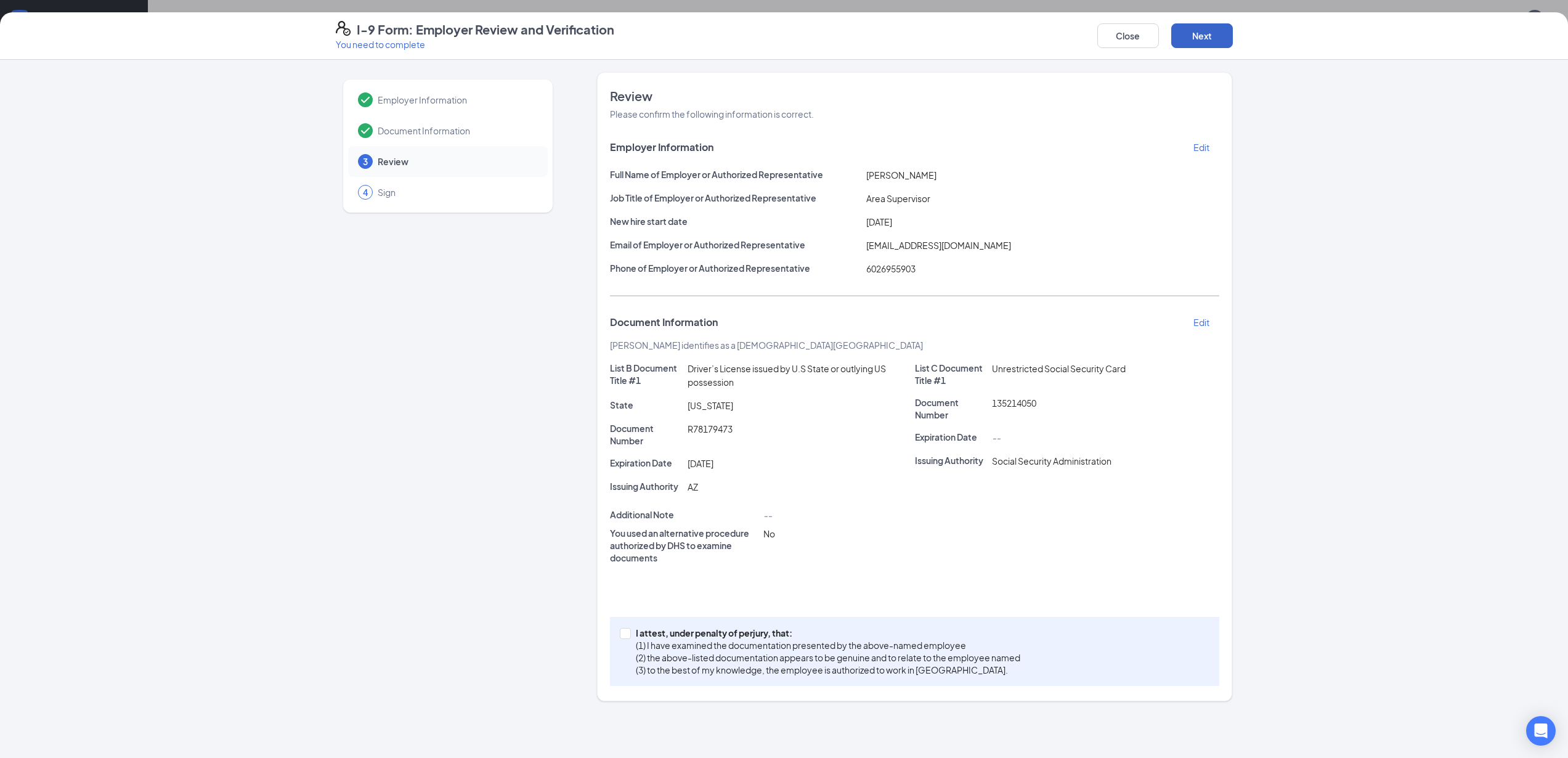
scroll to position [0, 0]
click at [627, 636] on input "I attest, under penalty of perjury, that: (1) I have examined the documentation…" at bounding box center [624, 632] width 8 height 8
checkbox input "true"
click at [1202, 38] on button "Next" at bounding box center [1202, 36] width 62 height 25
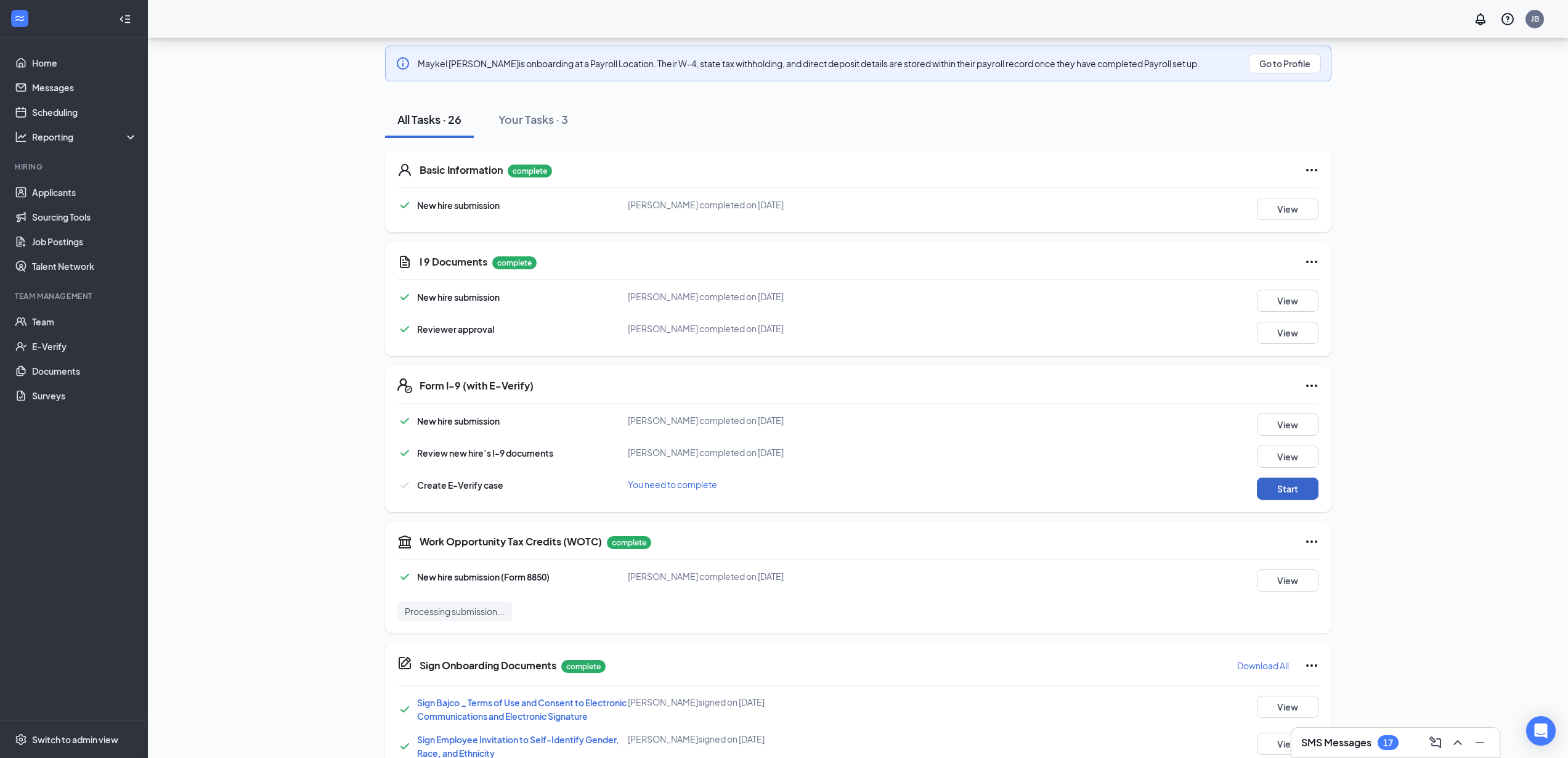
click at [1292, 492] on button "Start" at bounding box center [1287, 489] width 62 height 22
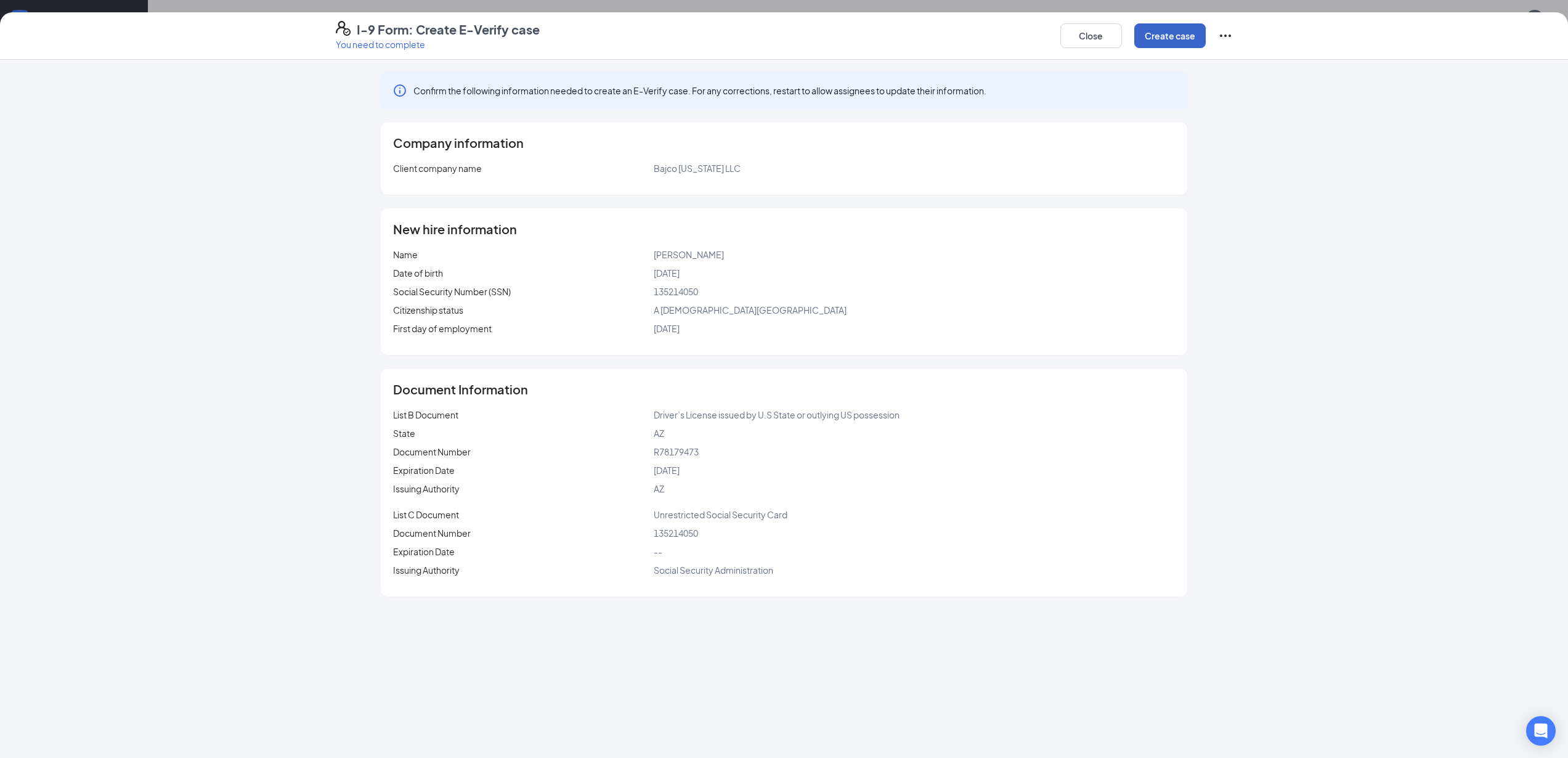
click at [1167, 36] on button "Create case" at bounding box center [1169, 36] width 72 height 25
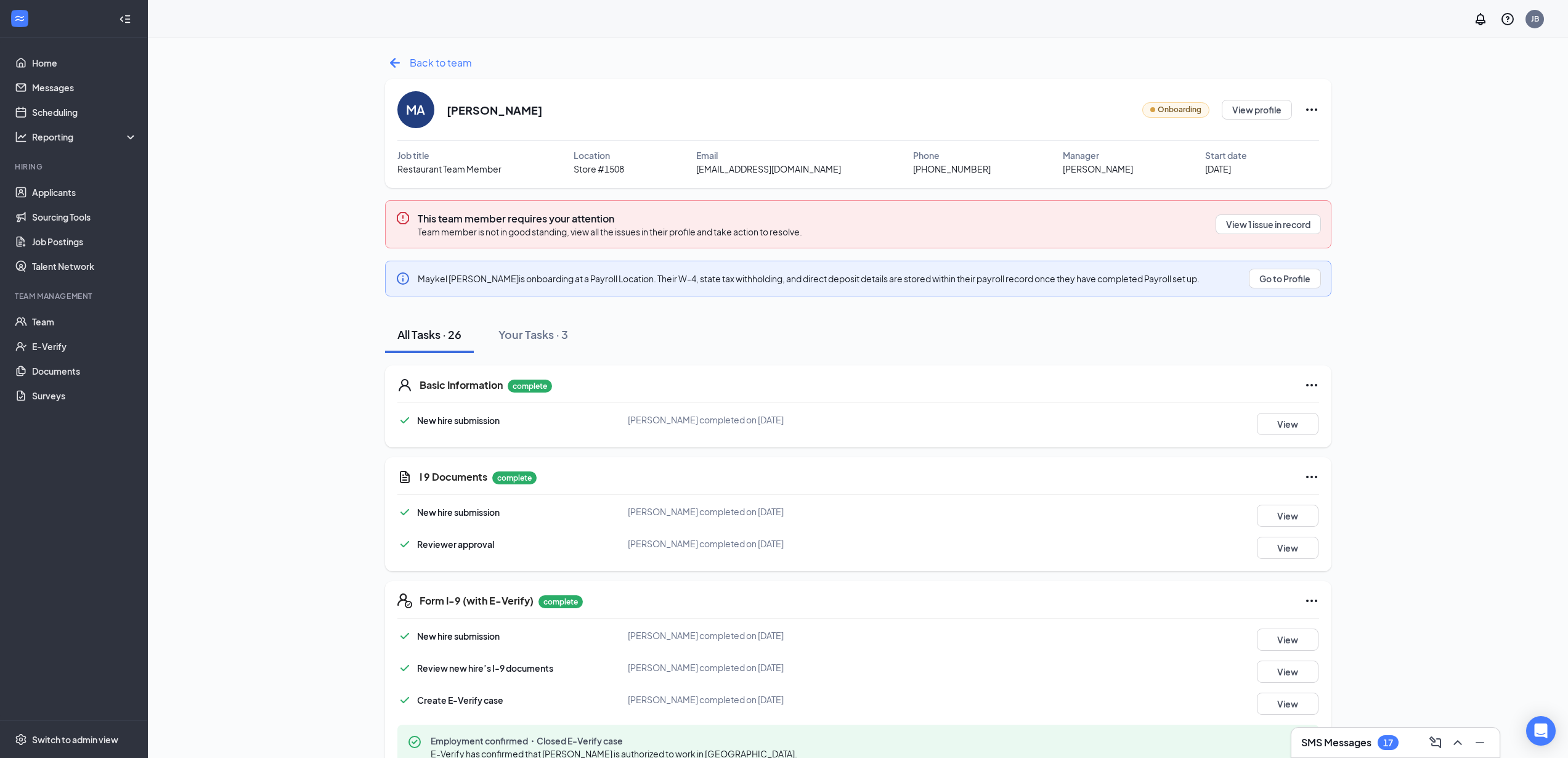
click at [393, 62] on icon "ArrowLeftNew" at bounding box center [395, 63] width 20 height 20
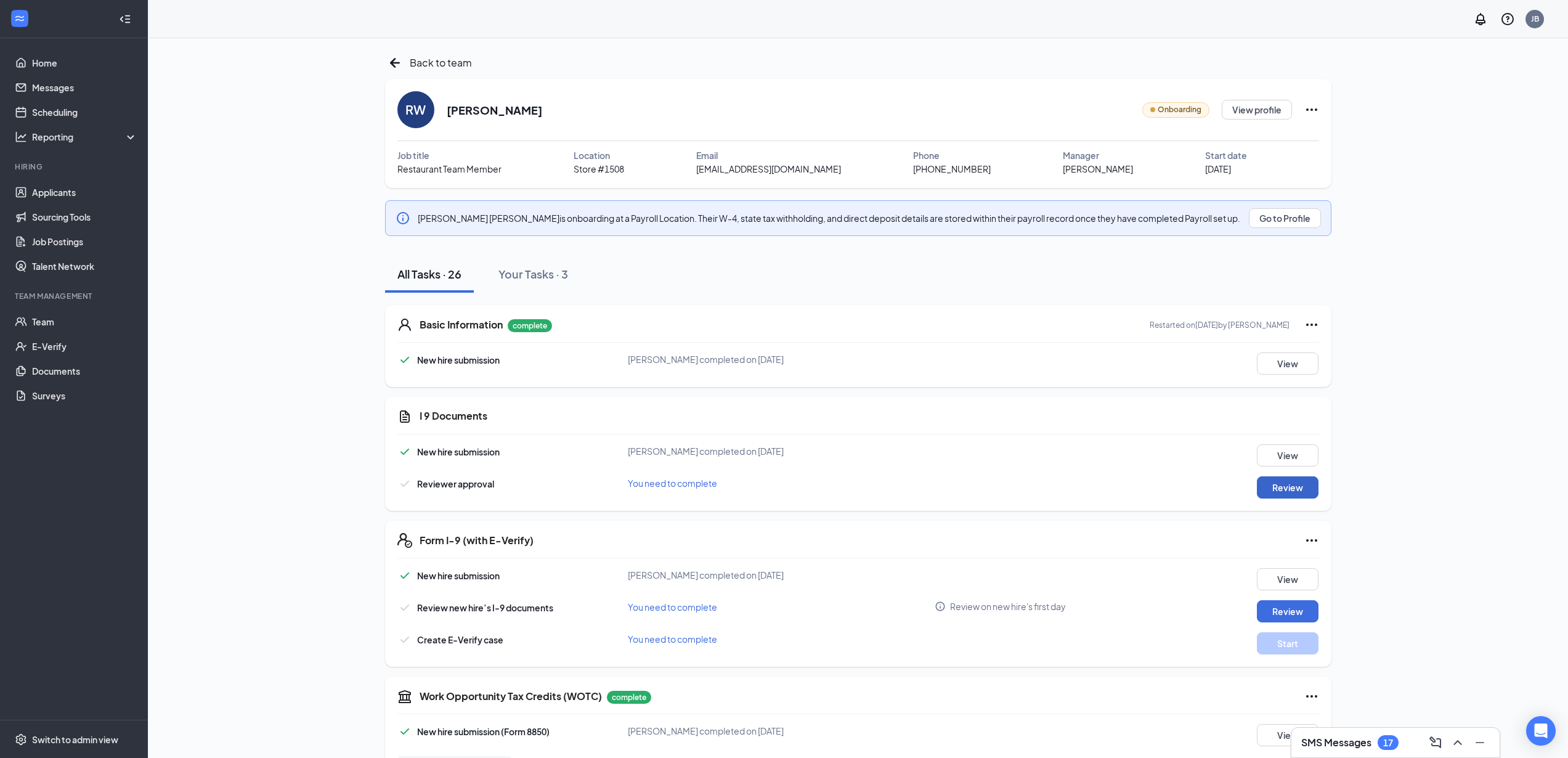
click at [1296, 490] on button "Review" at bounding box center [1287, 487] width 62 height 22
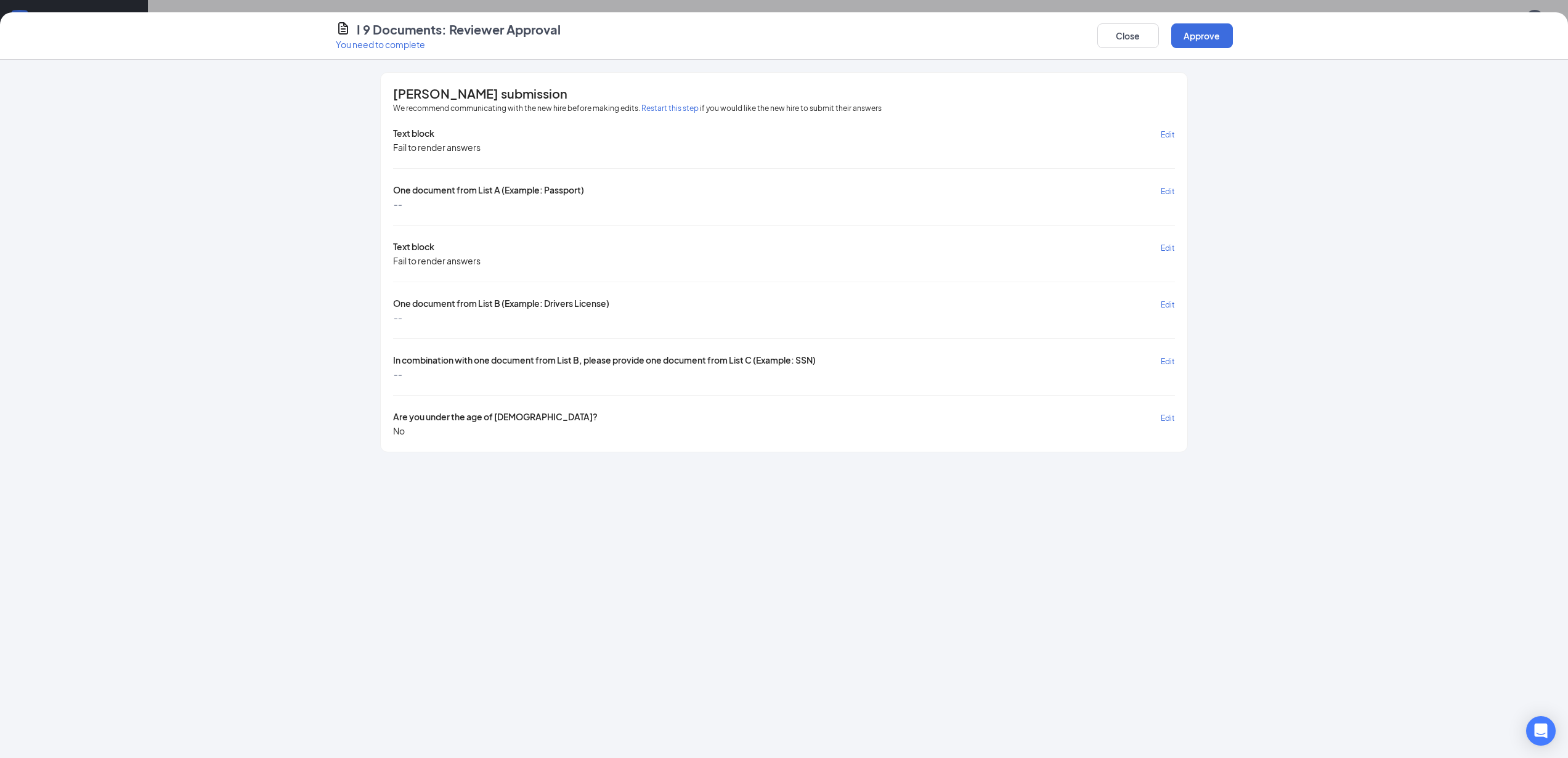
click at [1165, 306] on span "Edit" at bounding box center [1167, 305] width 14 height 9
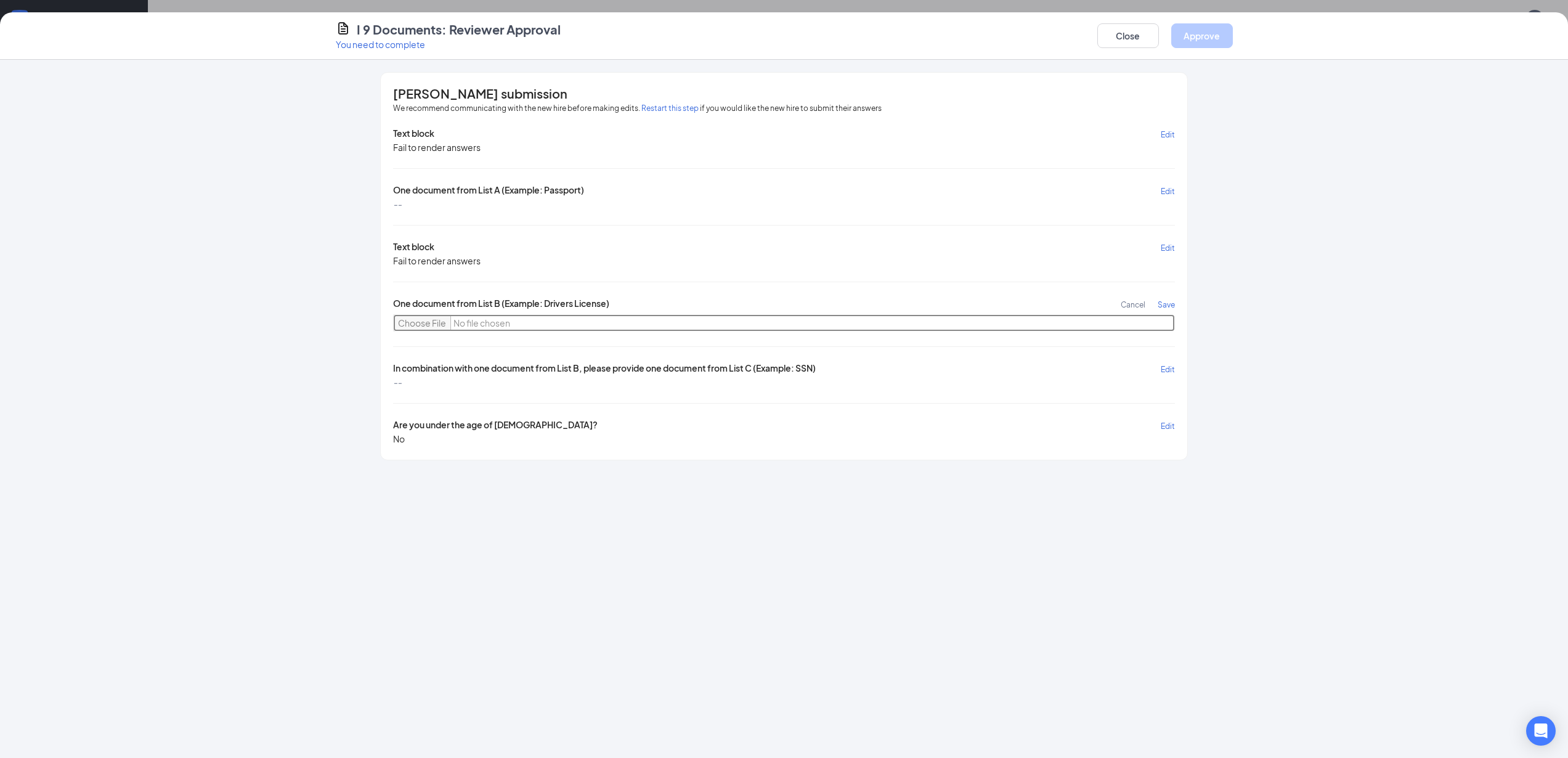
click at [424, 322] on input "file" at bounding box center [783, 323] width 782 height 17
type input "C:\fakepath\CamScanner [DATE] 20.12.pdf"
click at [1167, 305] on span "Save" at bounding box center [1166, 305] width 17 height 9
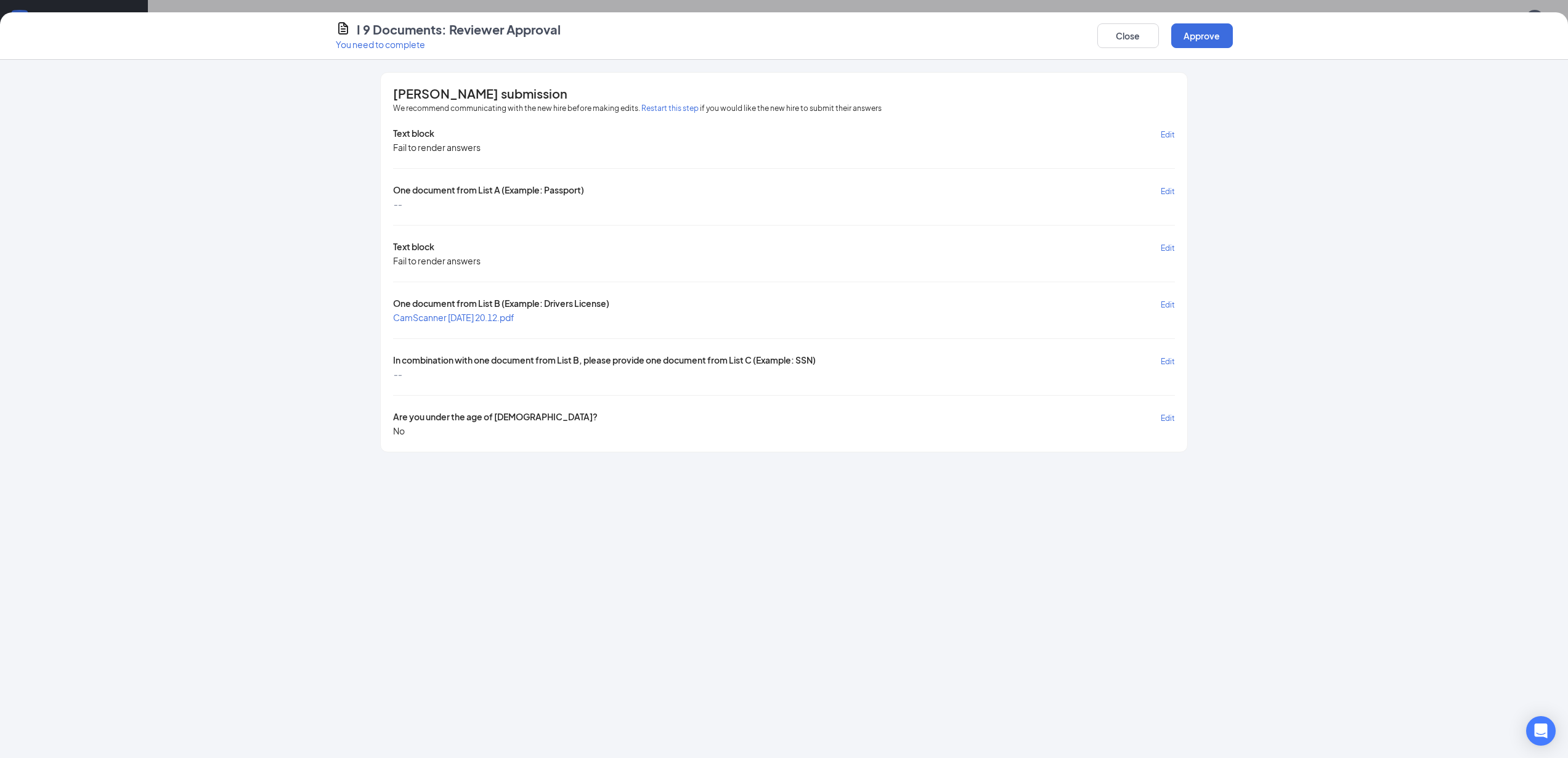
click at [1169, 361] on span "Edit" at bounding box center [1167, 361] width 14 height 9
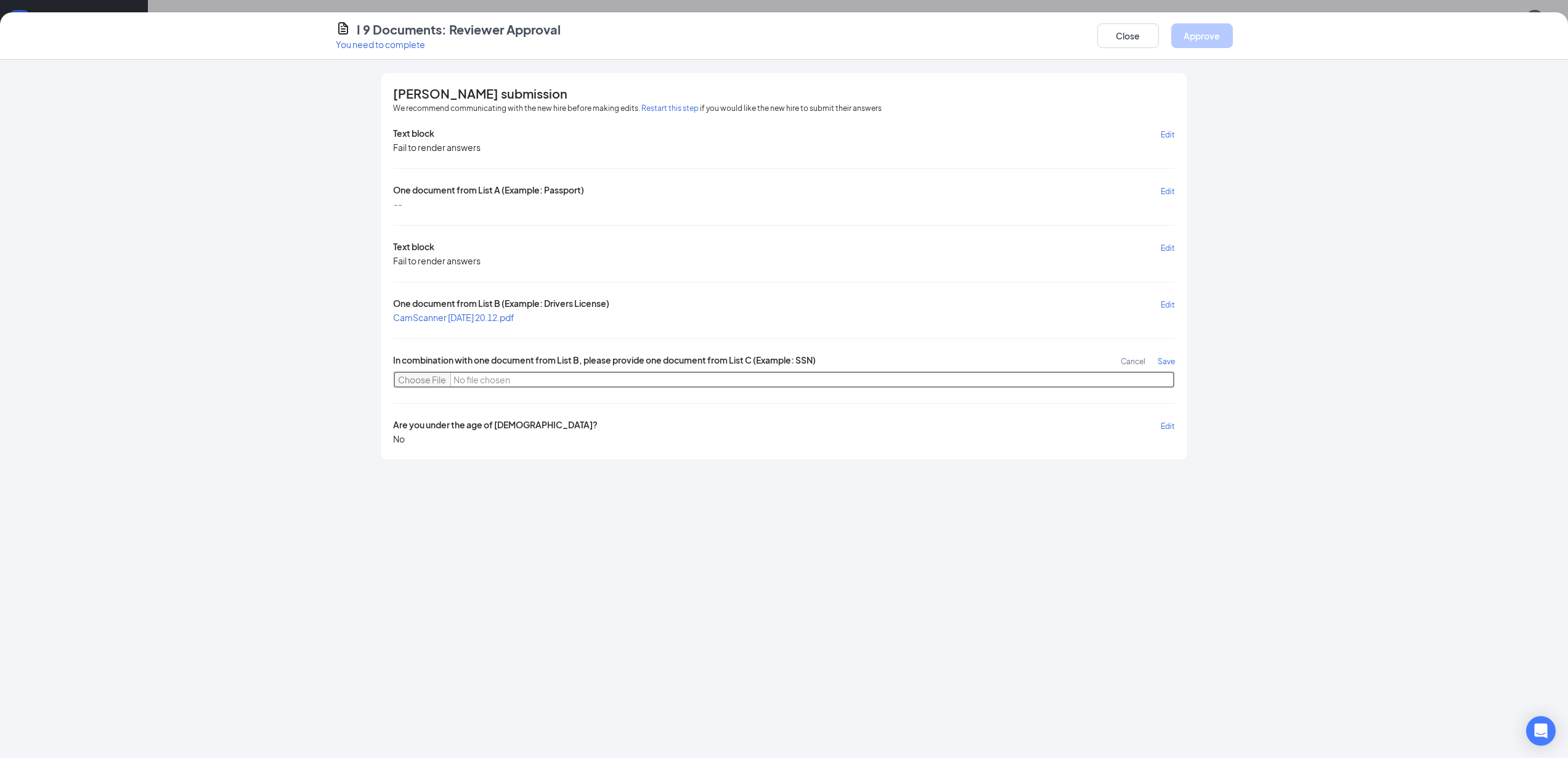
click at [419, 381] on input "file" at bounding box center [783, 379] width 782 height 17
type input "C:\fakepath\CamScanner [DATE] 20.13.pdf"
click at [1168, 362] on span "Save" at bounding box center [1166, 361] width 17 height 9
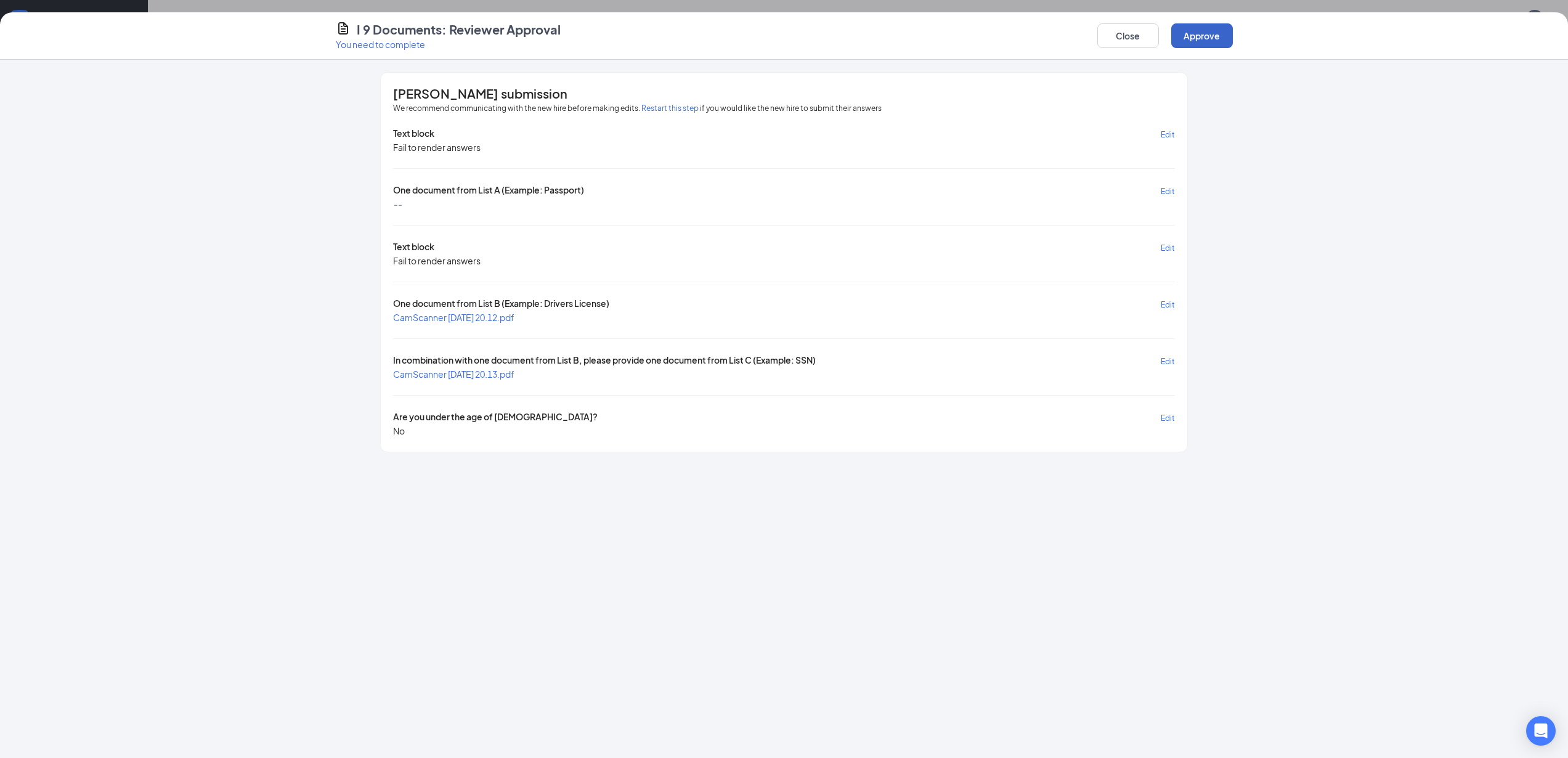
click at [1203, 36] on button "Approve" at bounding box center [1202, 36] width 62 height 25
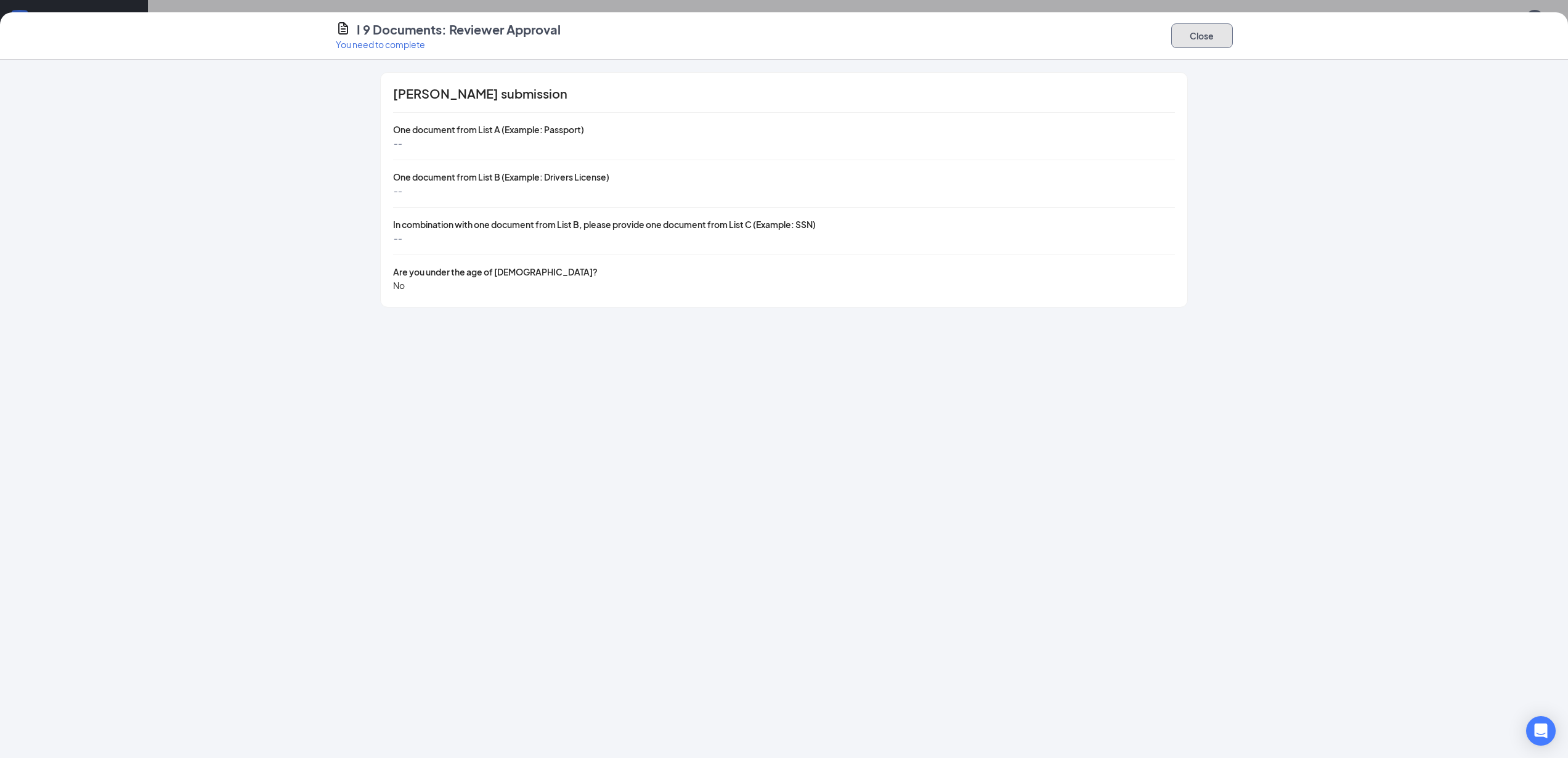
click at [1197, 36] on button "Close" at bounding box center [1202, 36] width 62 height 25
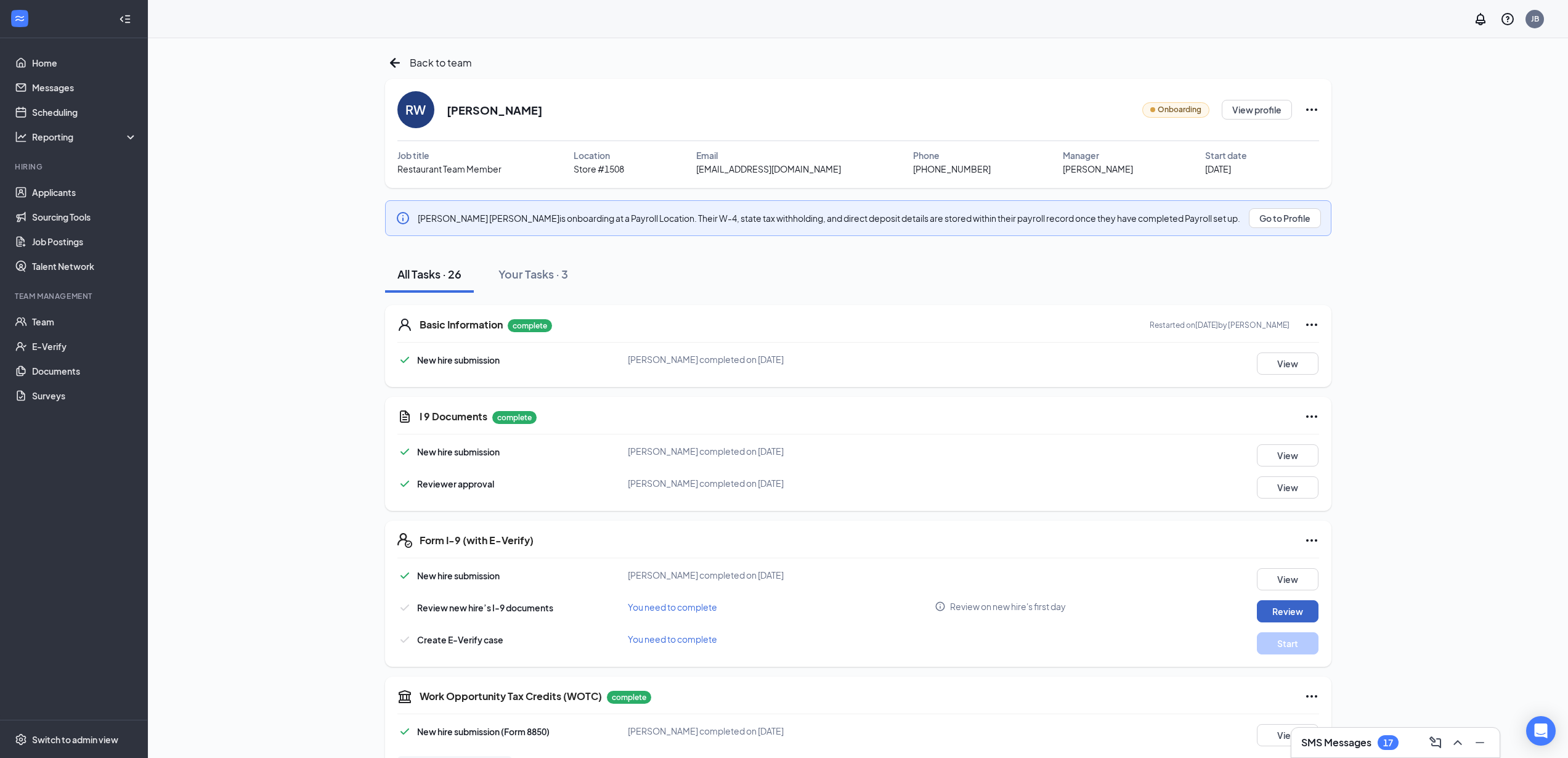
click at [1282, 612] on button "Review" at bounding box center [1287, 611] width 62 height 22
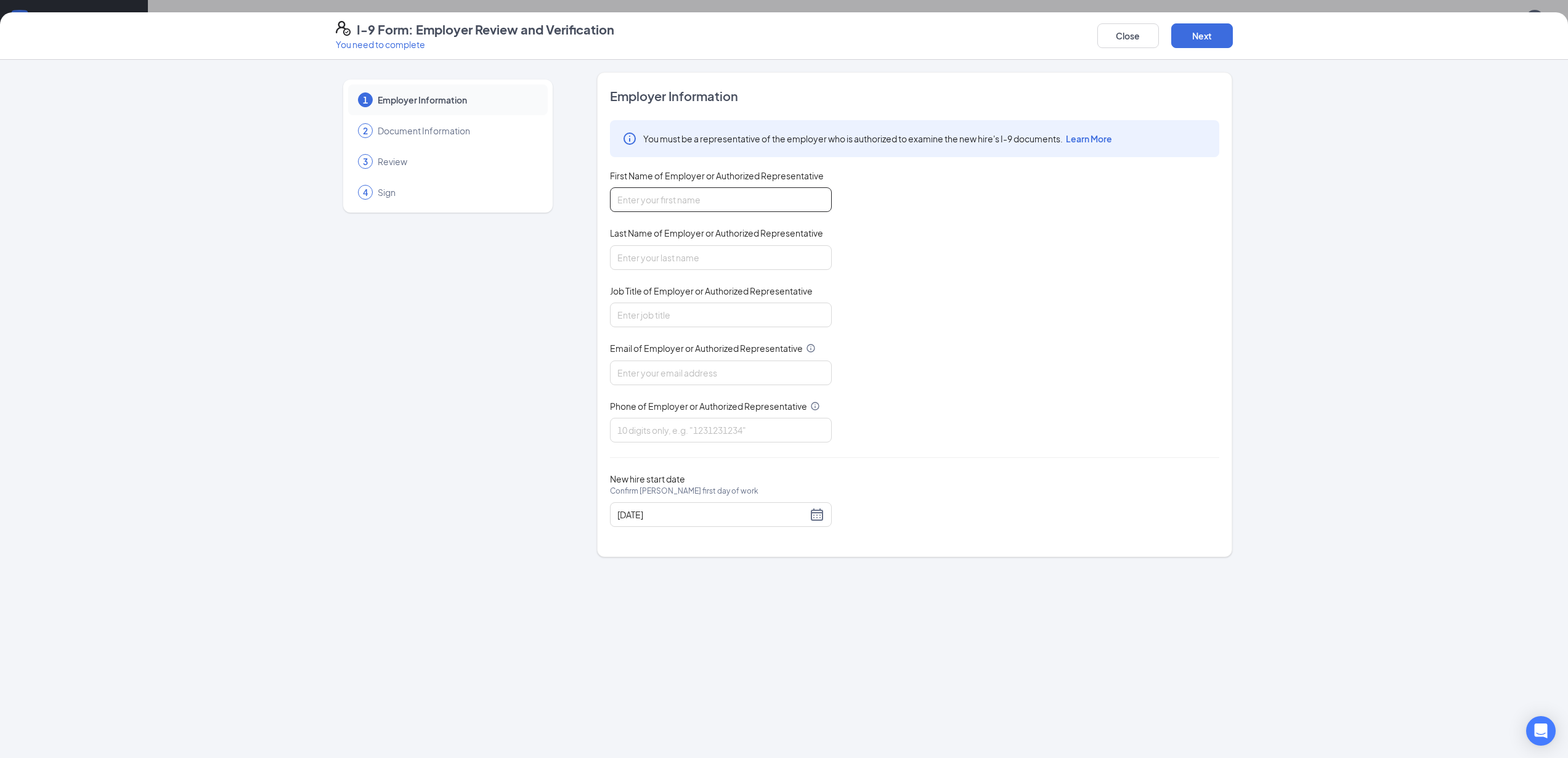
click at [638, 201] on input "First Name of Employer or Authorized Representative" at bounding box center [720, 200] width 222 height 25
type input "Jeffrey"
type input "Burghy"
type input "jburghy@bajco.net"
type input "6026955903"
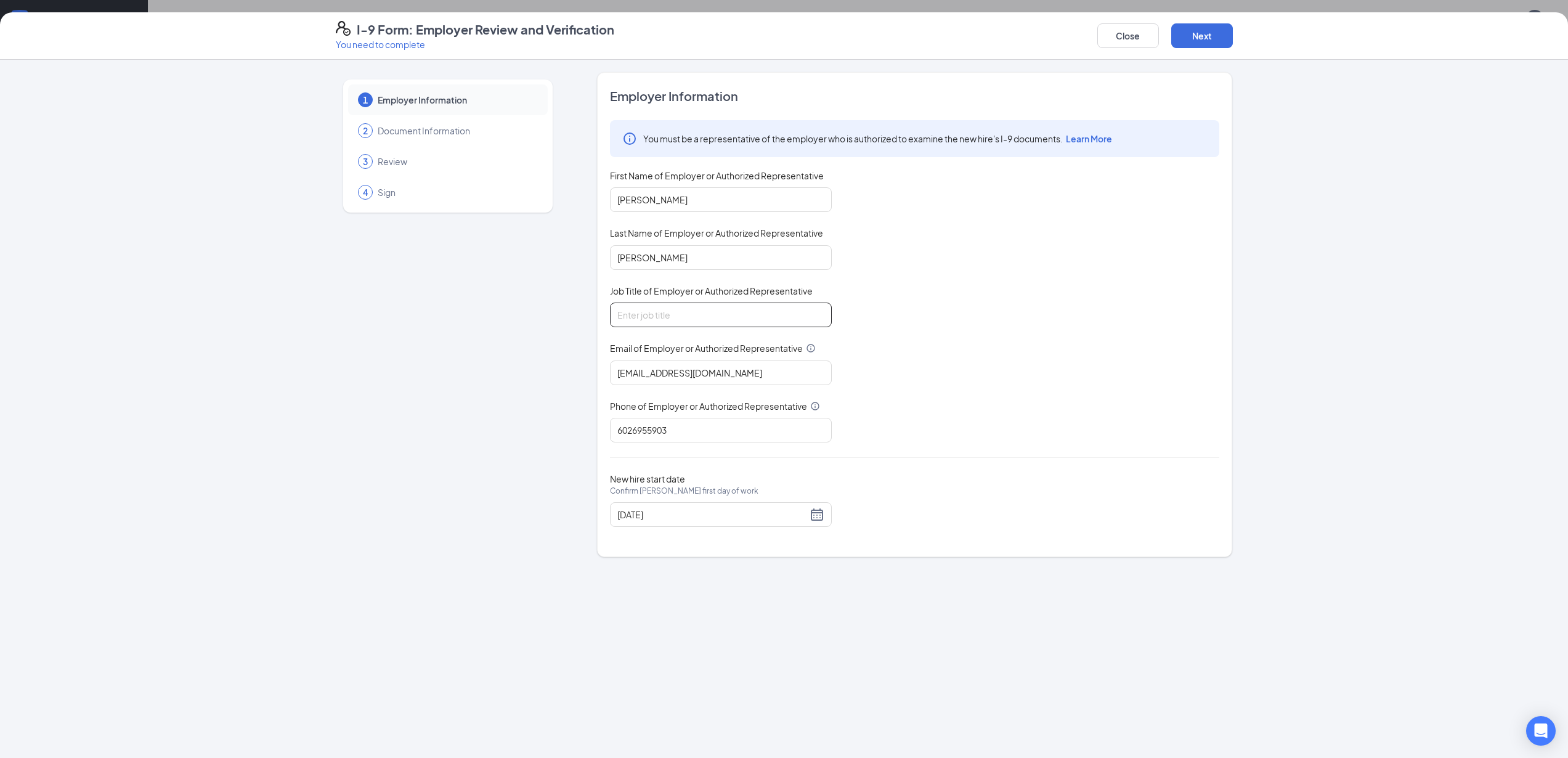
click at [682, 315] on input "Job Title of Employer or Authorized Representative" at bounding box center [720, 315] width 222 height 25
type input "Area Supervisor"
click at [818, 518] on div "09/15/2025" at bounding box center [720, 514] width 207 height 15
type input "09/17/2025"
click at [696, 623] on div "17" at bounding box center [695, 624] width 15 height 15
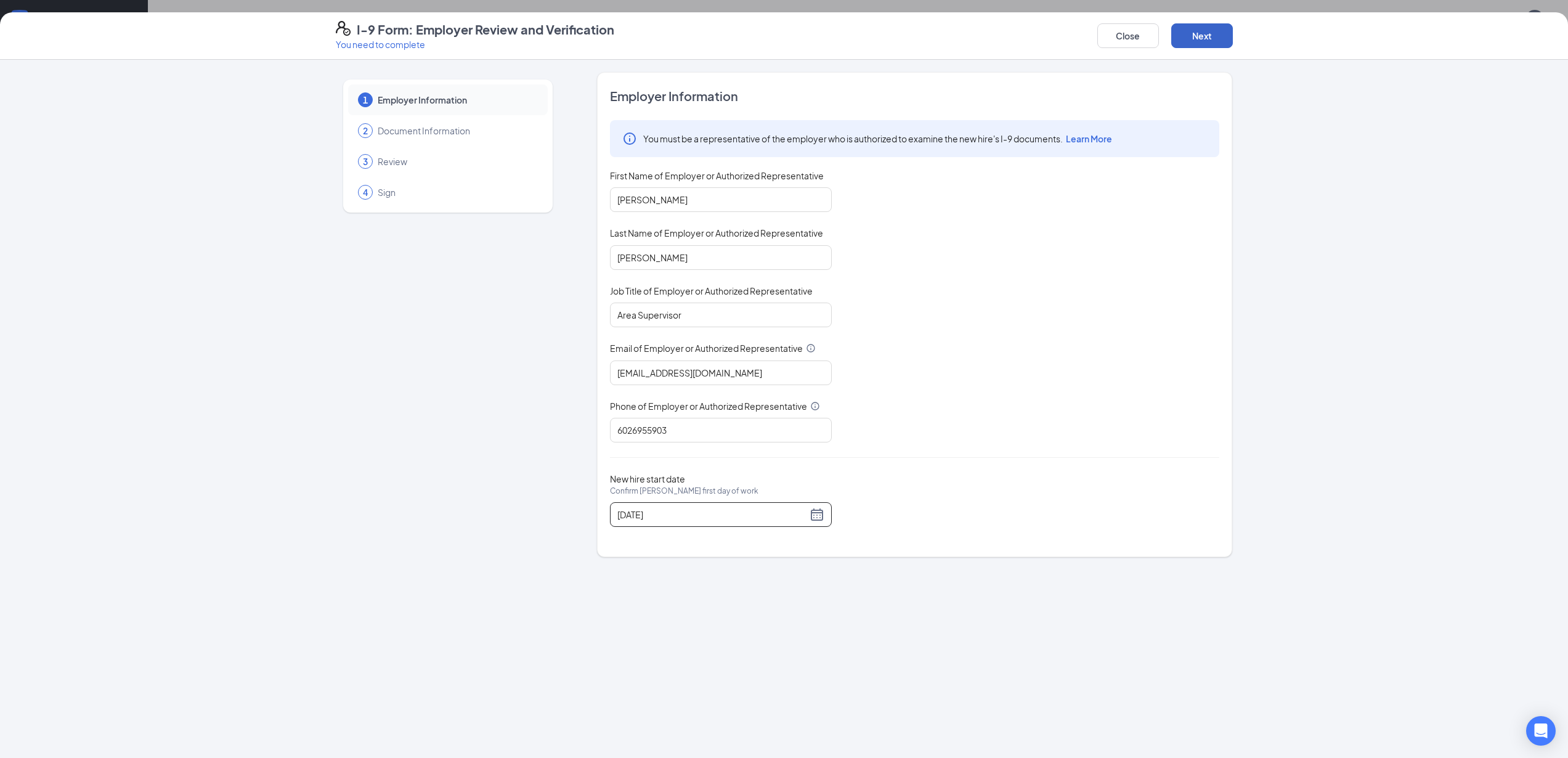
click at [1207, 38] on button "Next" at bounding box center [1202, 36] width 62 height 25
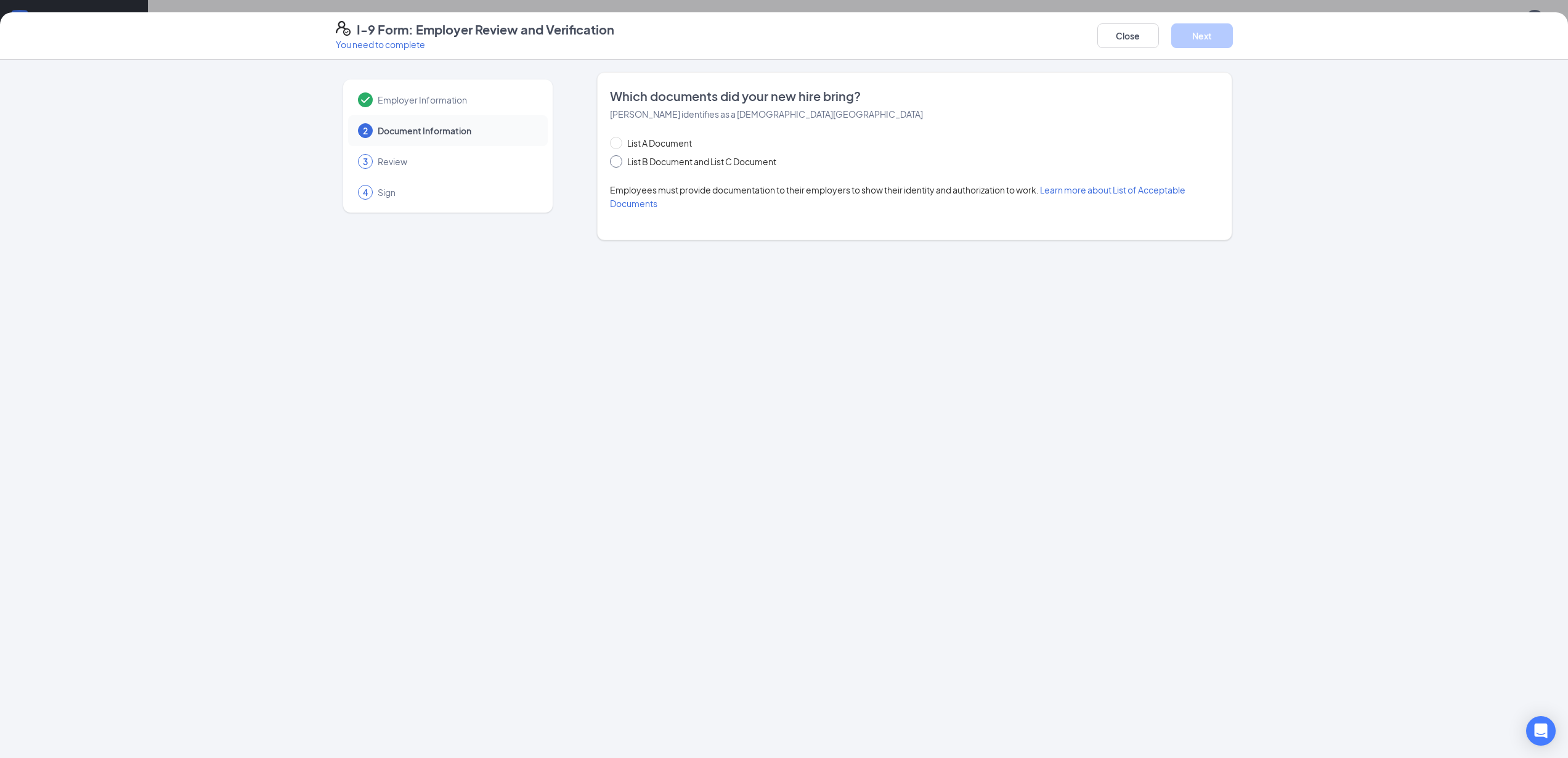
click at [616, 163] on input "List B Document and List C Document" at bounding box center [614, 159] width 8 height 8
radio input "true"
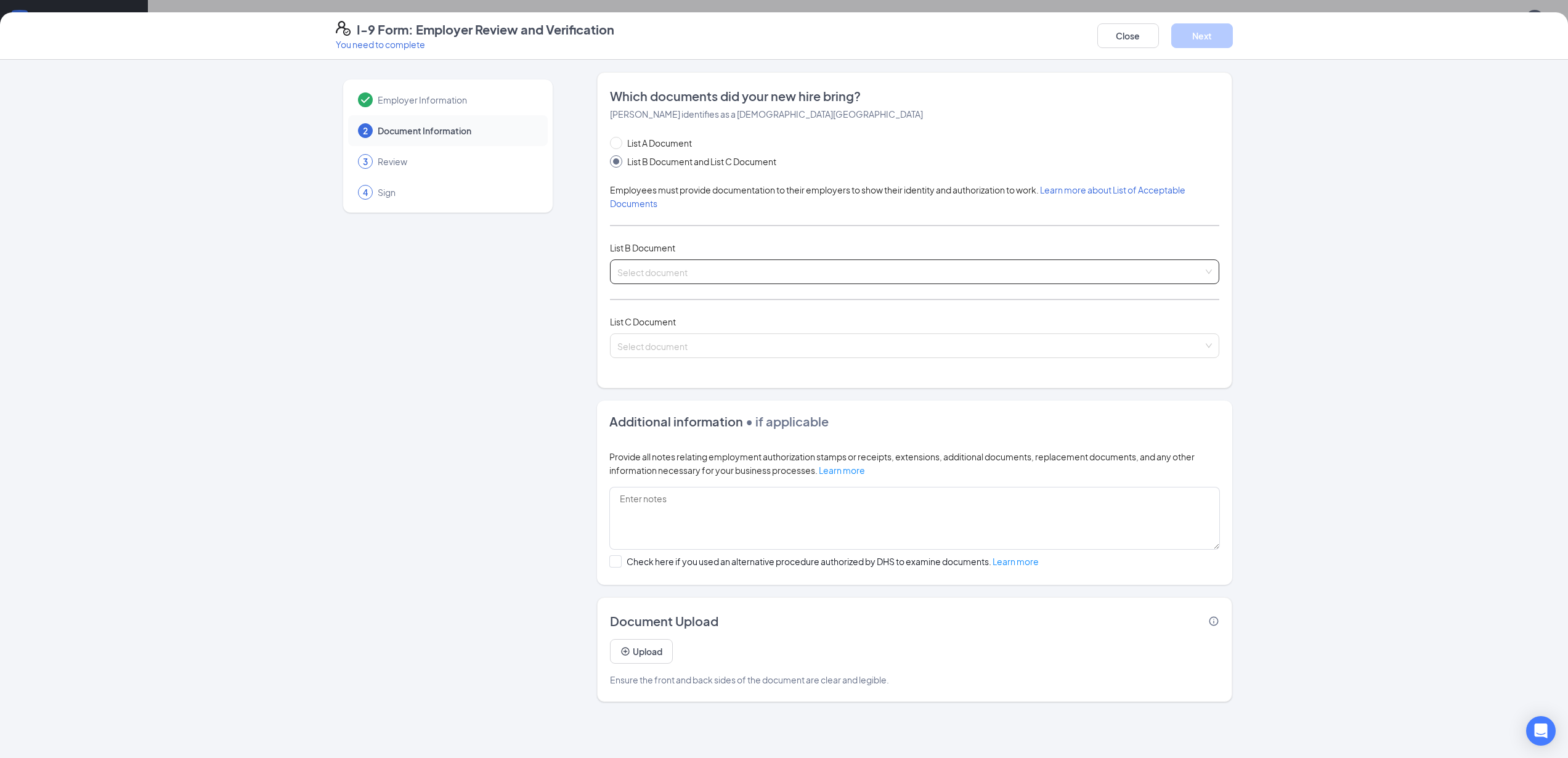
click at [682, 269] on input "search" at bounding box center [910, 269] width 586 height 18
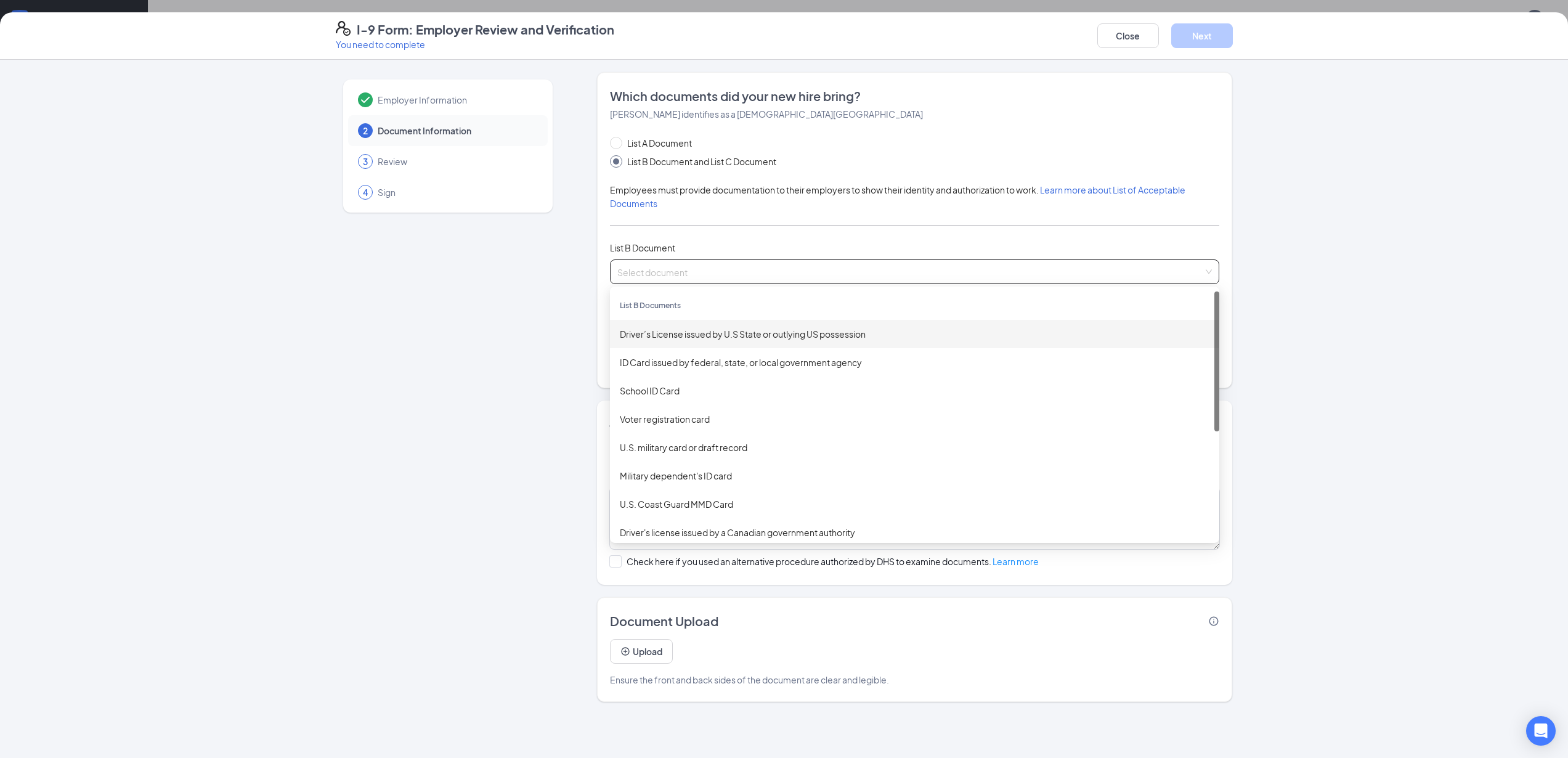
click at [682, 337] on div "Driver’s License issued by U.S State or outlying US possession" at bounding box center [914, 334] width 589 height 13
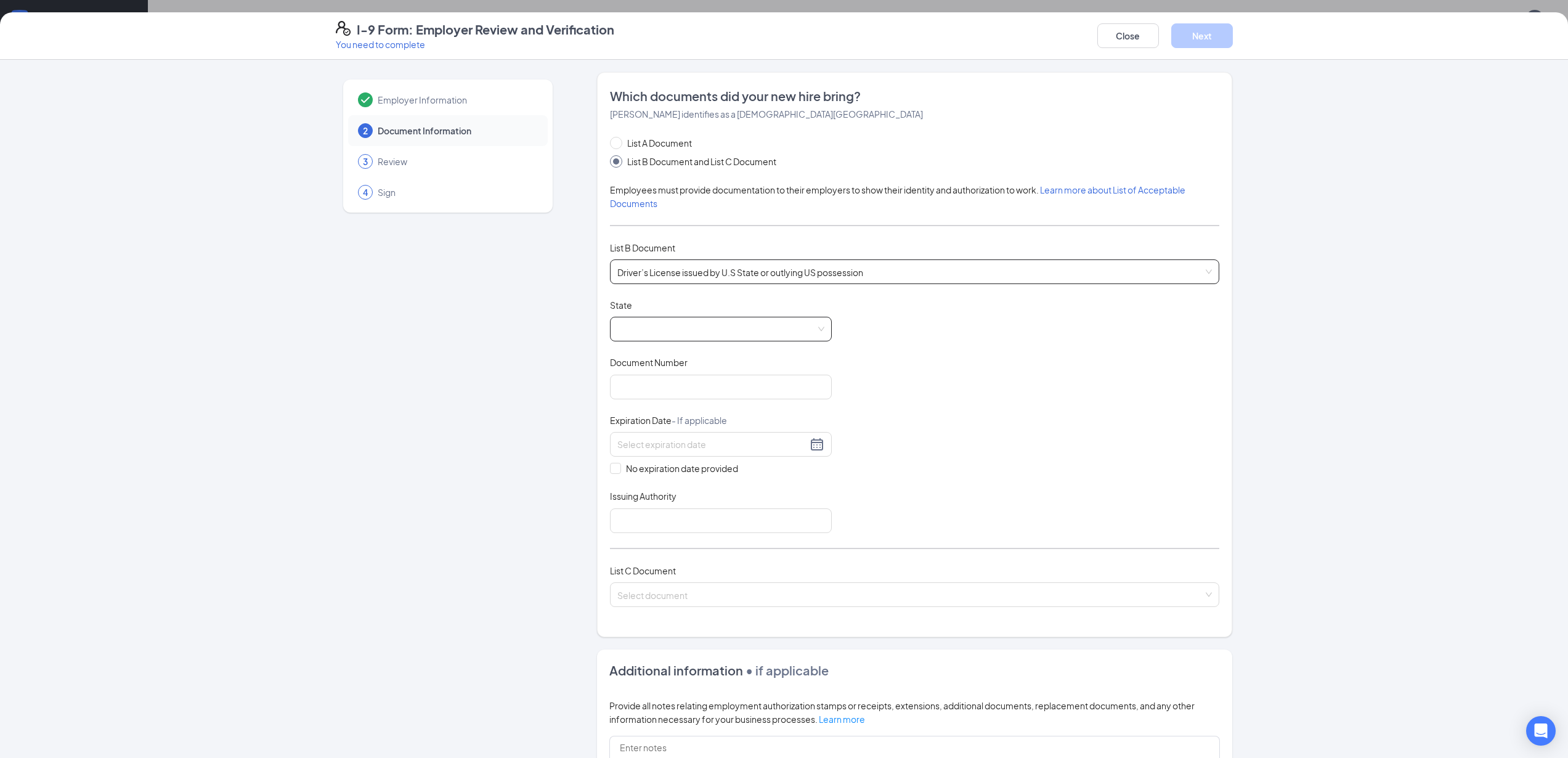
click at [682, 327] on span at bounding box center [720, 329] width 207 height 23
click at [647, 448] on div "Arizona" at bounding box center [720, 448] width 202 height 13
click at [534, 405] on div "Employer Information 2 Document Information 3 Review 4 Sign" at bounding box center [448, 511] width 224 height 879
click at [681, 383] on input "Document Number" at bounding box center [720, 387] width 222 height 25
type input "D01486259"
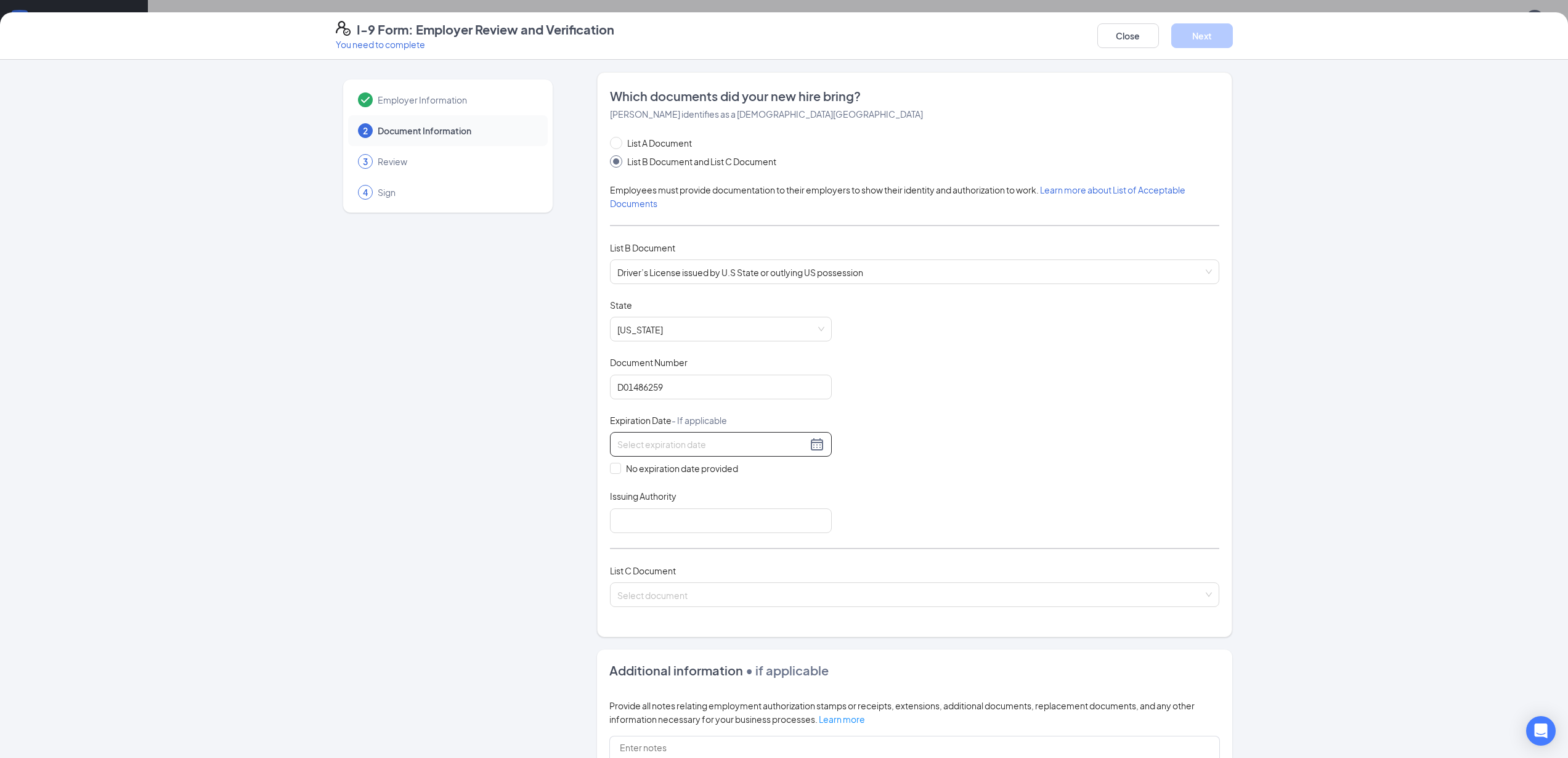
click at [644, 443] on input at bounding box center [712, 444] width 190 height 13
type input "11/20/2039"
click at [650, 520] on input "Issuing Authority" at bounding box center [720, 521] width 222 height 25
type input "AZ"
click at [662, 592] on input "search" at bounding box center [910, 592] width 586 height 18
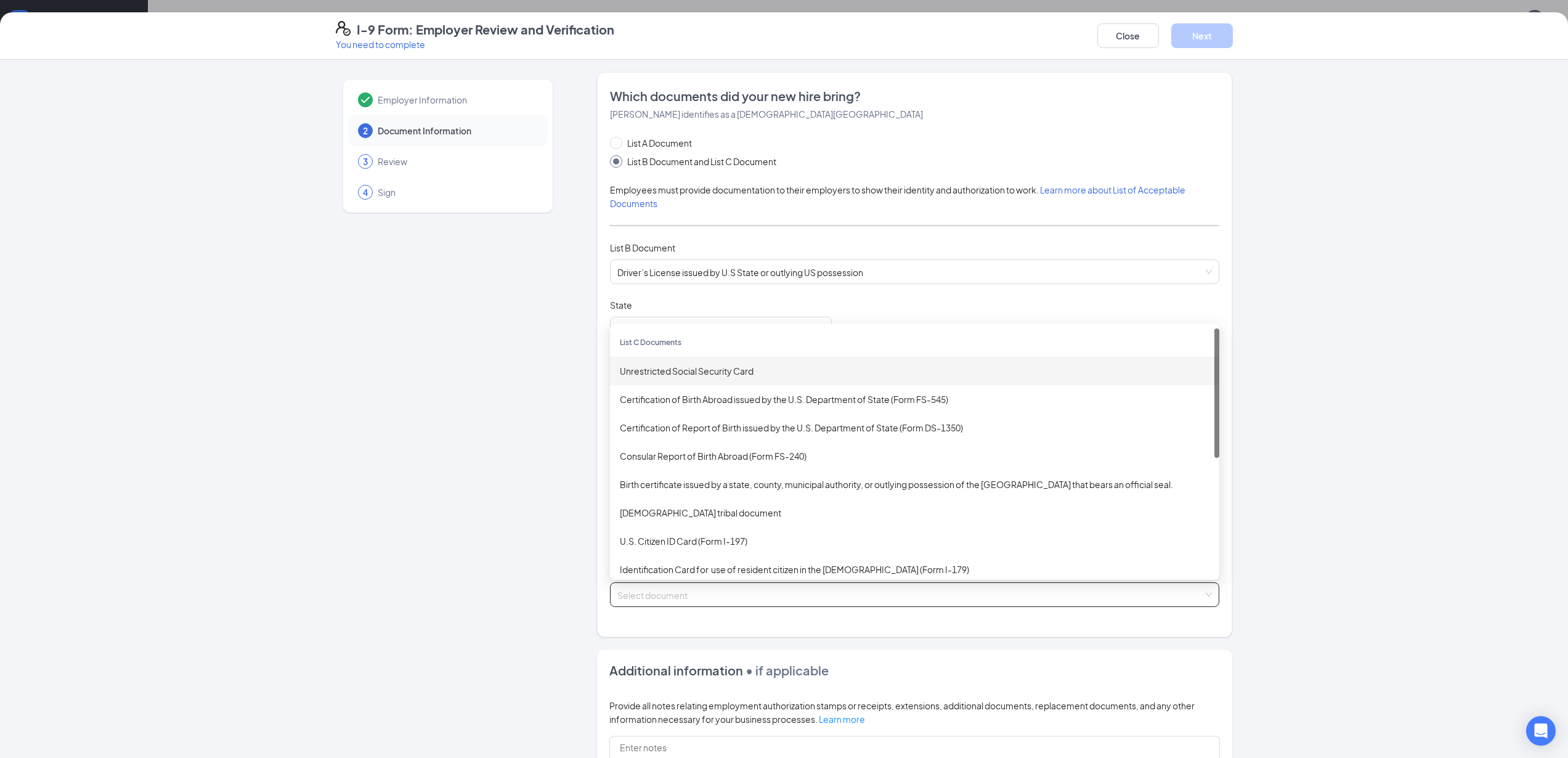
click at [642, 372] on div "Unrestricted Social Security Card" at bounding box center [914, 371] width 589 height 13
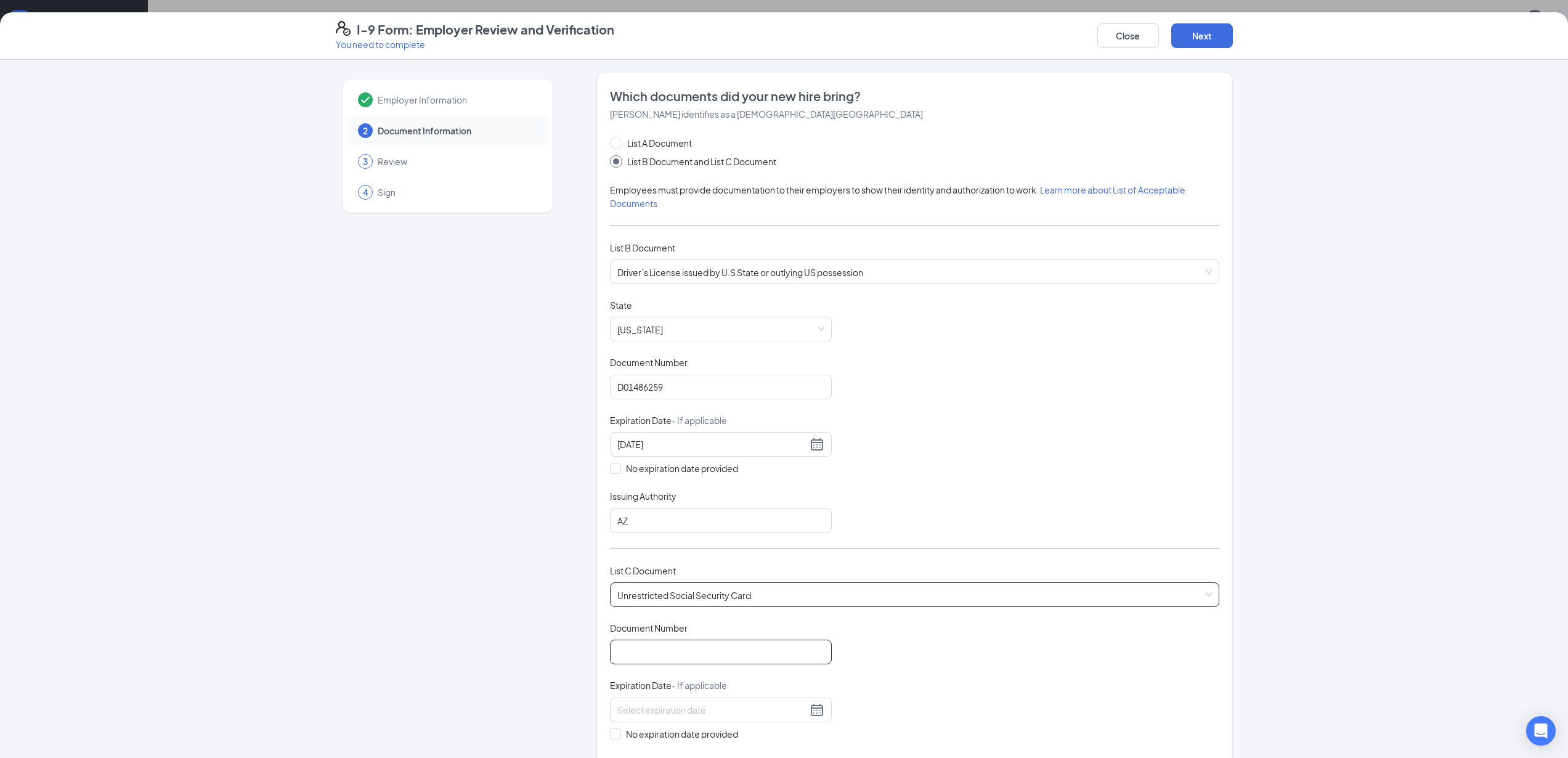
click at [662, 654] on input "Document Number" at bounding box center [720, 652] width 222 height 25
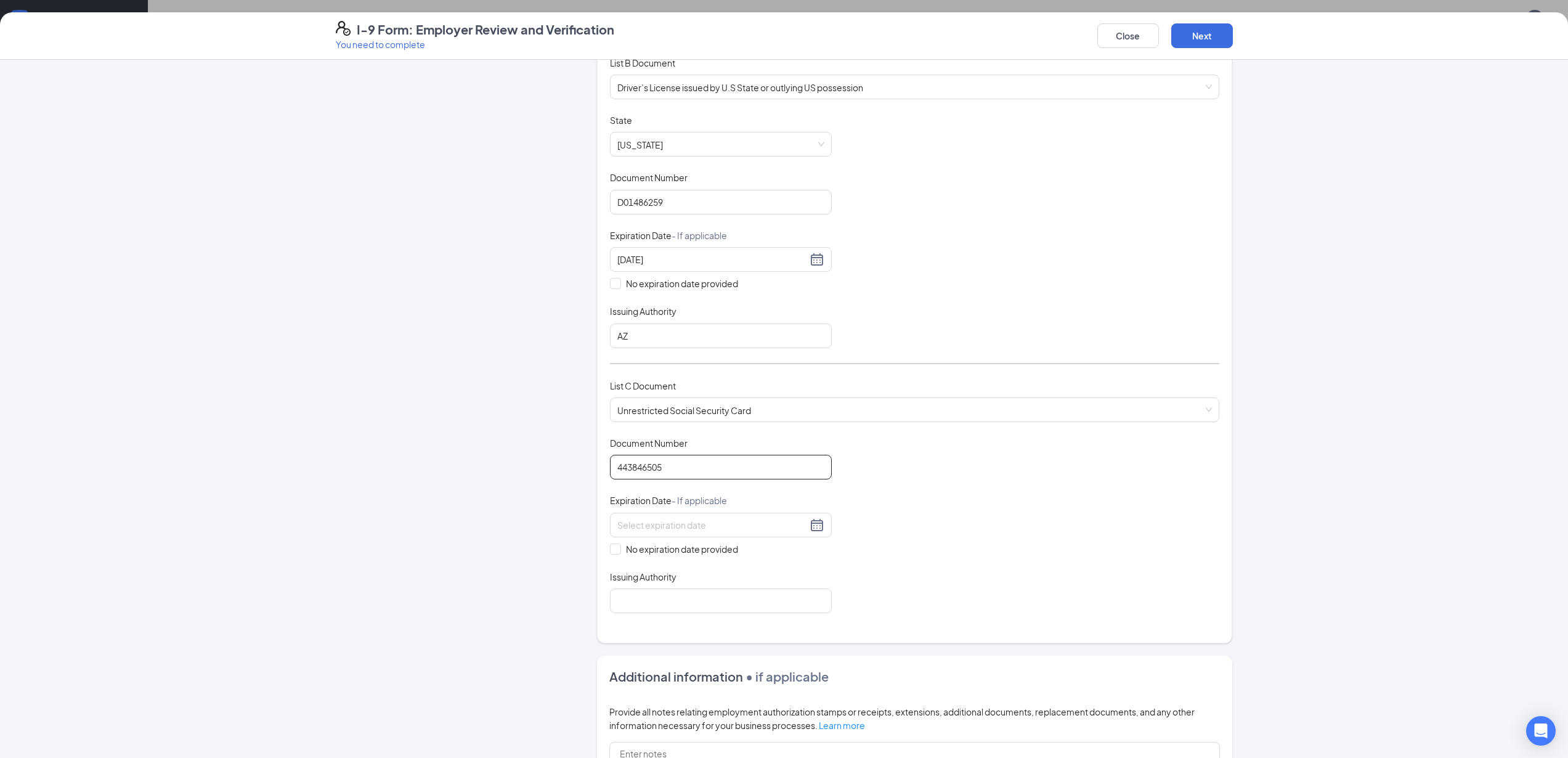
scroll to position [198, 0]
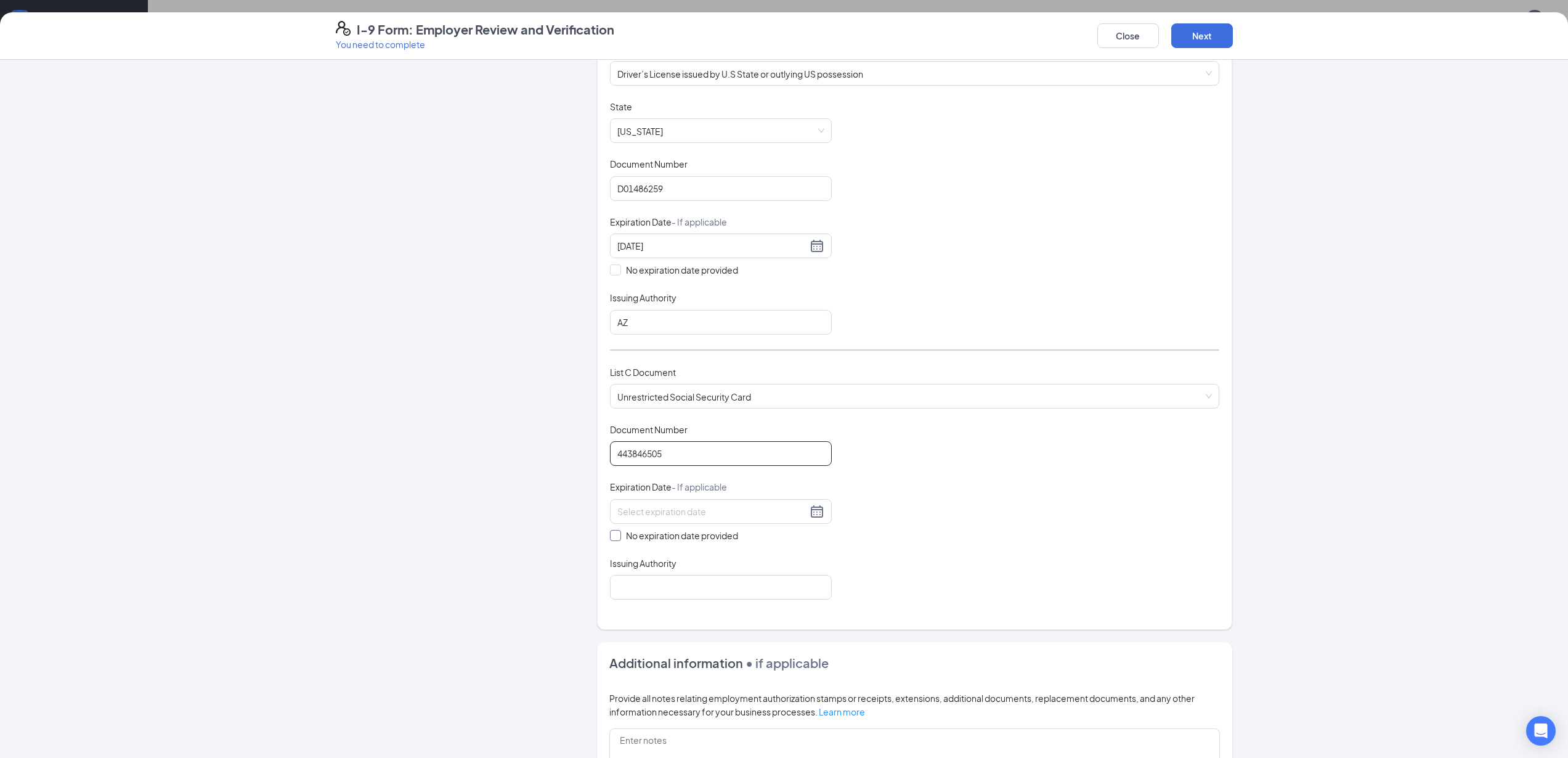
type input "443846505"
click at [612, 534] on input "No expiration date provided" at bounding box center [614, 534] width 8 height 8
checkbox input "true"
click at [673, 591] on input "Issuing Authority" at bounding box center [720, 590] width 222 height 25
type input "Social Security Administration"
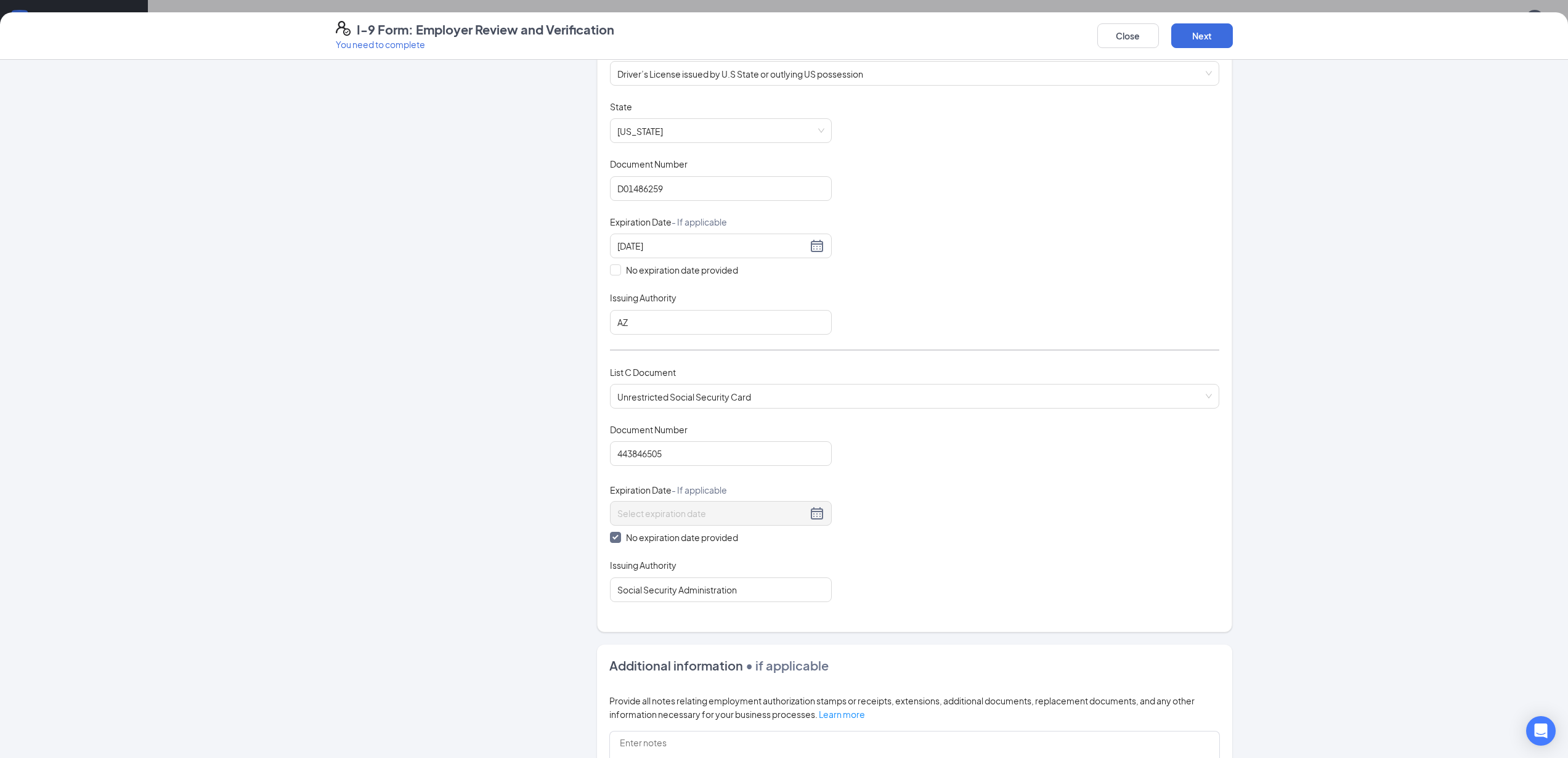
click at [502, 568] on div "Employer Information 2 Document Information 3 Review 4 Sign" at bounding box center [448, 410] width 224 height 1073
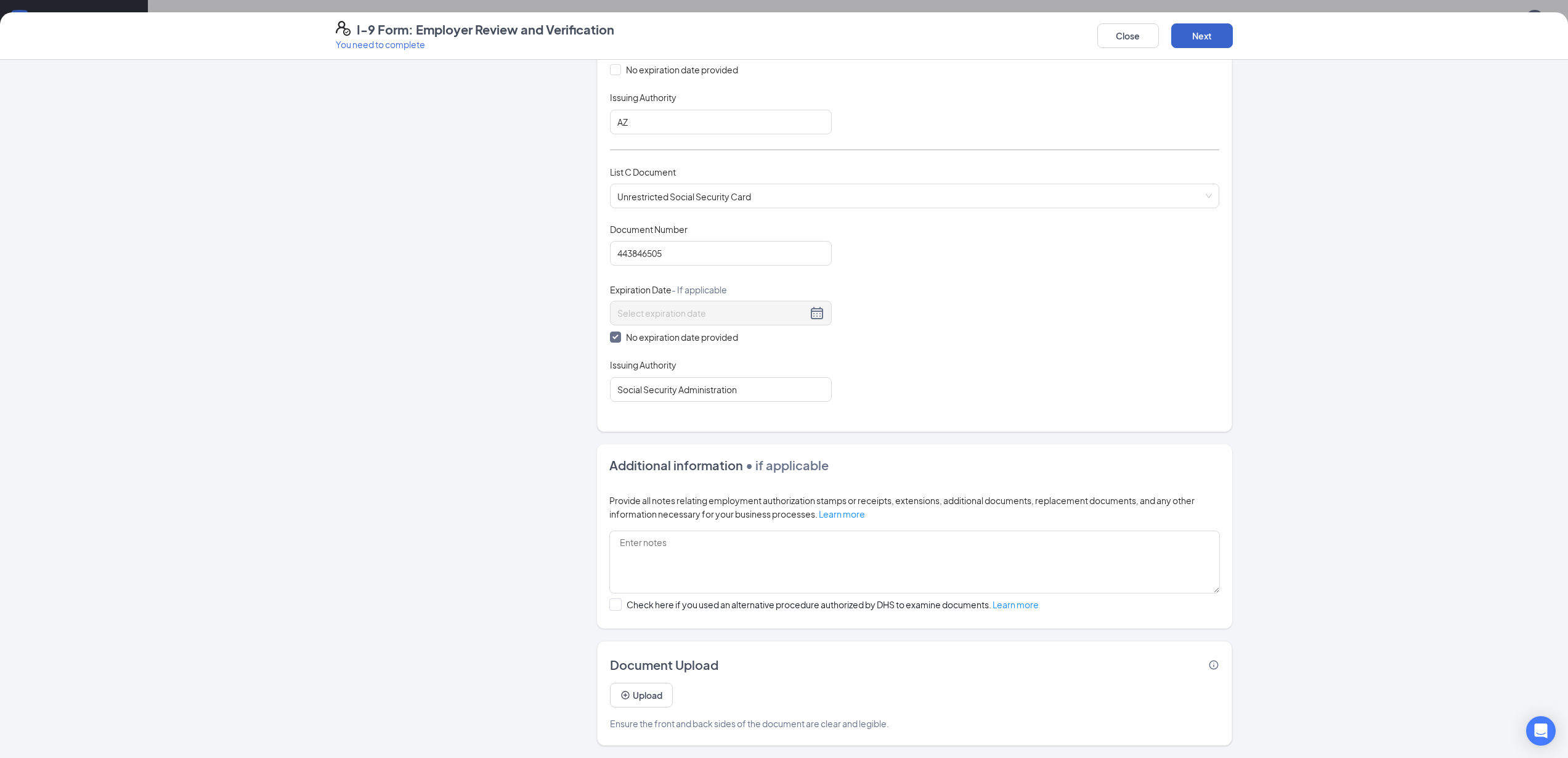
click at [1211, 35] on button "Next" at bounding box center [1202, 36] width 62 height 25
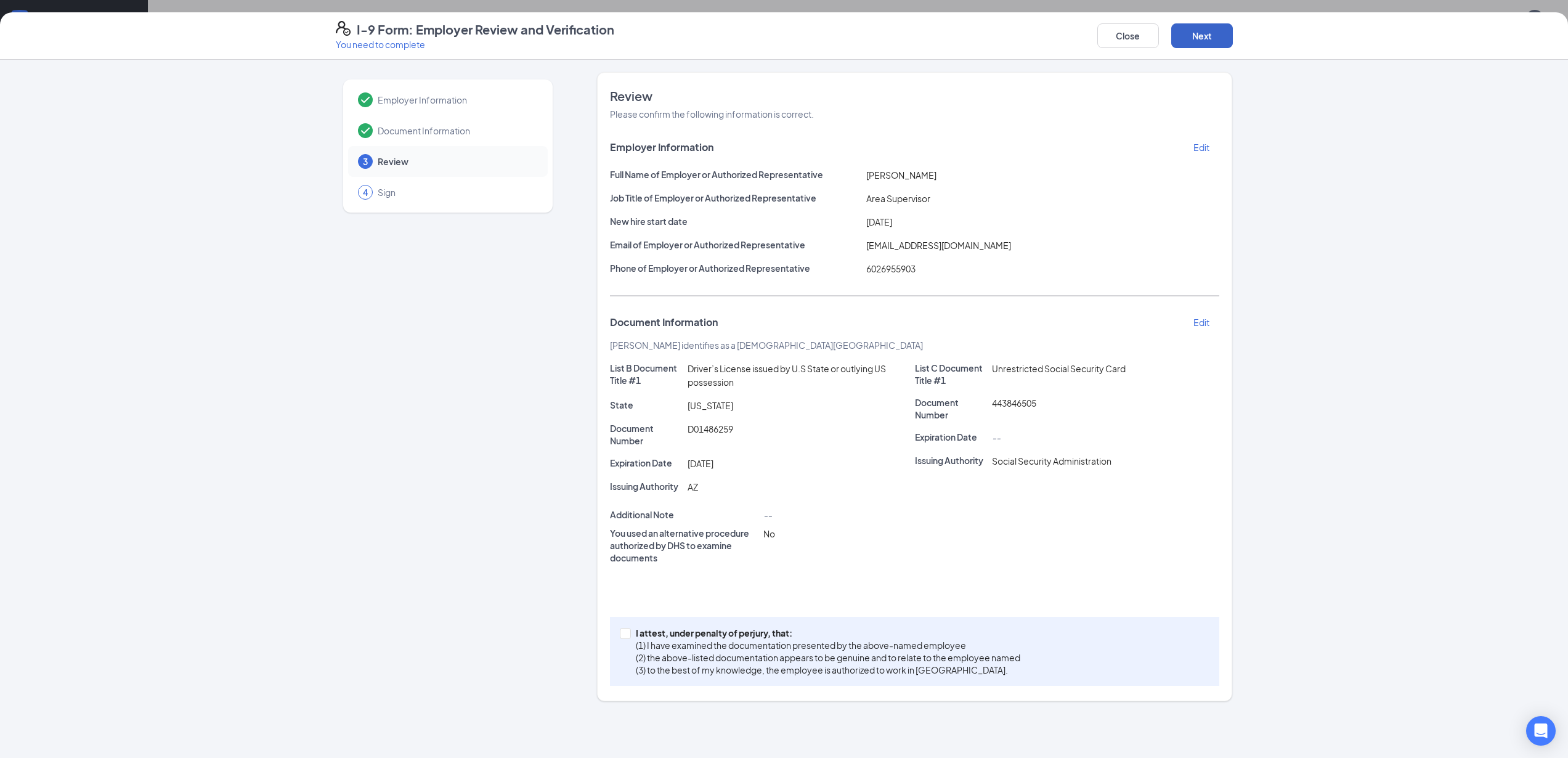
scroll to position [0, 0]
click at [621, 632] on input "I attest, under penalty of perjury, that: (1) I have examined the documentation…" at bounding box center [624, 632] width 8 height 8
checkbox input "true"
click at [1216, 36] on button "Next" at bounding box center [1202, 36] width 62 height 25
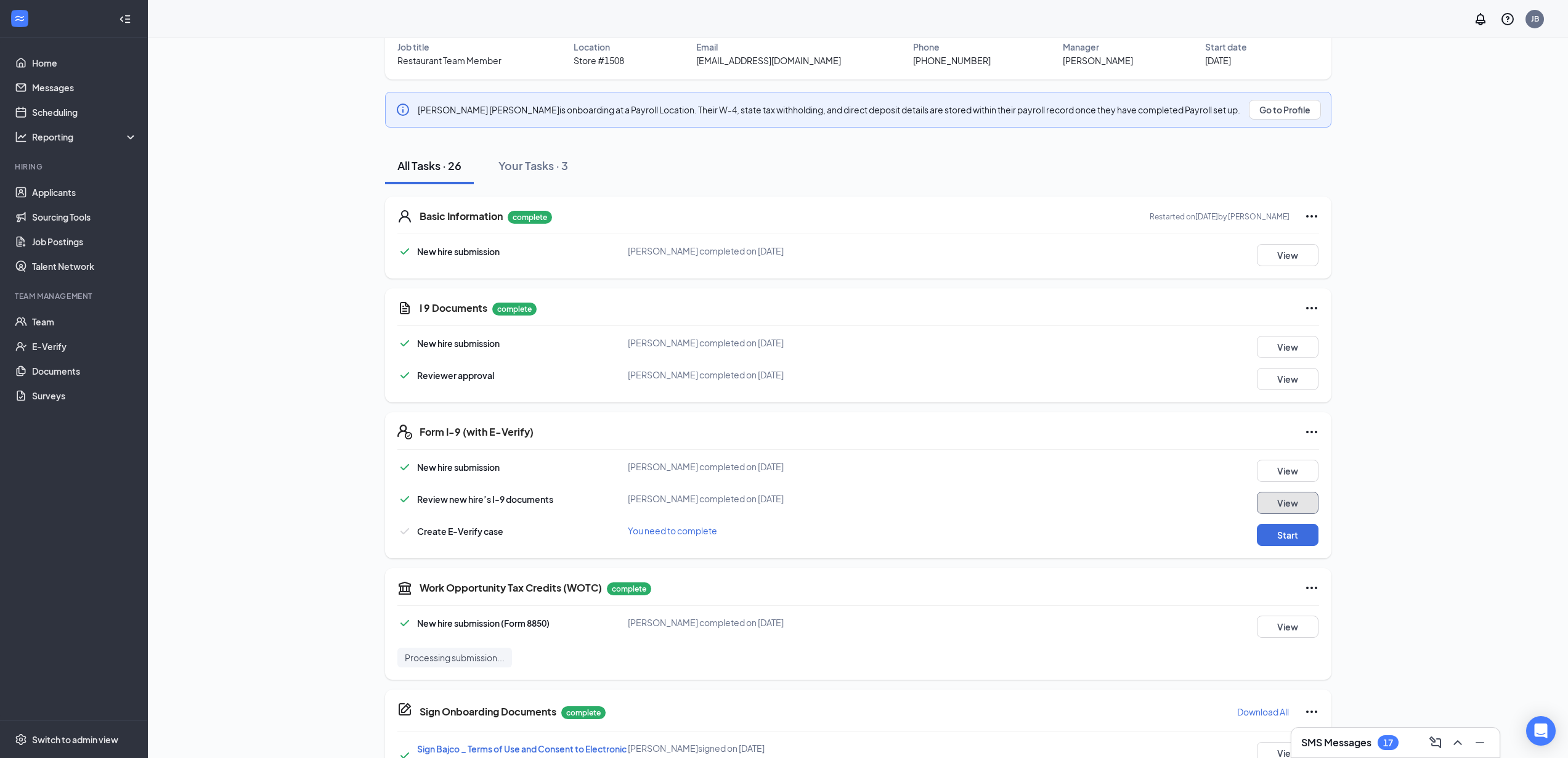
scroll to position [154, 0]
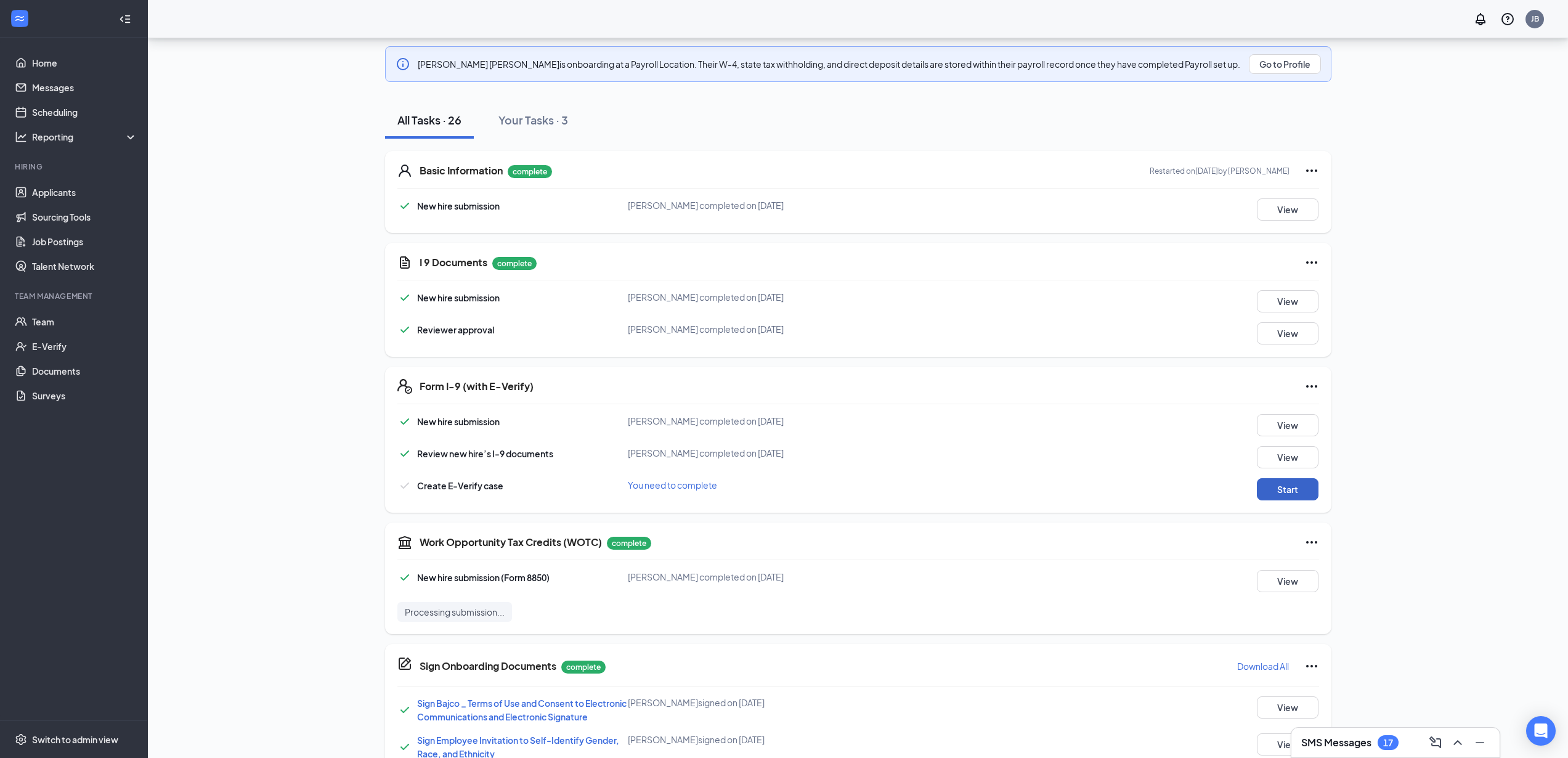
click at [1289, 494] on button "Start" at bounding box center [1287, 489] width 62 height 22
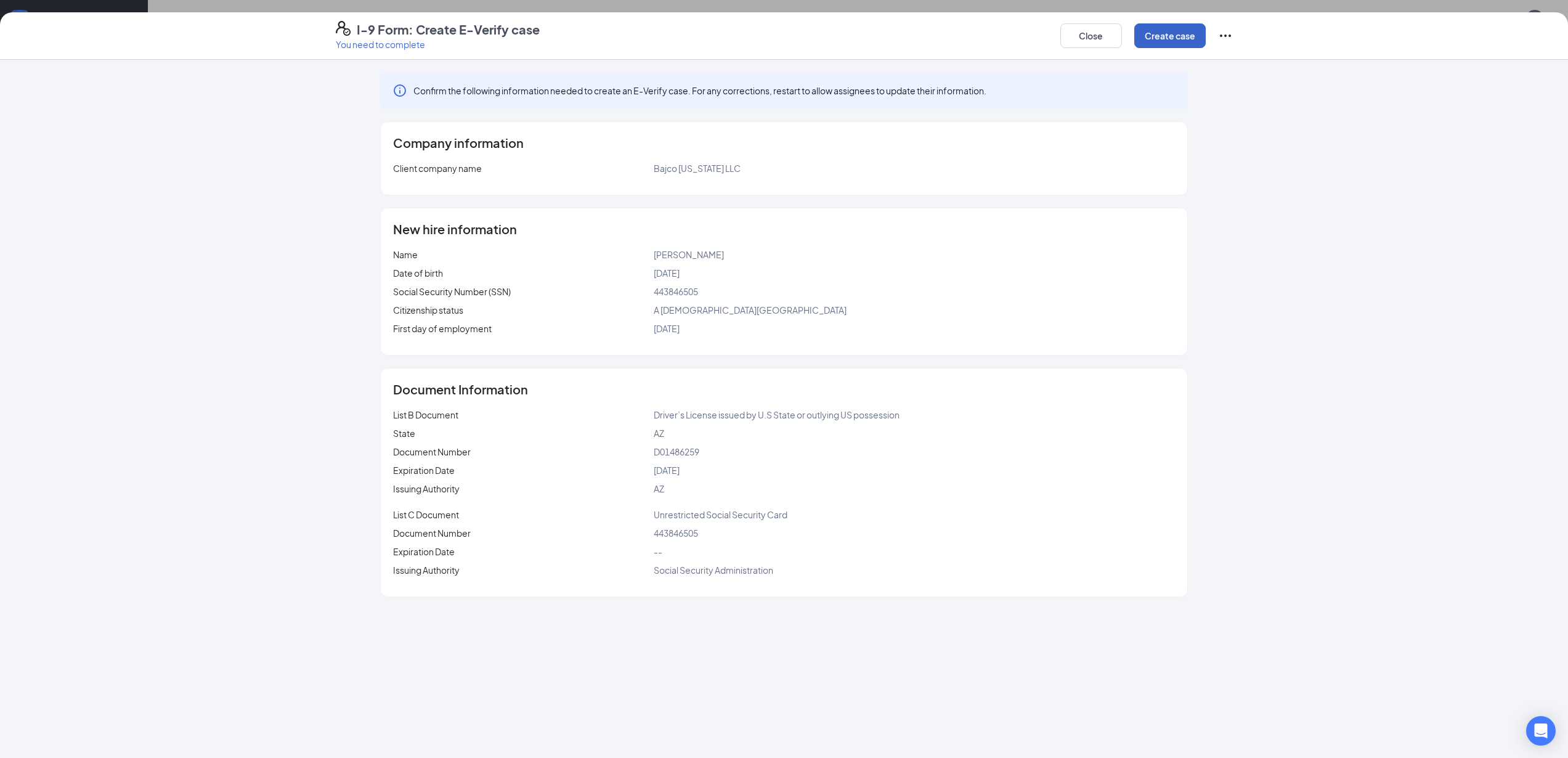
click at [1178, 34] on button "Create case" at bounding box center [1169, 36] width 72 height 25
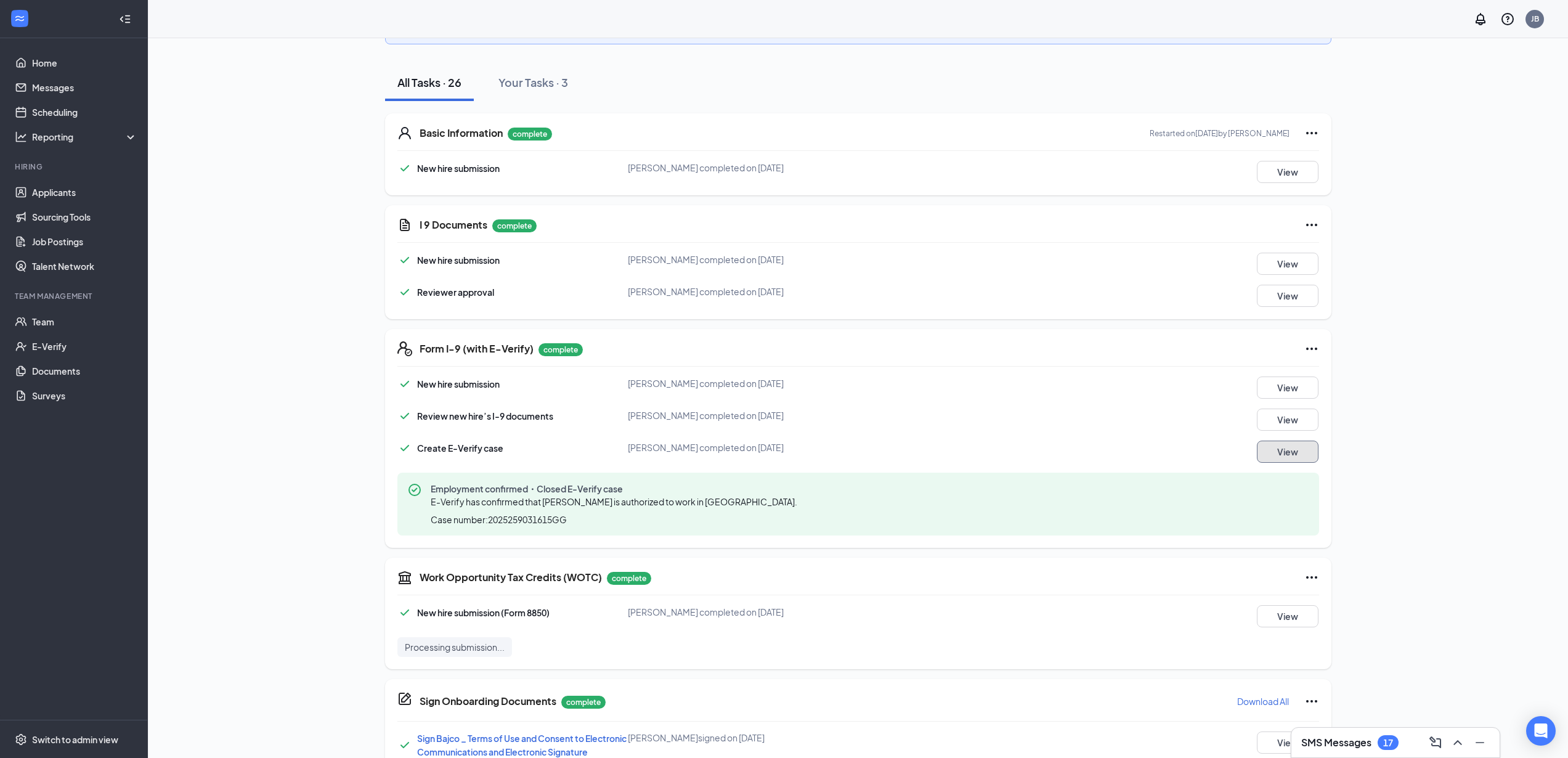
scroll to position [0, 0]
